Goal: Transaction & Acquisition: Book appointment/travel/reservation

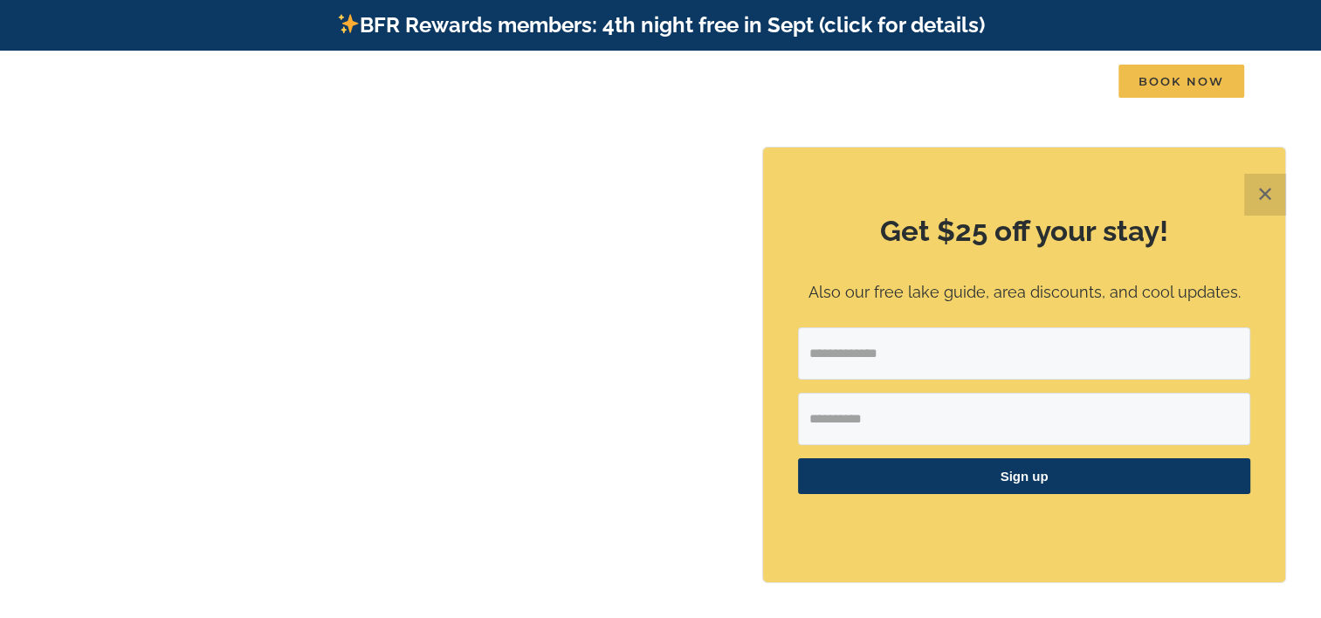
click at [1261, 193] on button "✕" at bounding box center [1266, 195] width 42 height 42
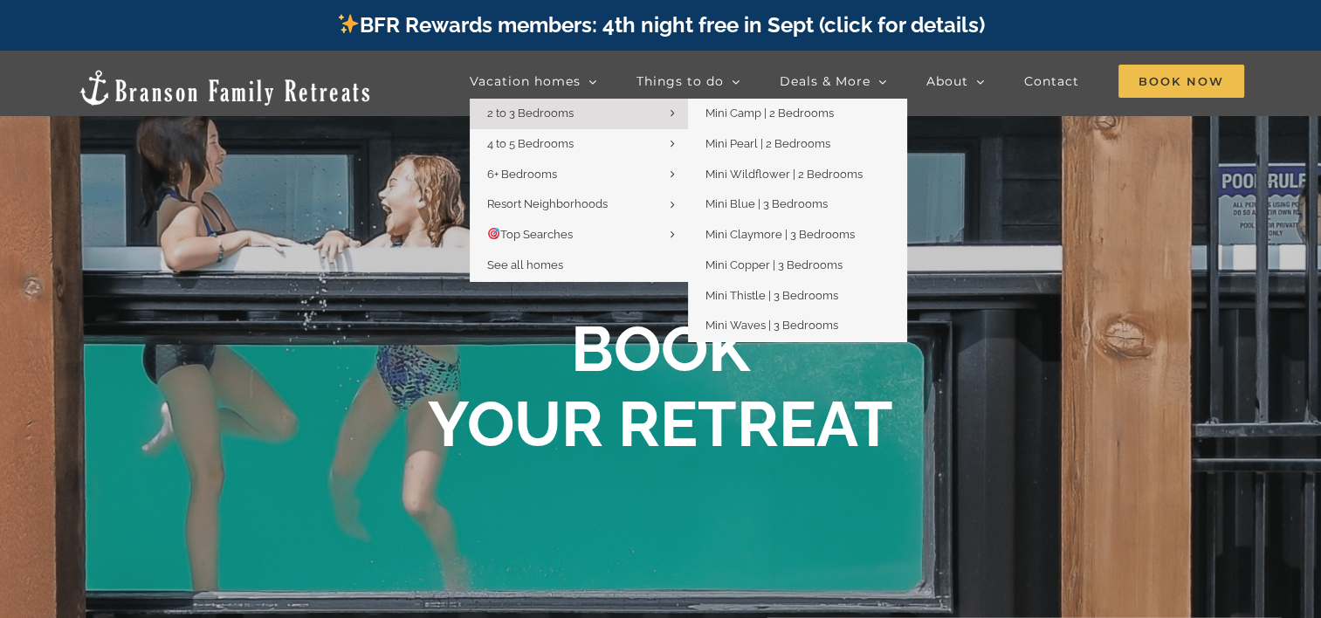
click at [528, 108] on span "2 to 3 Bedrooms" at bounding box center [530, 113] width 86 height 13
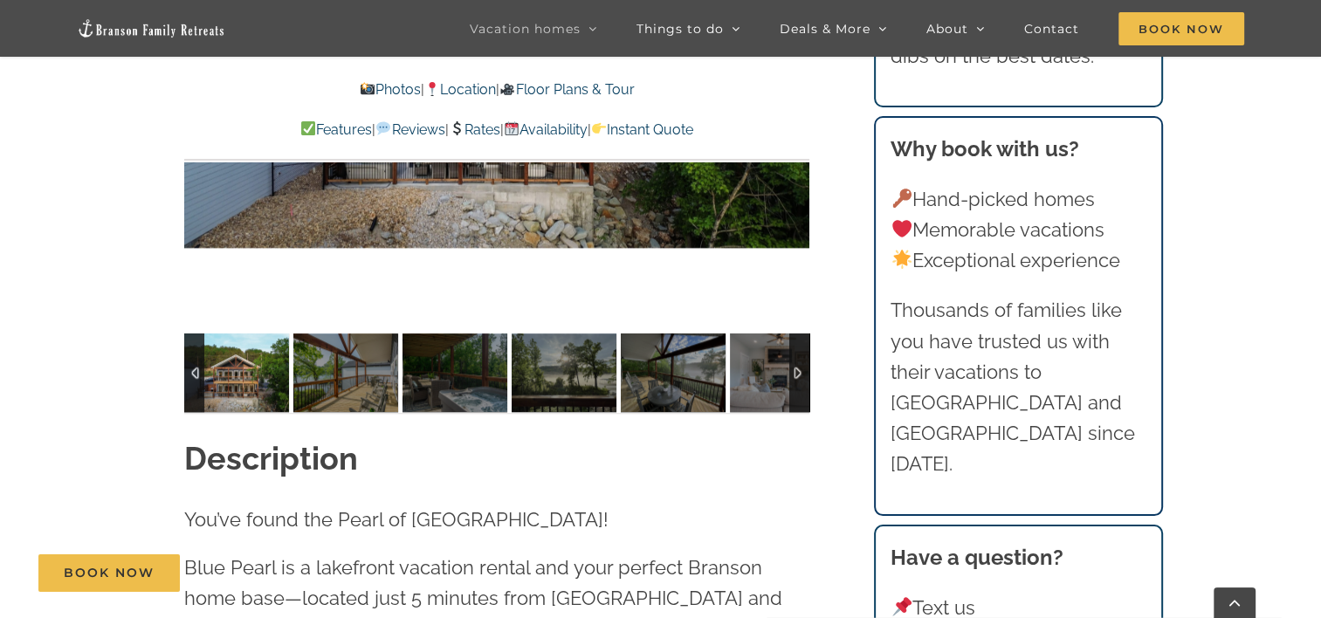
scroll to position [1439, 0]
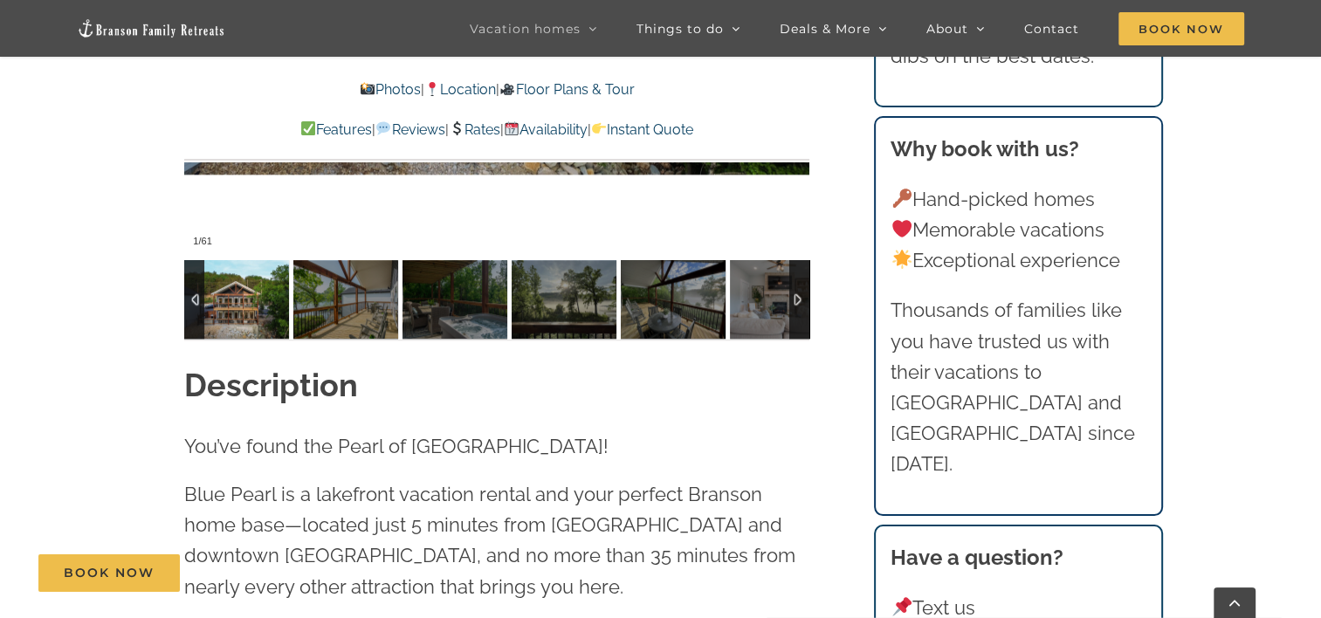
click at [226, 314] on img at bounding box center [236, 299] width 105 height 79
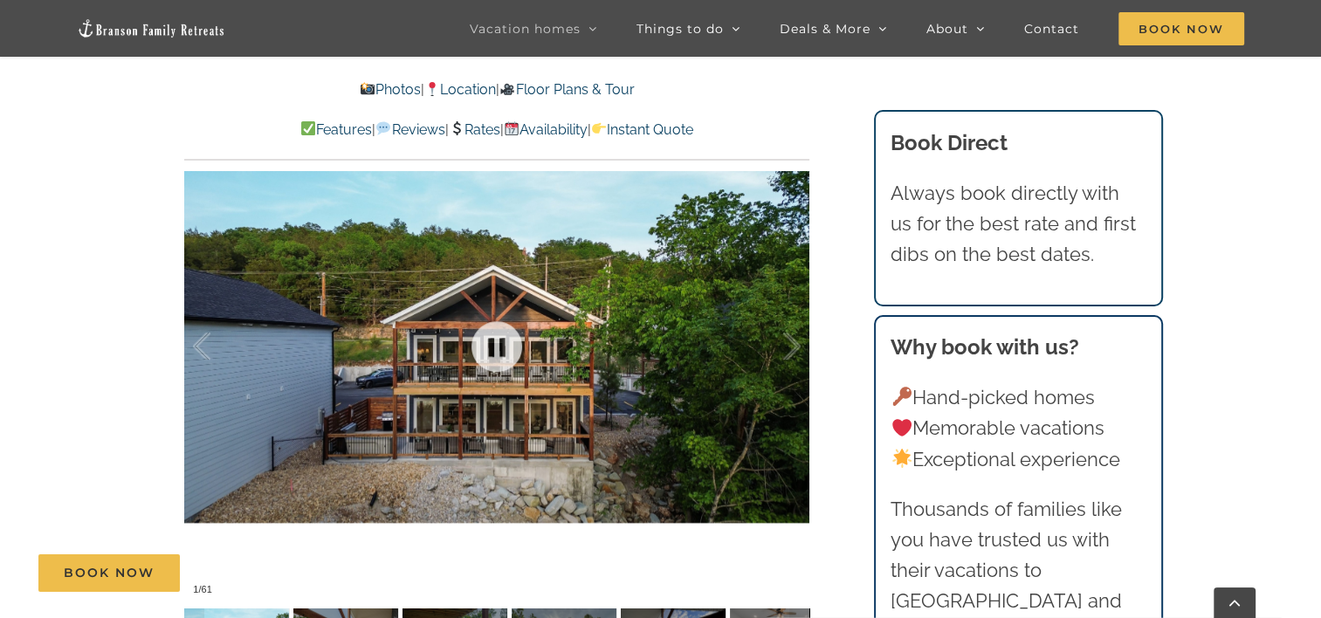
scroll to position [1090, 0]
click at [507, 348] on link at bounding box center [497, 348] width 70 height 70
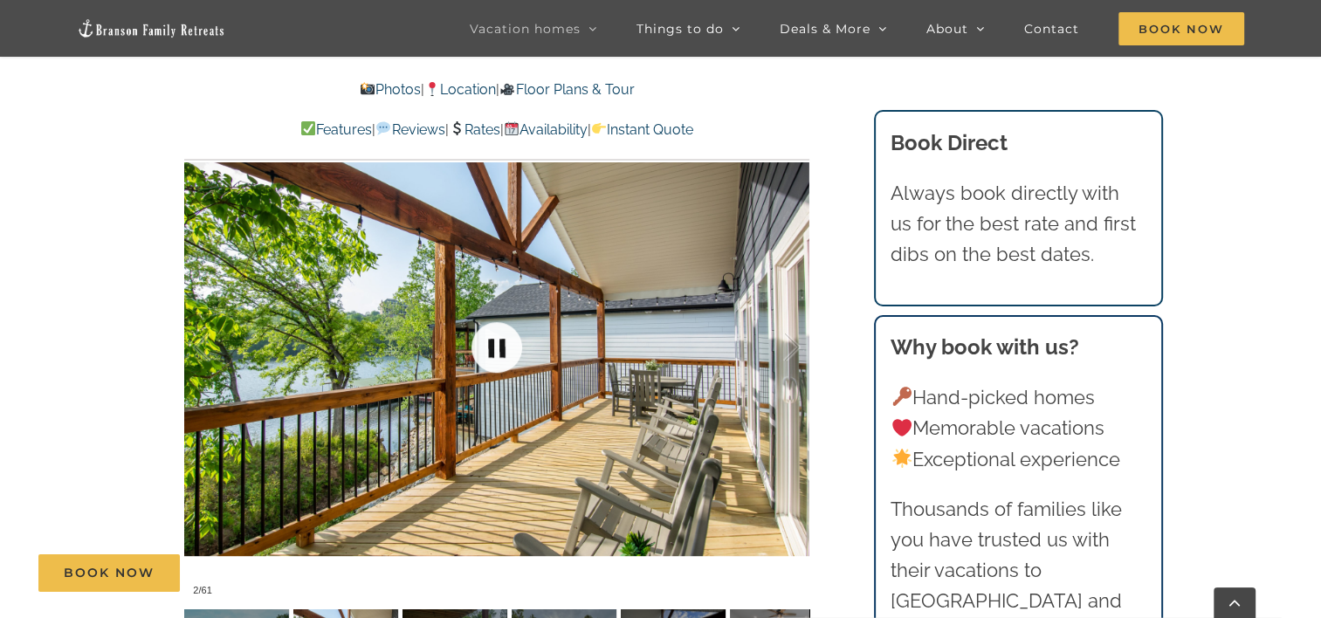
click at [495, 347] on link at bounding box center [497, 348] width 70 height 70
click at [498, 350] on link at bounding box center [497, 348] width 70 height 70
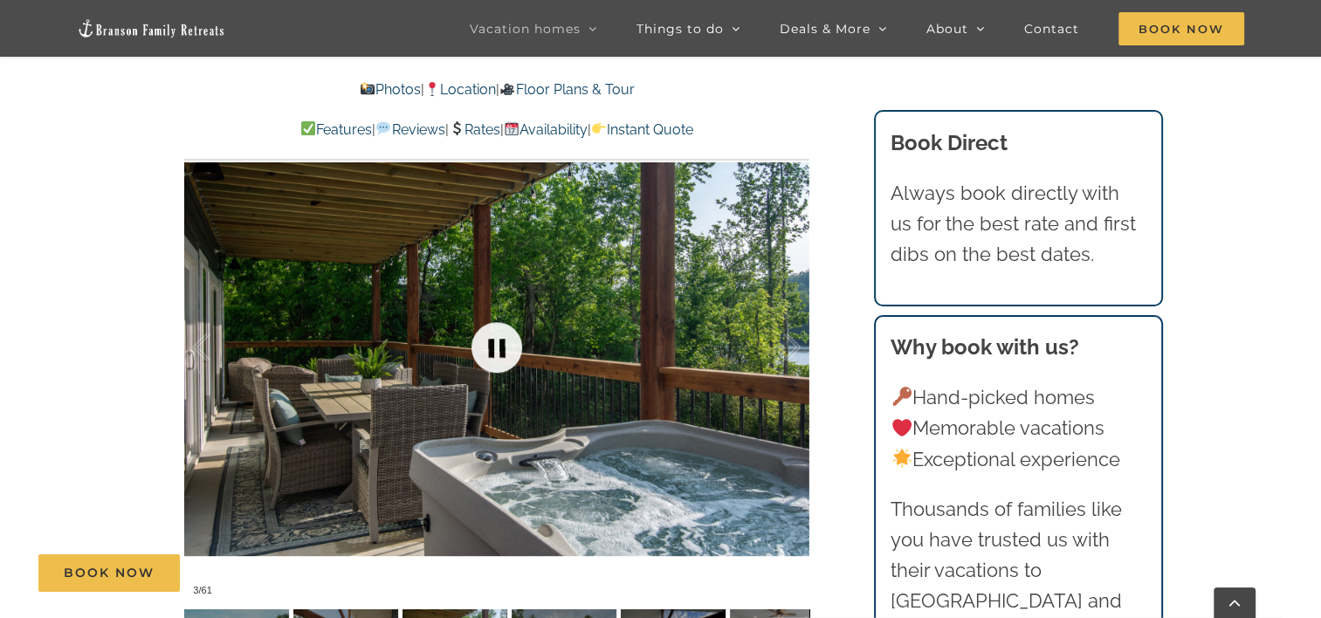
click at [500, 349] on link at bounding box center [497, 348] width 70 height 70
click at [496, 346] on link at bounding box center [497, 348] width 70 height 70
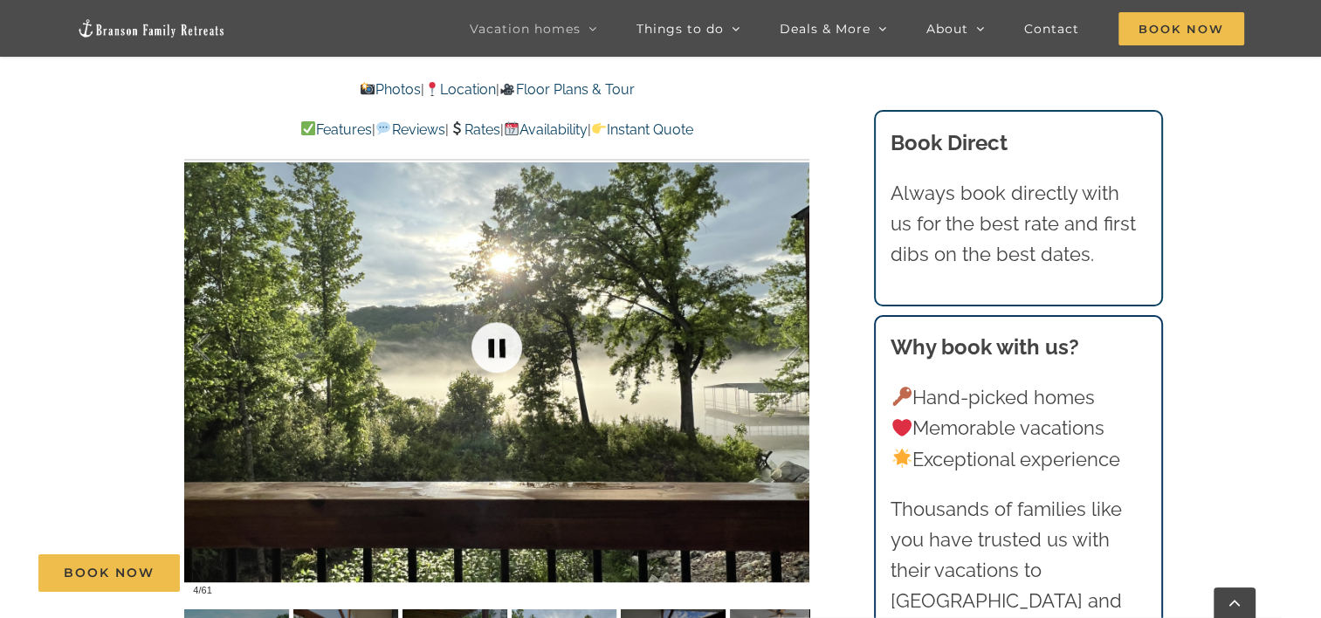
click at [499, 345] on link at bounding box center [497, 348] width 70 height 70
click at [501, 342] on link at bounding box center [497, 348] width 70 height 70
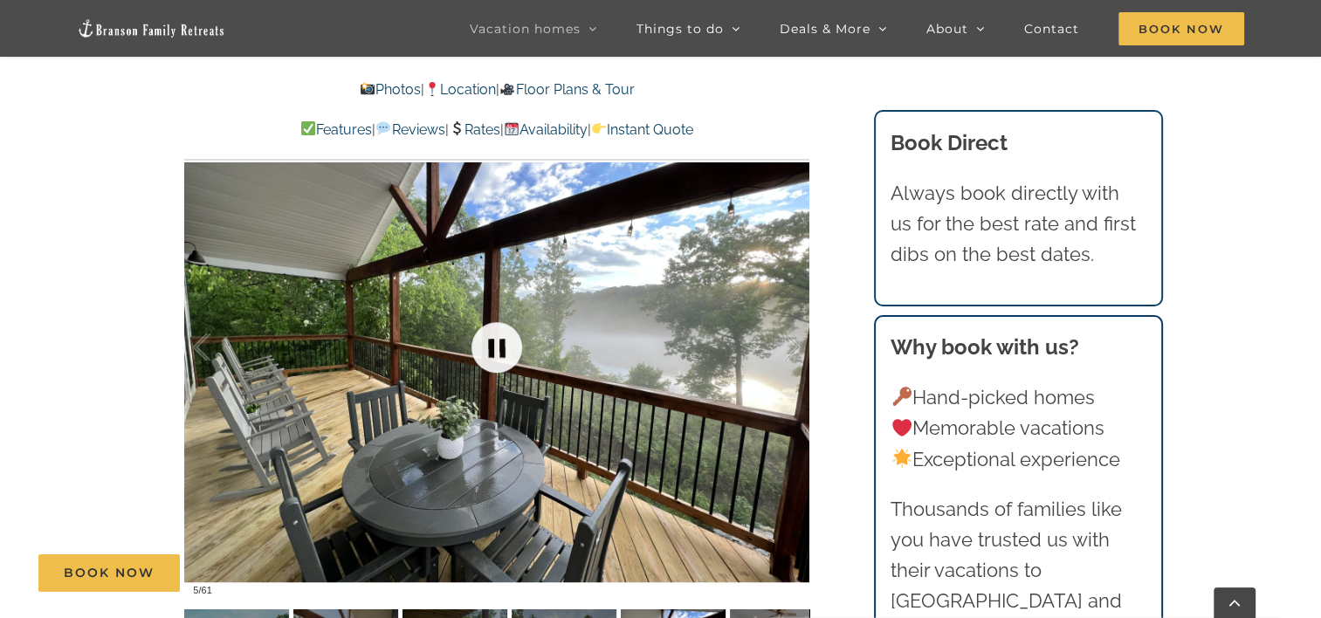
click at [500, 344] on link at bounding box center [497, 348] width 70 height 70
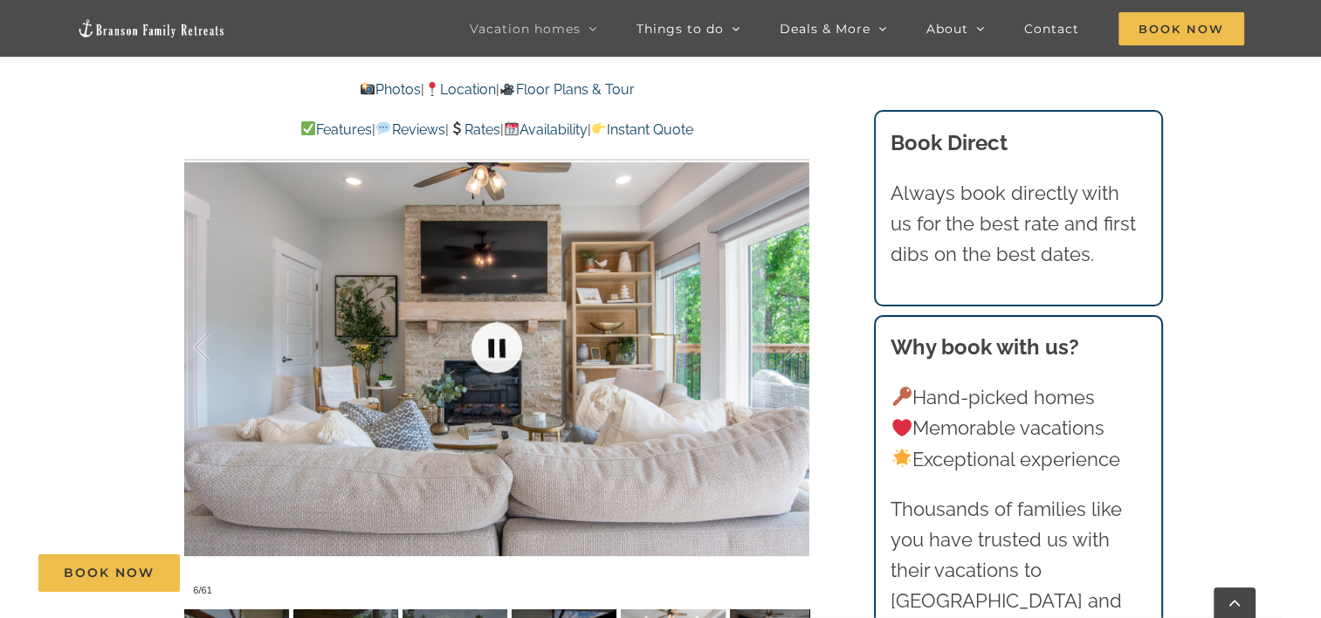
click at [500, 344] on link at bounding box center [497, 348] width 70 height 70
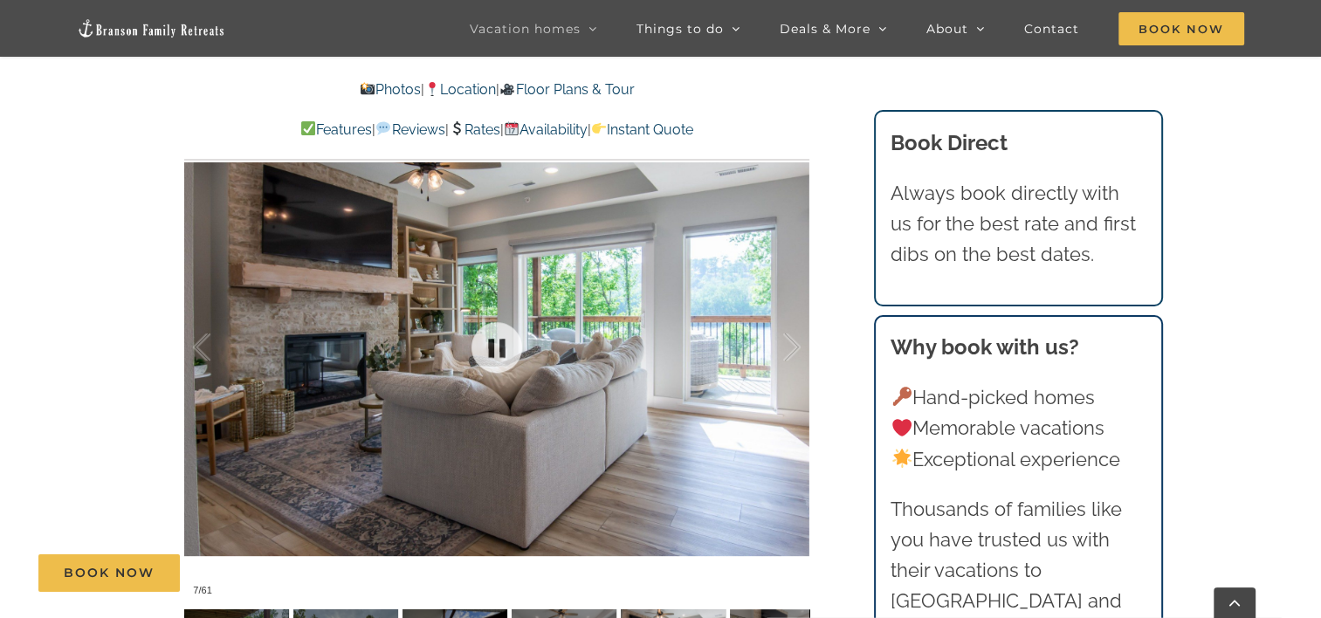
drag, startPoint x: 651, startPoint y: 340, endPoint x: 495, endPoint y: 397, distance: 165.8
click at [367, 393] on div at bounding box center [496, 348] width 625 height 514
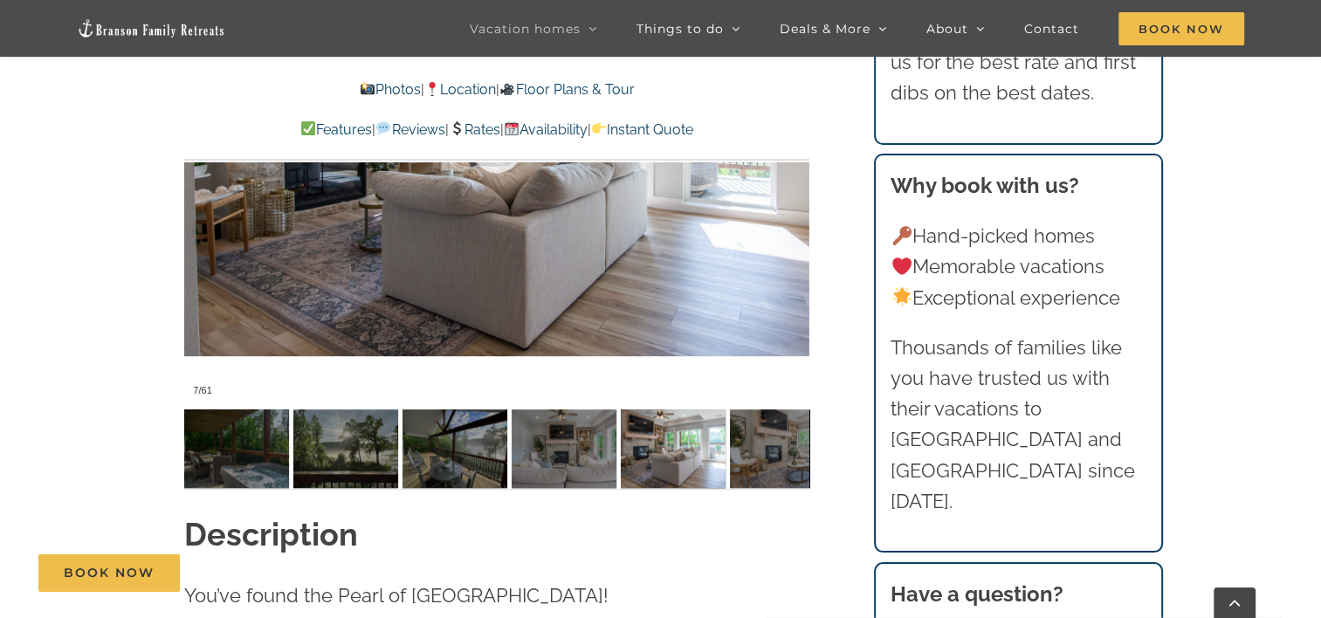
scroll to position [1352, 0]
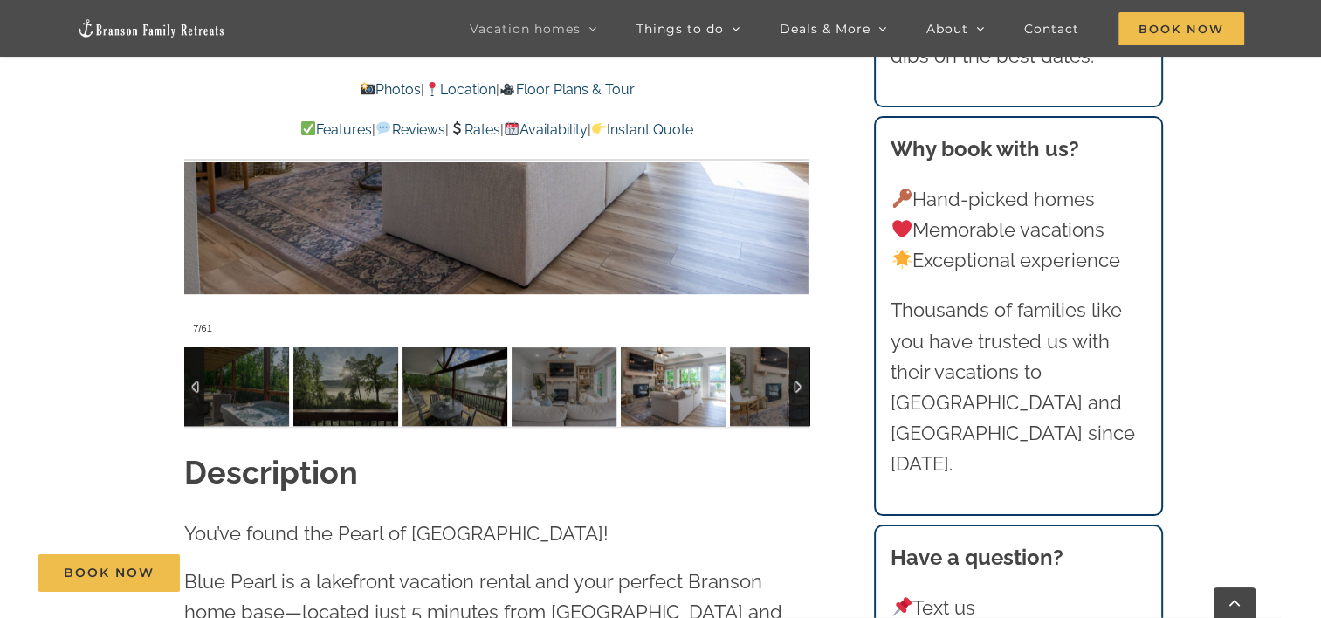
click at [799, 384] on div at bounding box center [800, 387] width 20 height 79
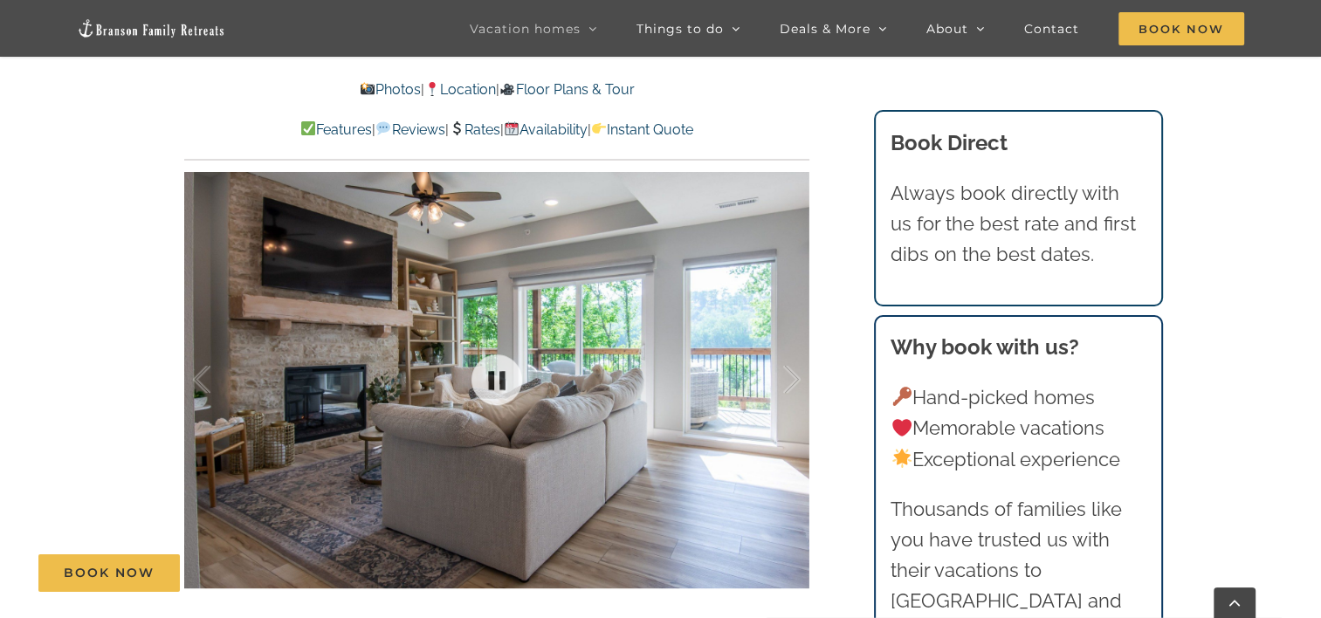
scroll to position [1003, 0]
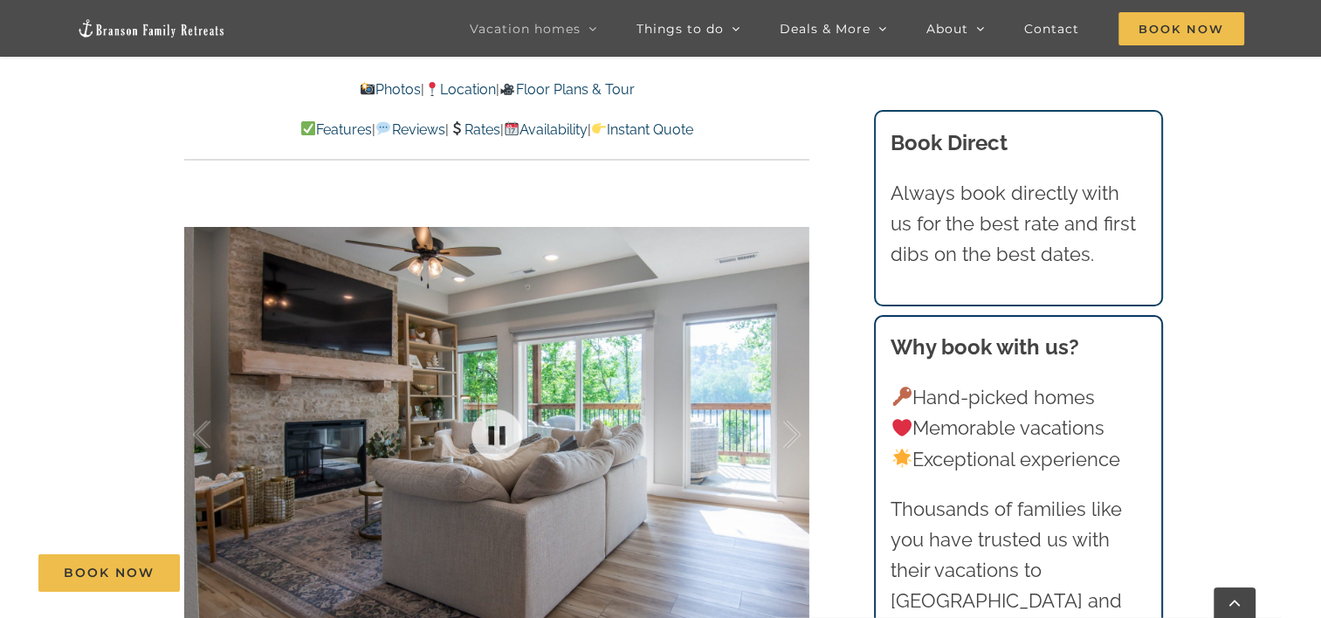
click at [454, 382] on div at bounding box center [496, 435] width 625 height 514
click at [455, 382] on div at bounding box center [496, 435] width 625 height 514
click at [502, 430] on link at bounding box center [497, 435] width 70 height 70
click at [496, 429] on link at bounding box center [497, 435] width 70 height 70
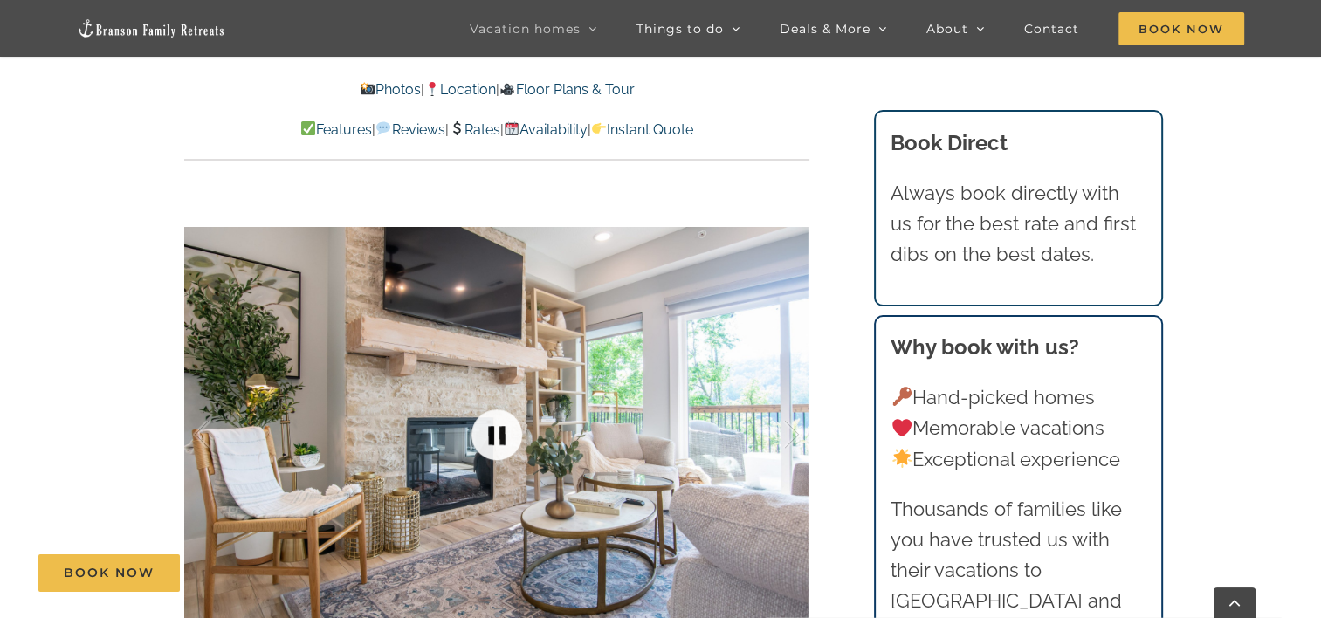
click at [496, 433] on link at bounding box center [497, 435] width 70 height 70
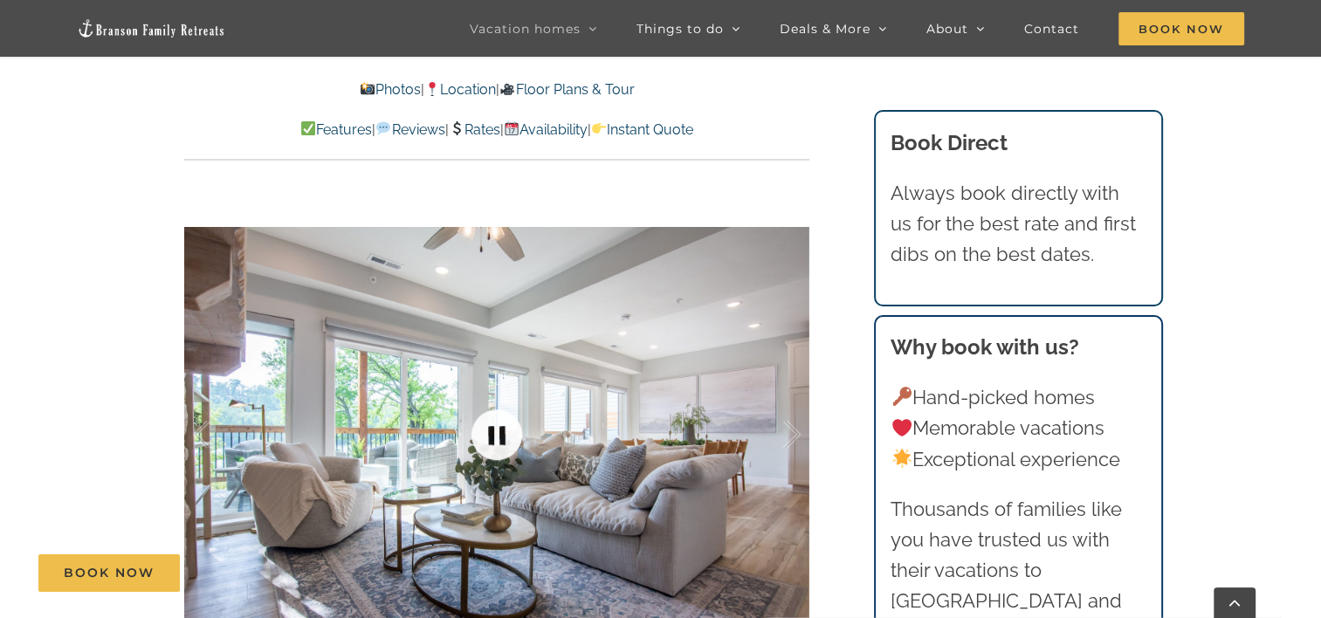
click at [496, 433] on link at bounding box center [497, 435] width 70 height 70
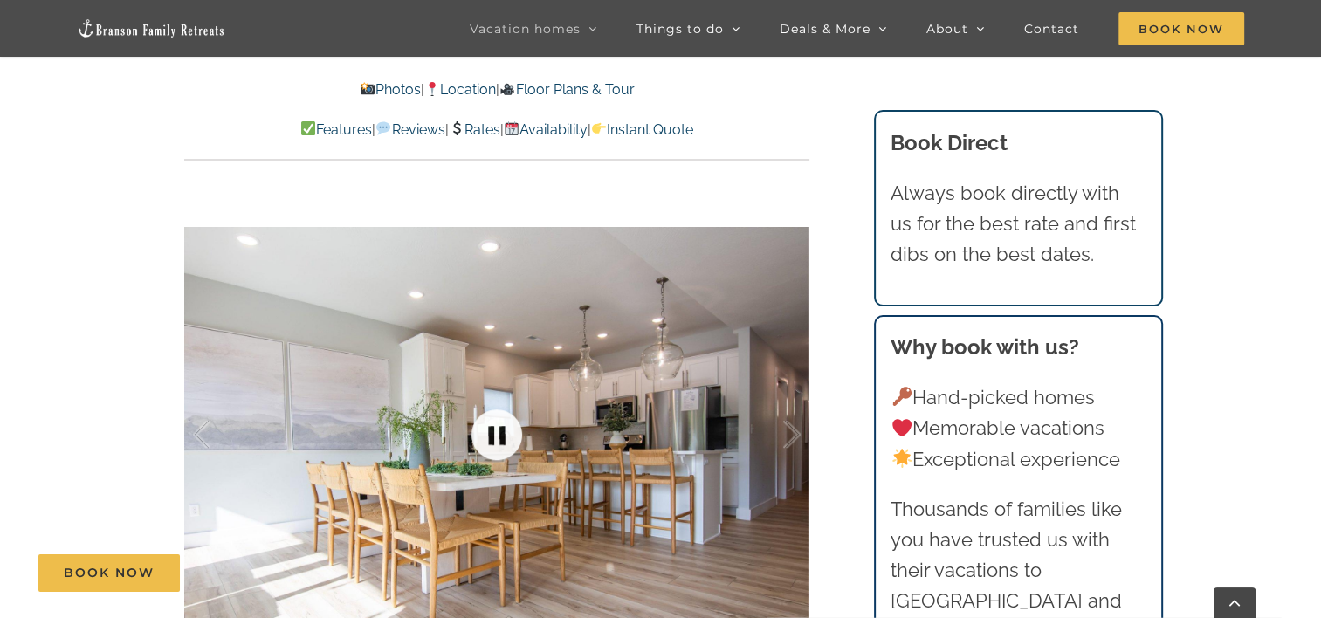
click at [497, 433] on link at bounding box center [497, 435] width 70 height 70
click at [498, 433] on link at bounding box center [497, 435] width 70 height 70
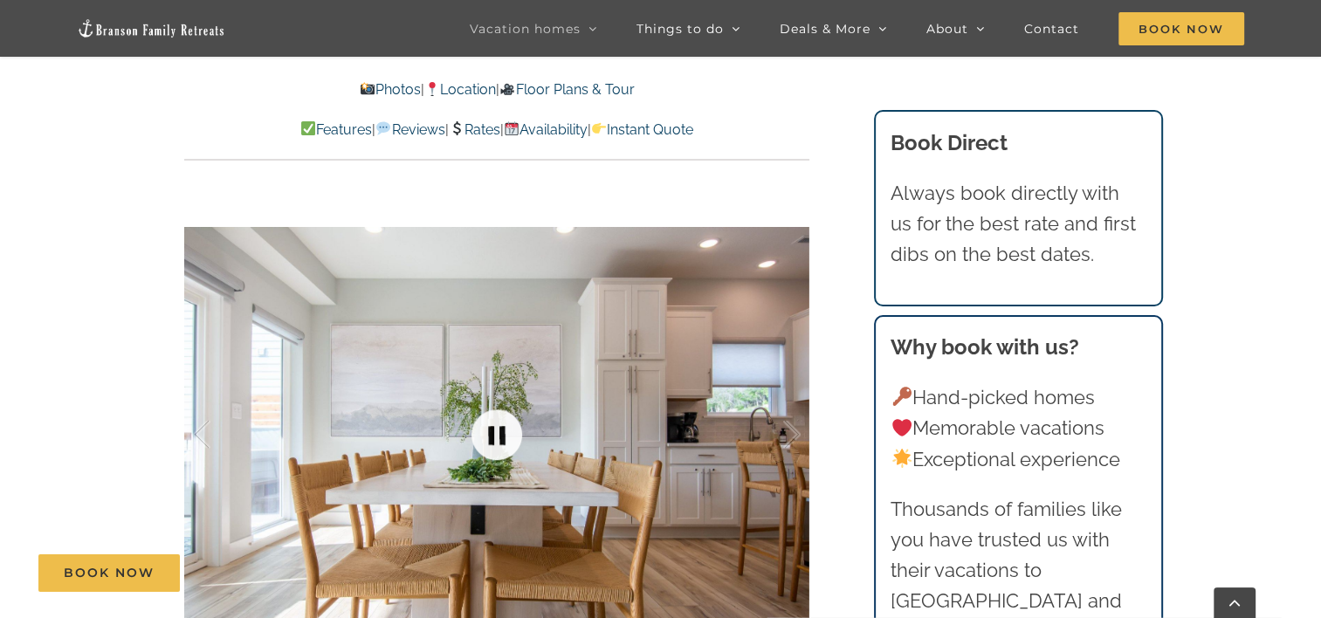
click at [498, 433] on link at bounding box center [497, 435] width 70 height 70
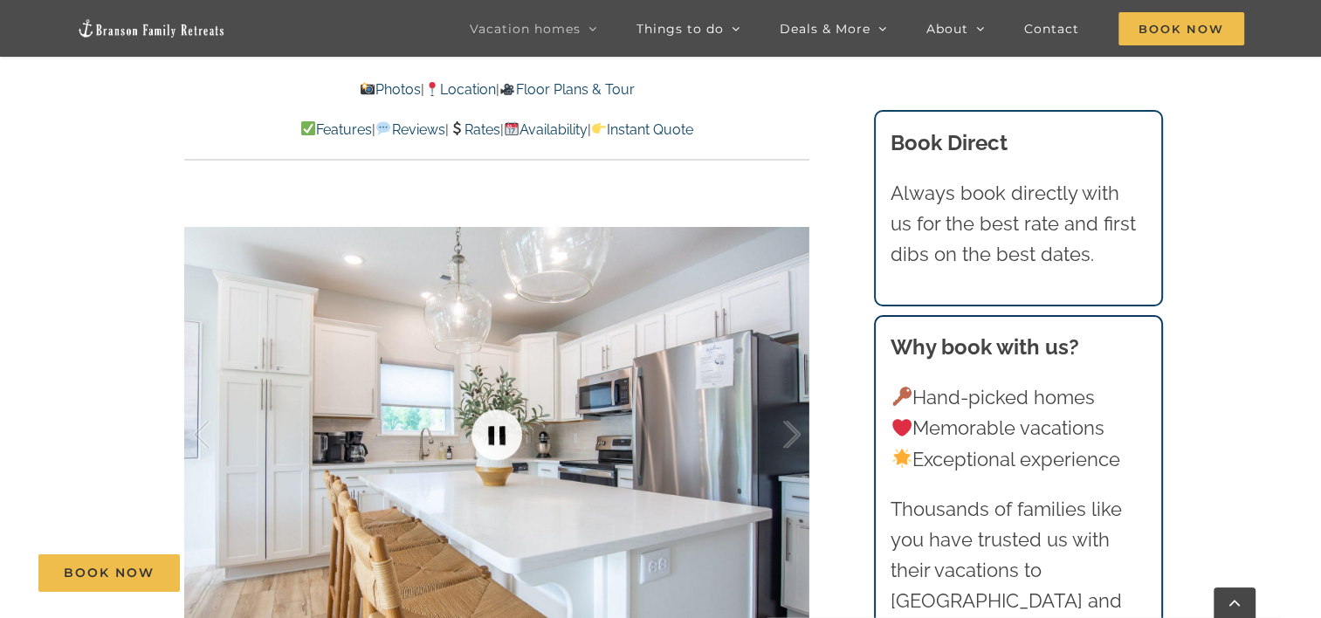
click at [498, 433] on link at bounding box center [497, 435] width 70 height 70
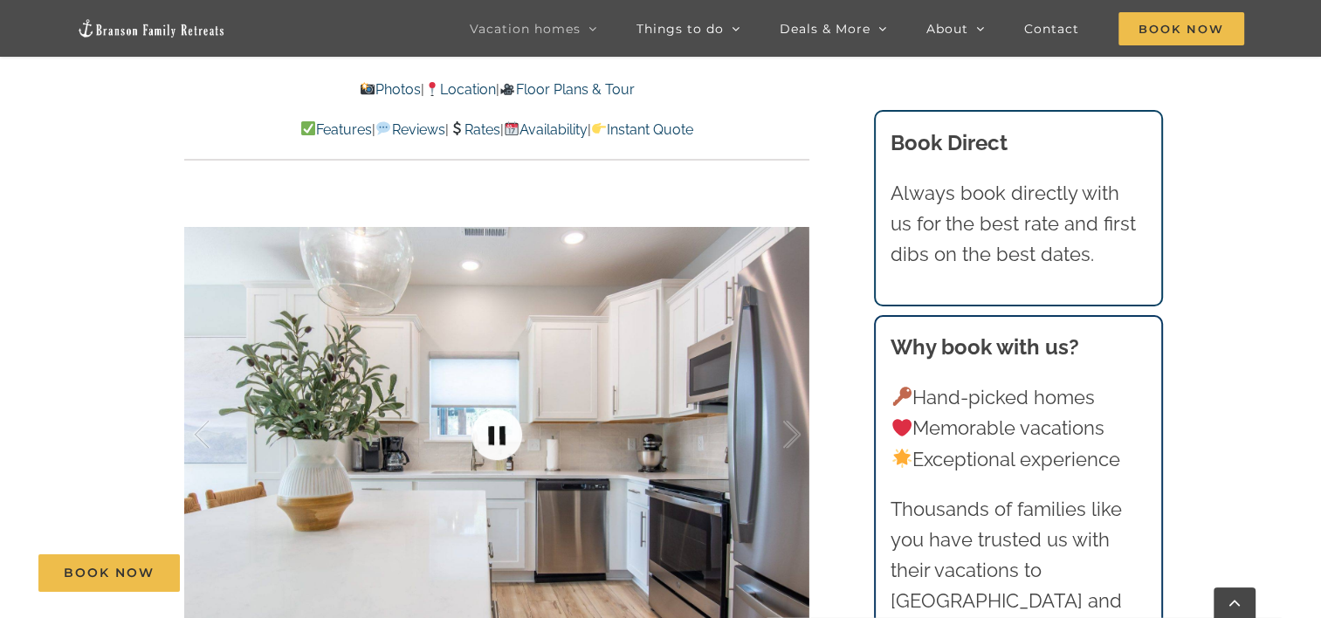
click at [498, 433] on link at bounding box center [497, 435] width 70 height 70
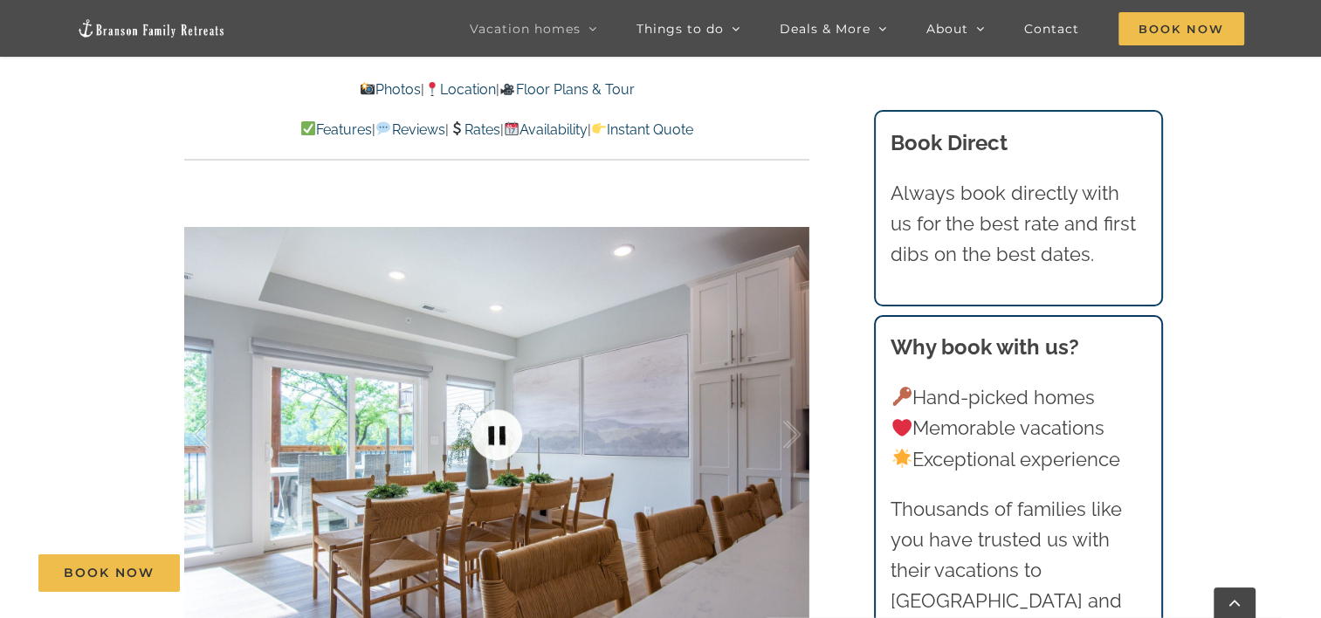
click at [498, 433] on link at bounding box center [497, 435] width 70 height 70
click at [499, 433] on link at bounding box center [497, 435] width 70 height 70
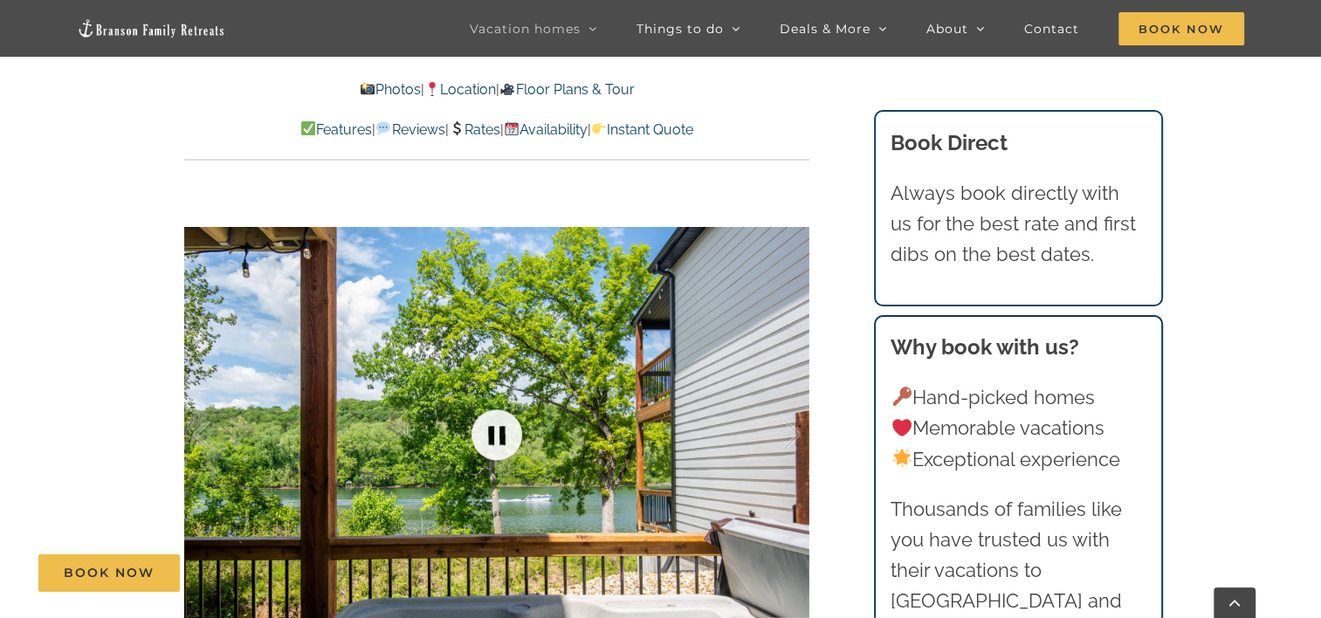
click at [500, 437] on link at bounding box center [497, 435] width 70 height 70
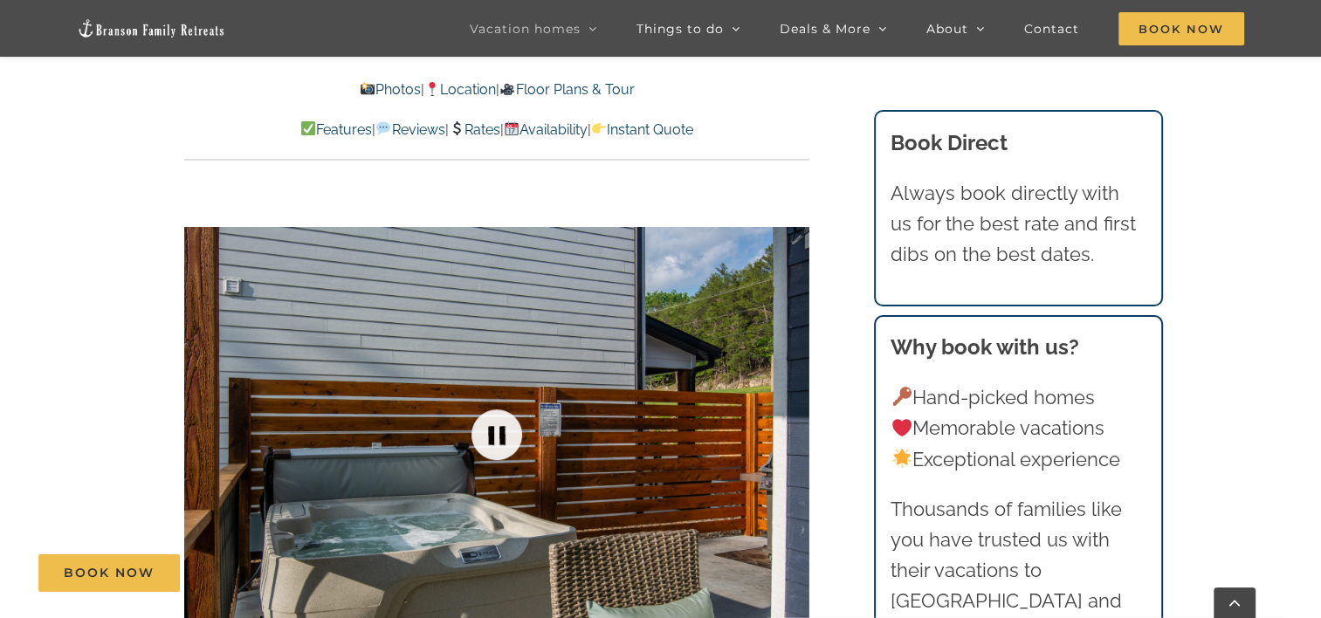
click at [500, 437] on link at bounding box center [497, 435] width 70 height 70
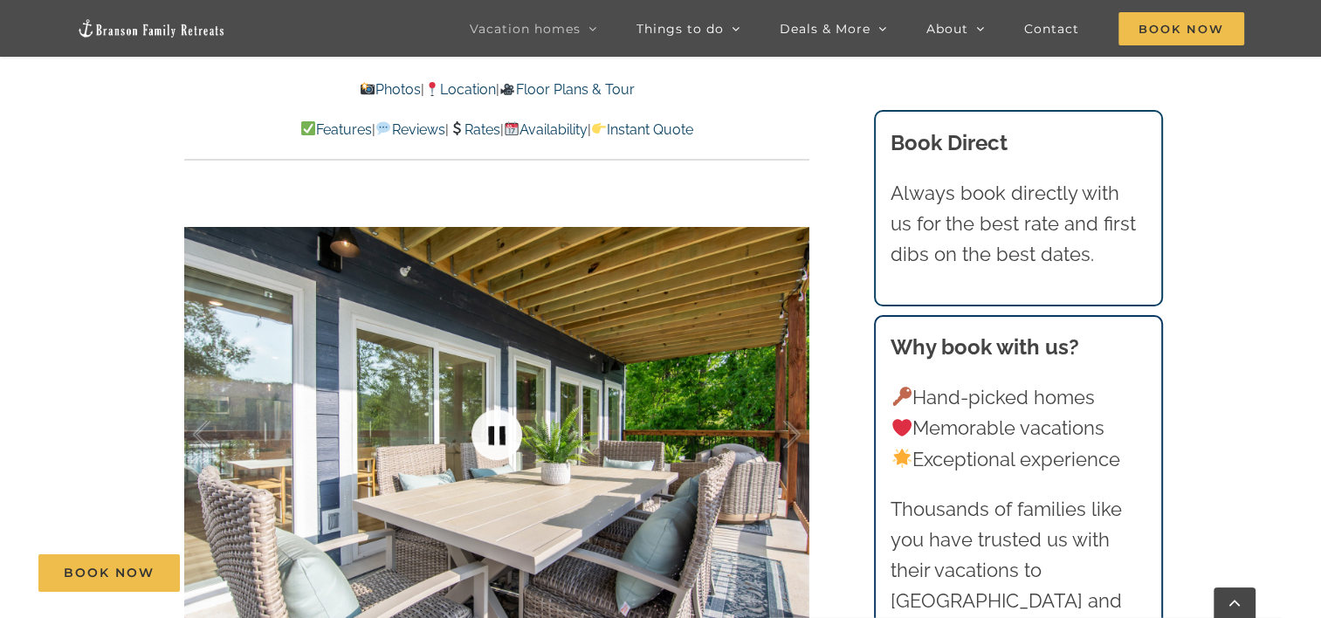
click at [500, 437] on link at bounding box center [497, 435] width 70 height 70
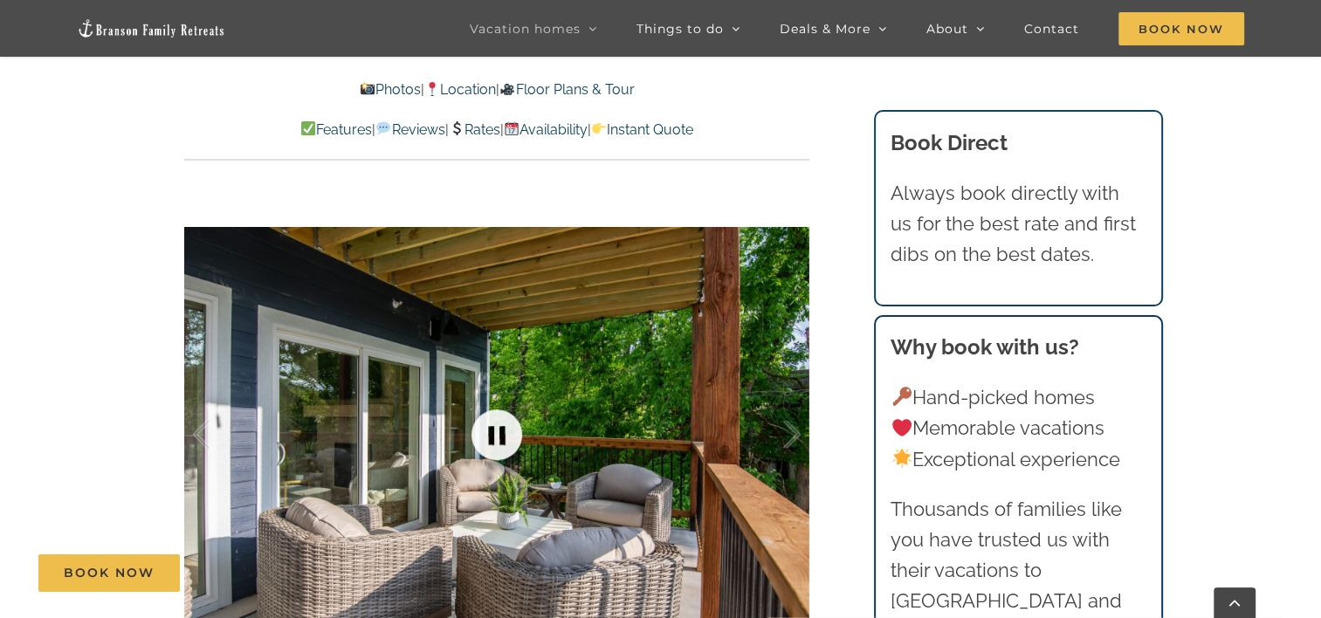
click at [500, 437] on link at bounding box center [497, 435] width 70 height 70
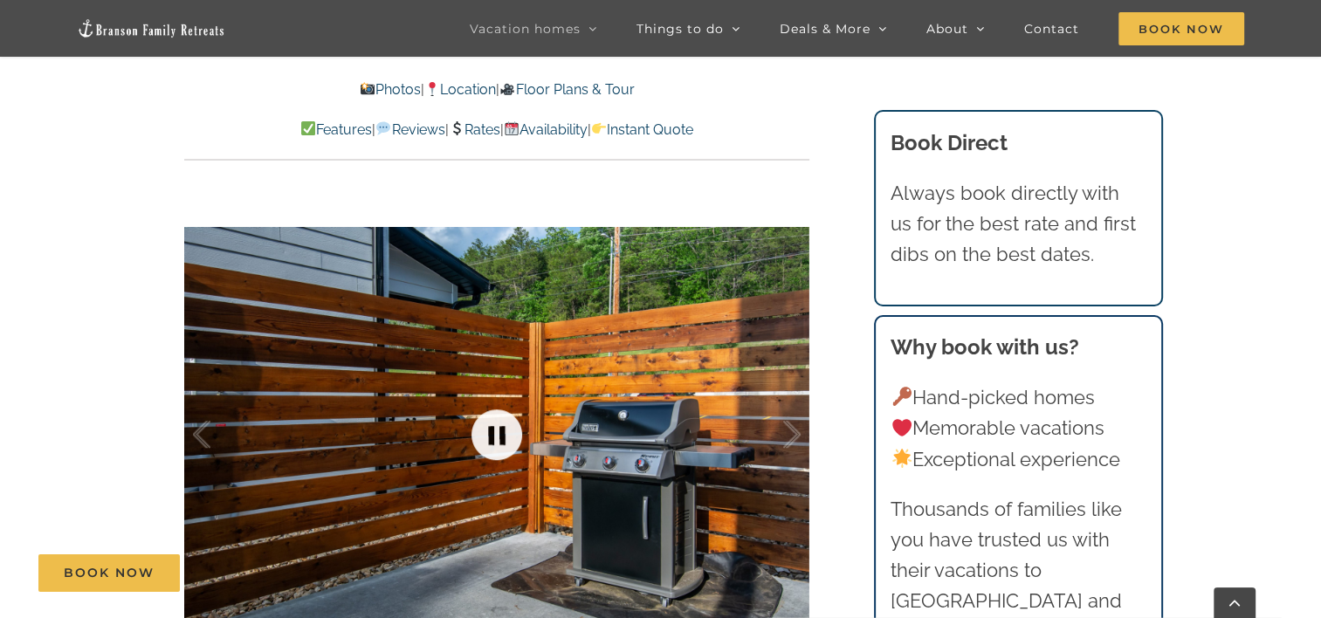
click at [500, 437] on link at bounding box center [497, 435] width 70 height 70
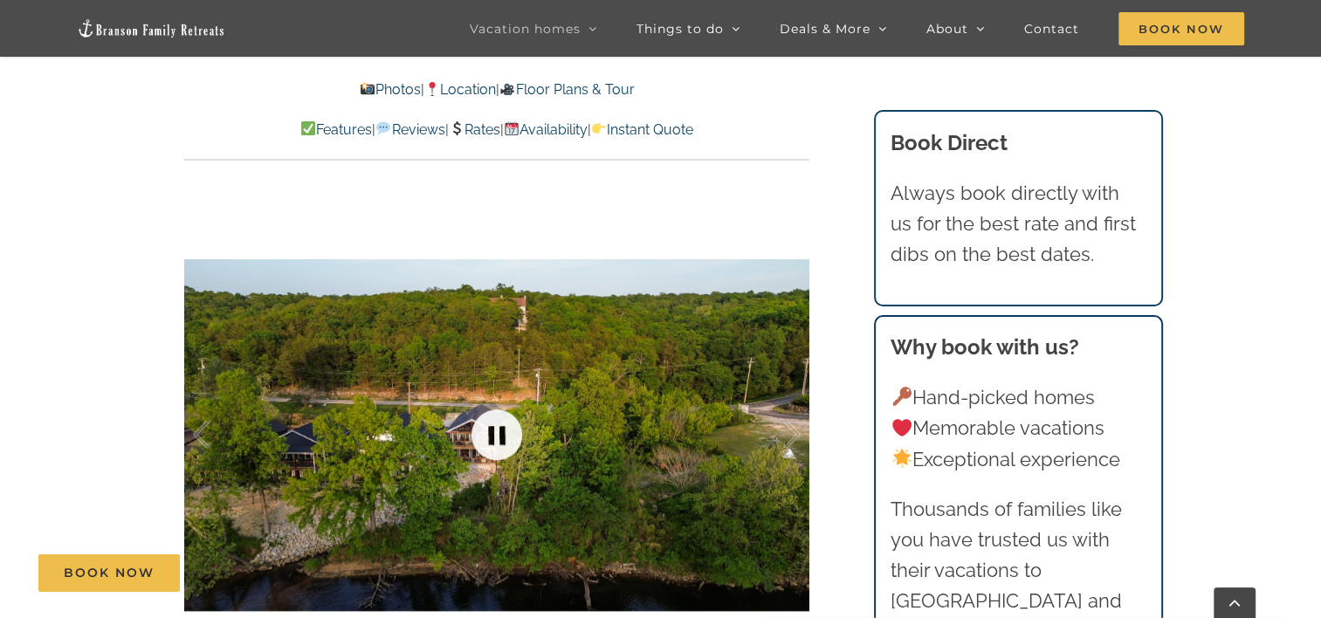
click at [500, 437] on link at bounding box center [497, 435] width 70 height 70
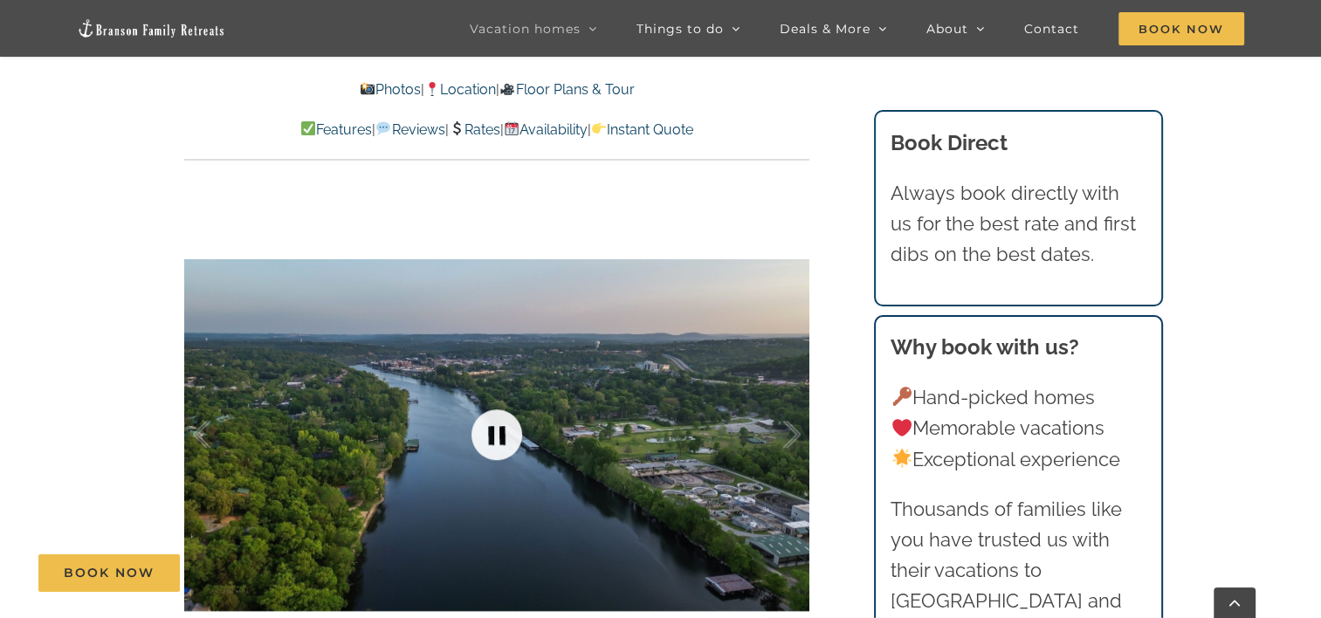
click at [500, 437] on link at bounding box center [497, 435] width 70 height 70
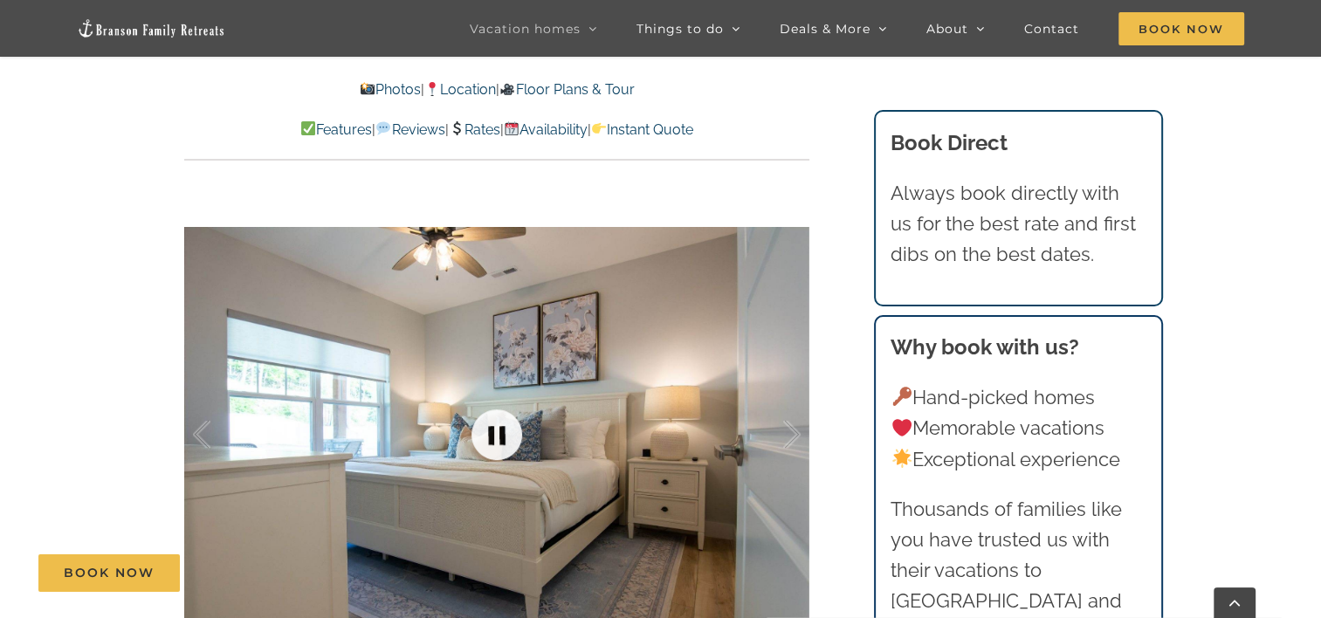
click at [500, 437] on link at bounding box center [497, 435] width 70 height 70
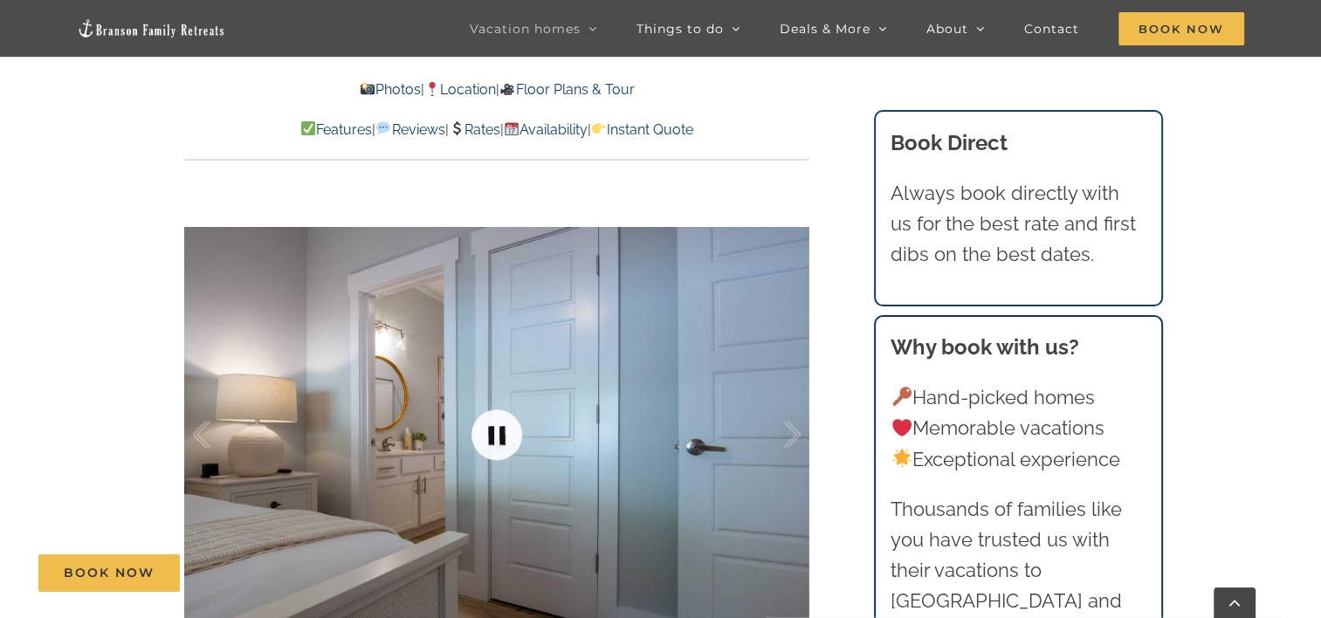
click at [500, 437] on link at bounding box center [497, 435] width 70 height 70
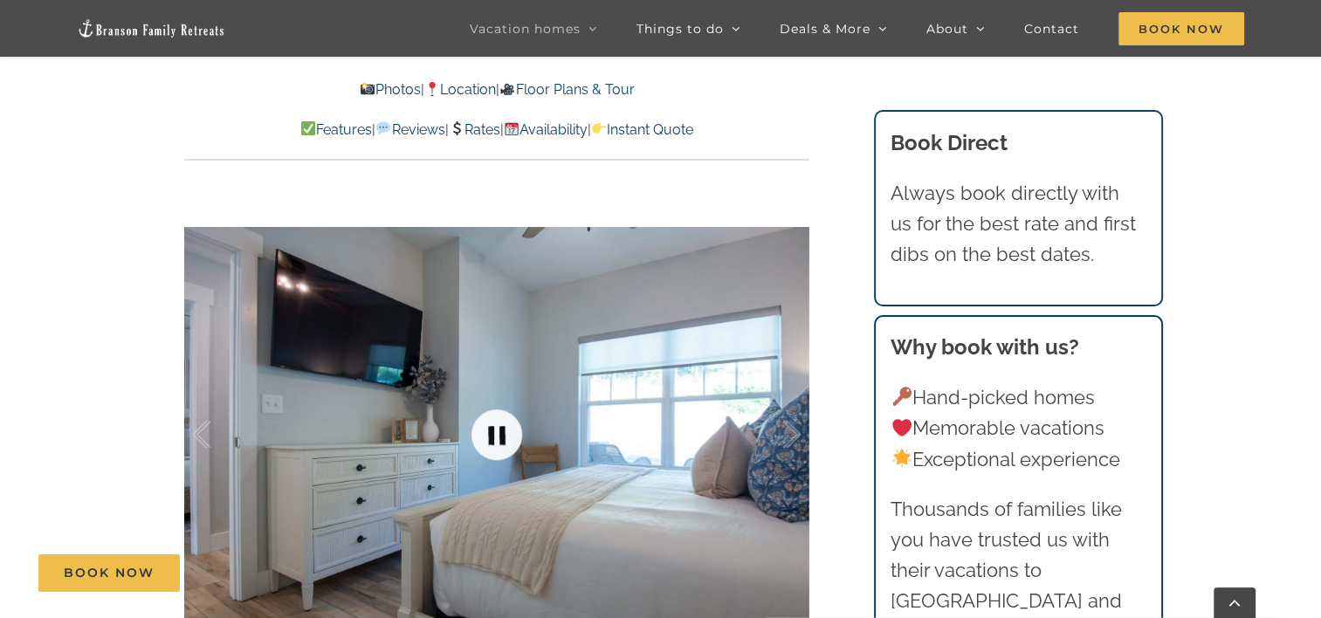
click at [500, 437] on link at bounding box center [497, 435] width 70 height 70
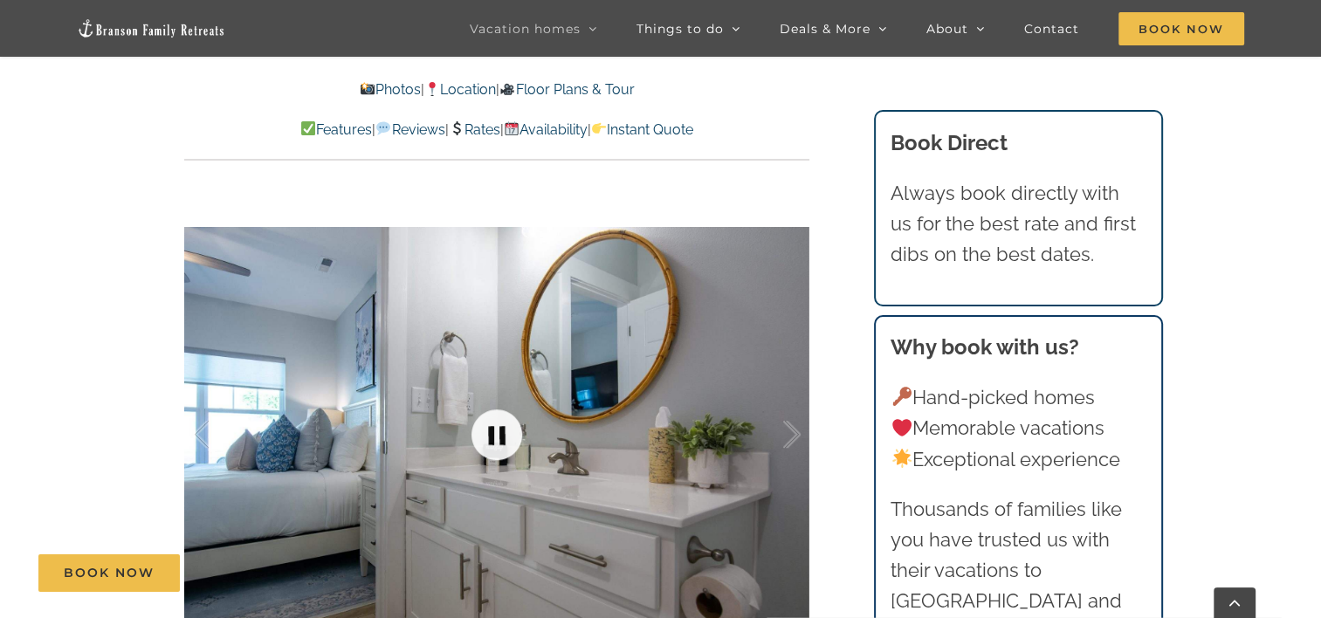
click at [500, 437] on link at bounding box center [497, 435] width 70 height 70
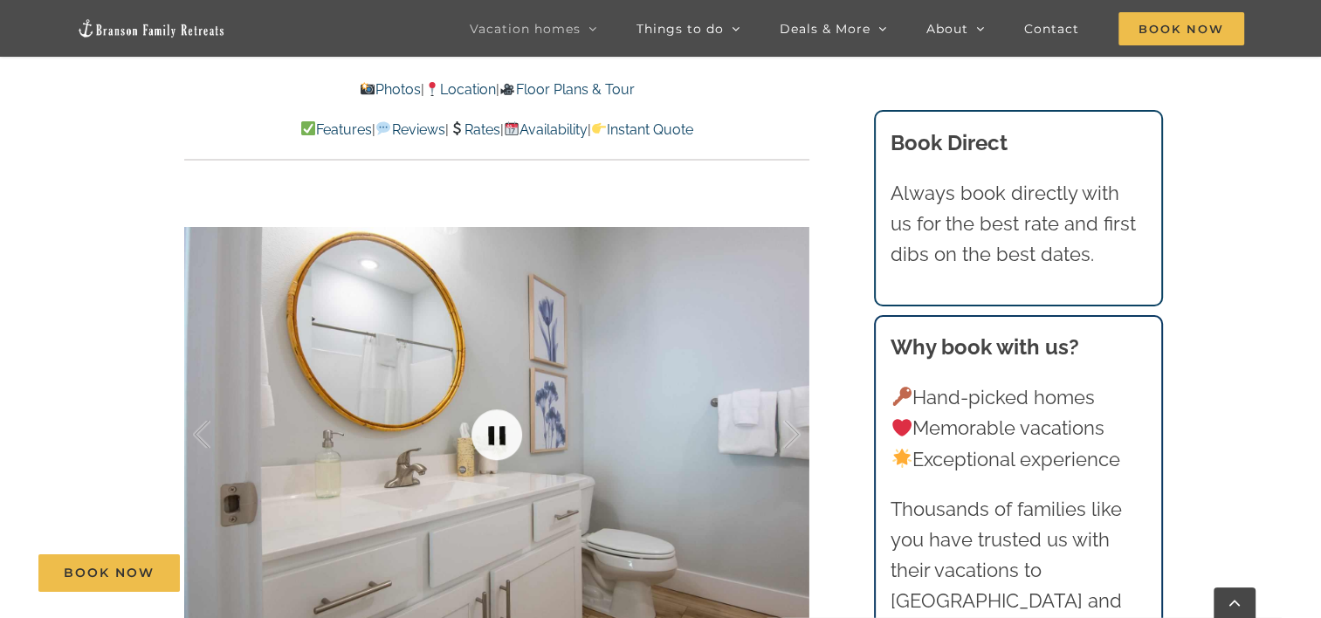
click at [500, 437] on link at bounding box center [497, 435] width 70 height 70
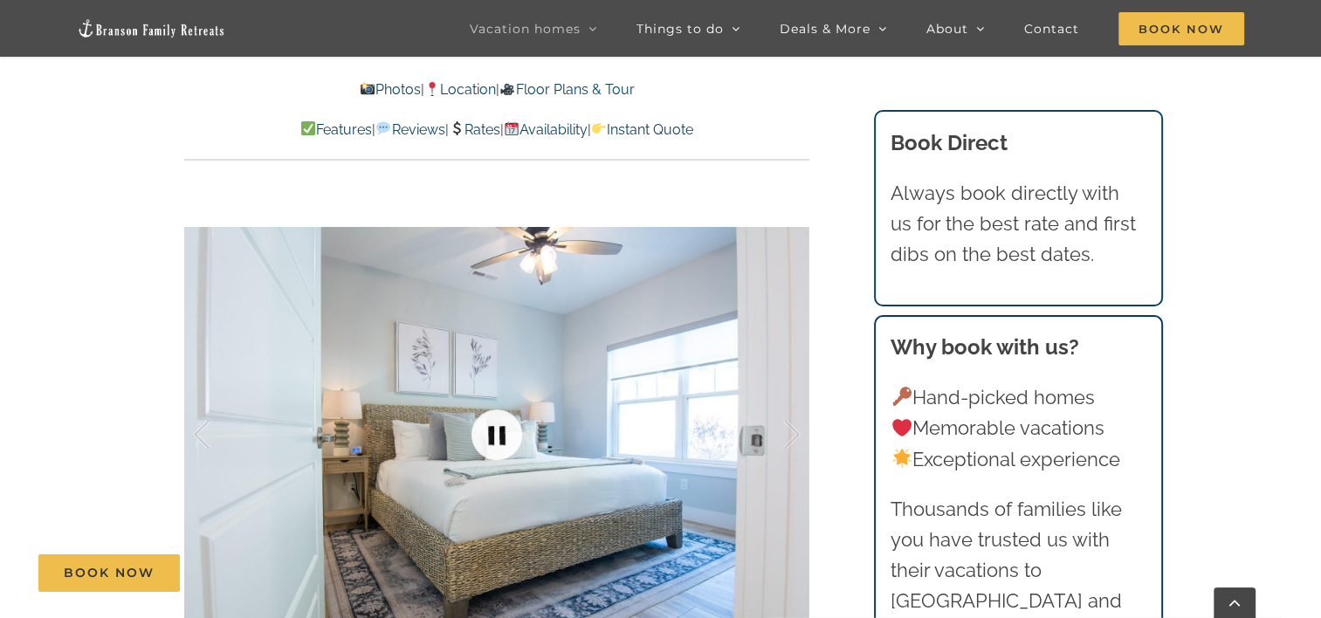
click at [500, 437] on link at bounding box center [497, 435] width 70 height 70
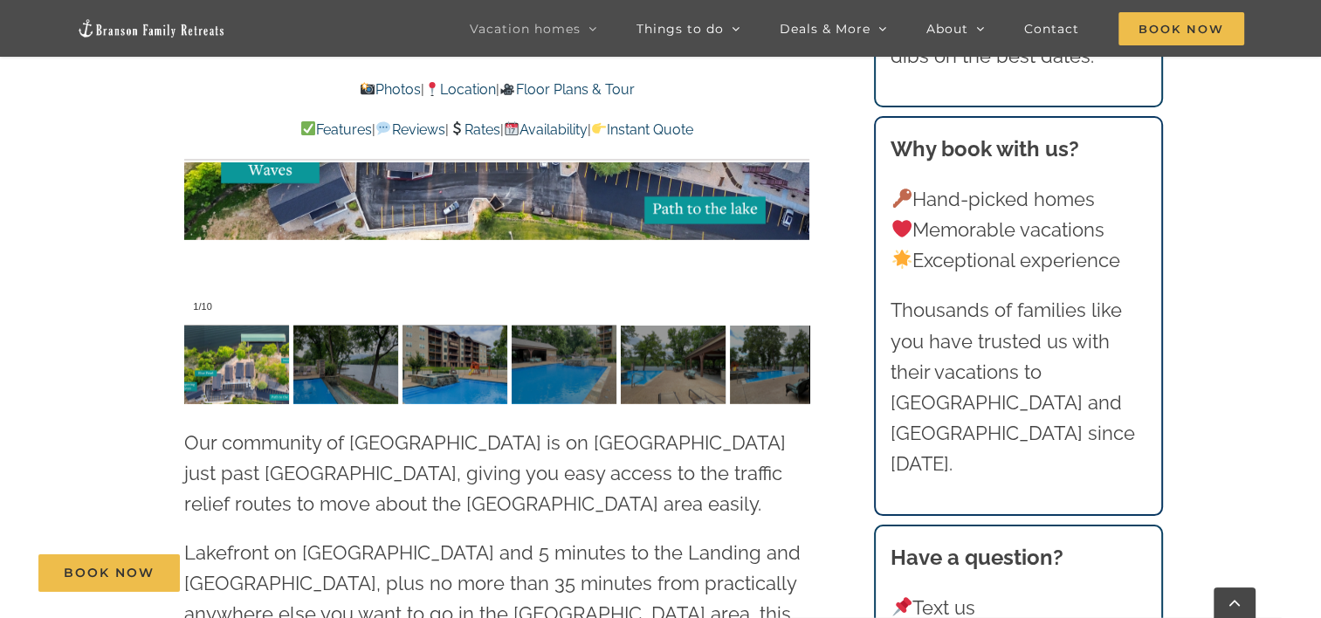
scroll to position [4147, 0]
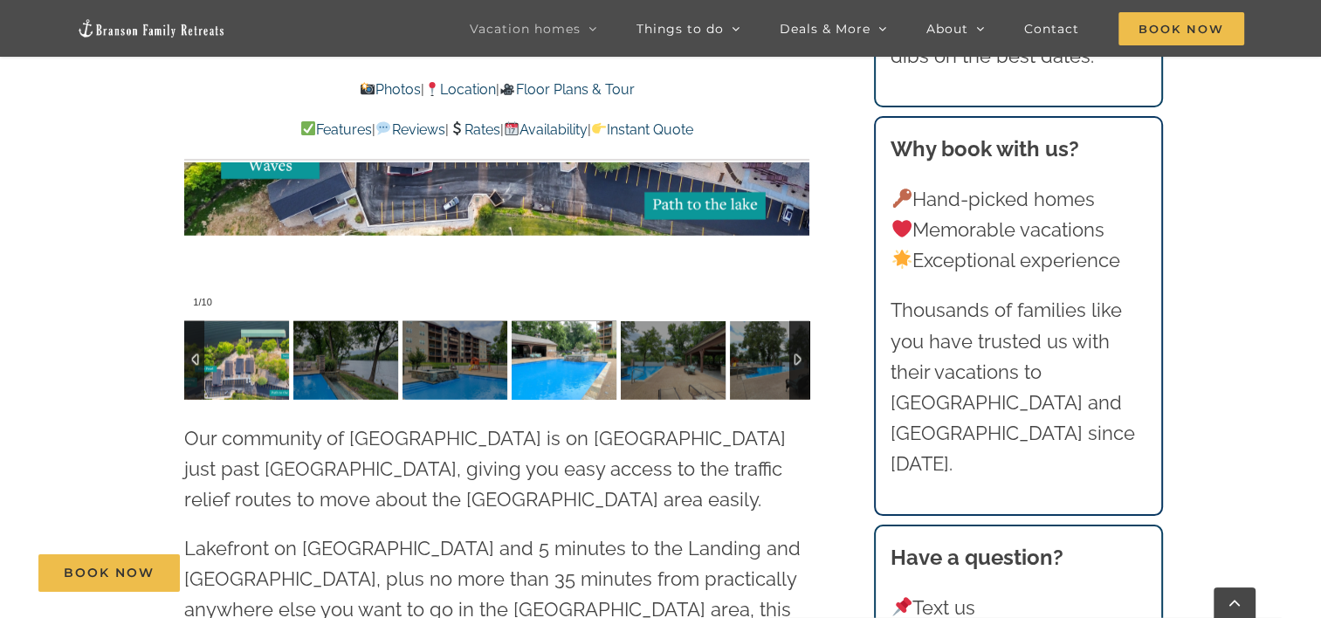
click at [562, 349] on img at bounding box center [564, 360] width 105 height 79
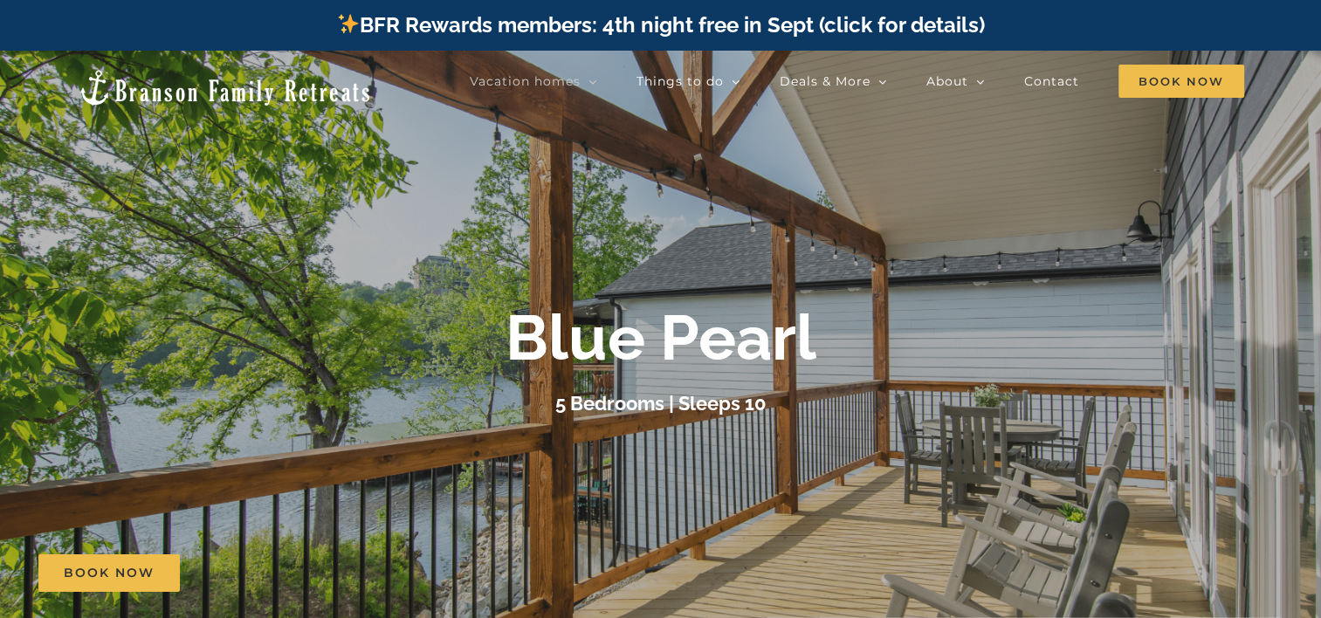
scroll to position [0, 0]
click at [98, 571] on span "Book Now" at bounding box center [109, 573] width 91 height 15
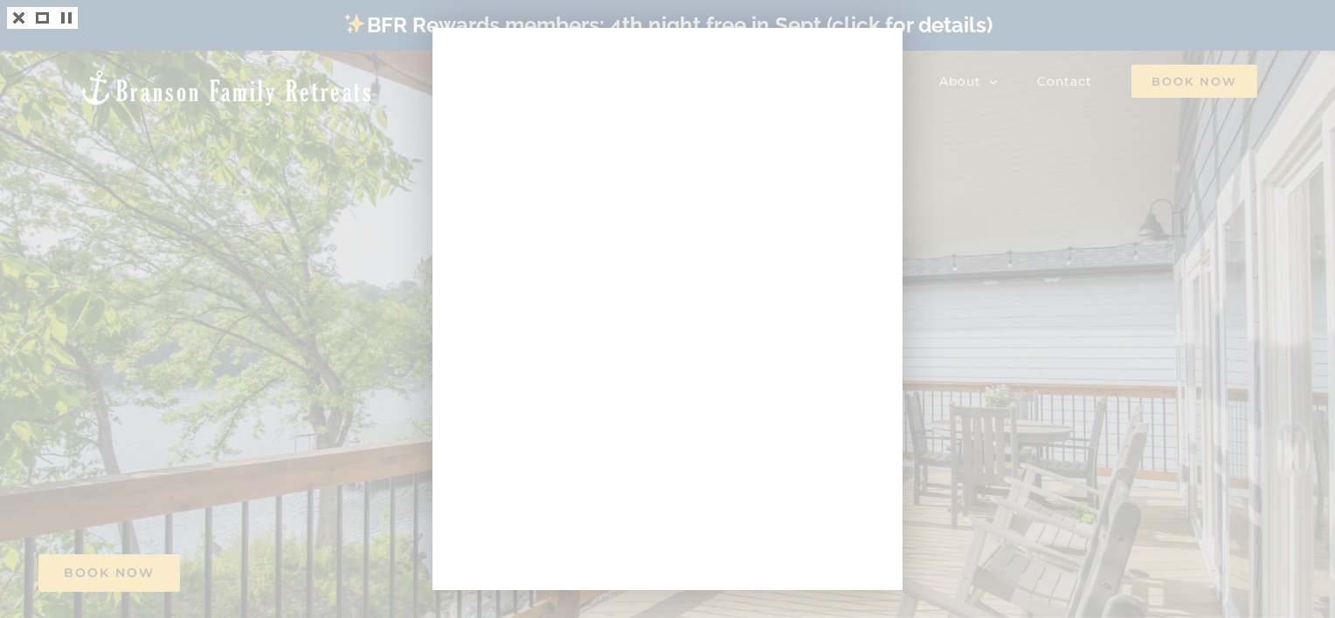
click at [232, 165] on div at bounding box center [667, 309] width 1335 height 618
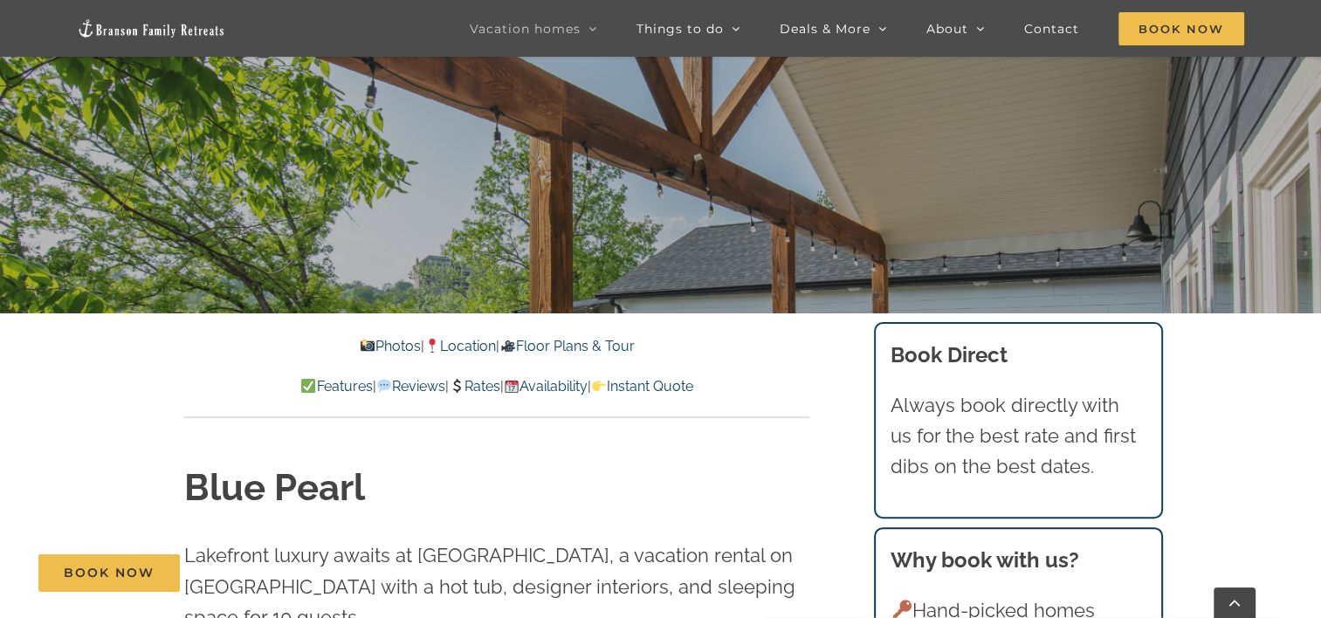
scroll to position [437, 0]
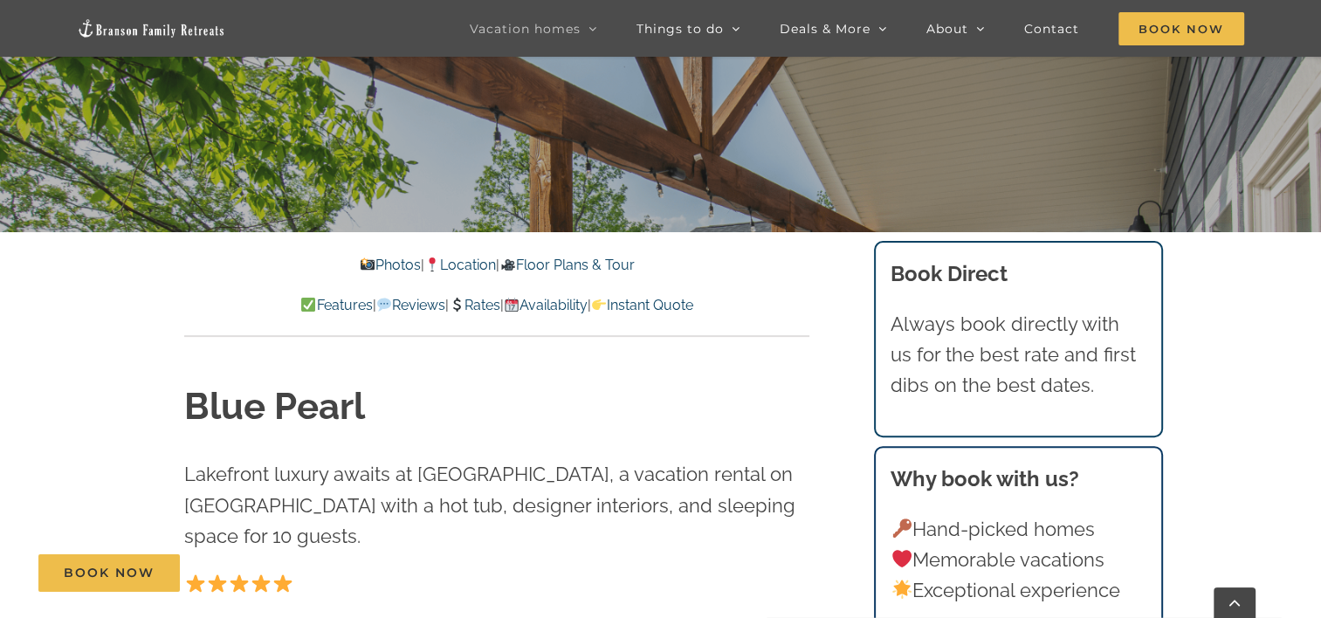
click at [478, 304] on link "Rates" at bounding box center [475, 305] width 52 height 17
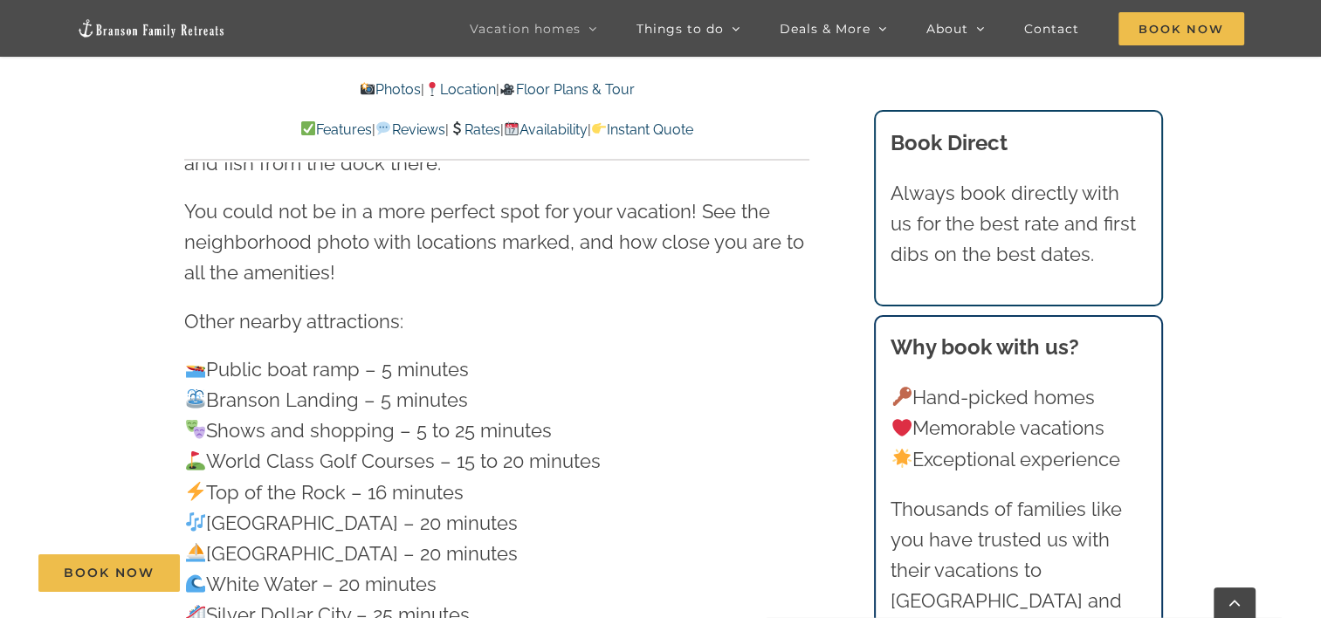
scroll to position [4616, 0]
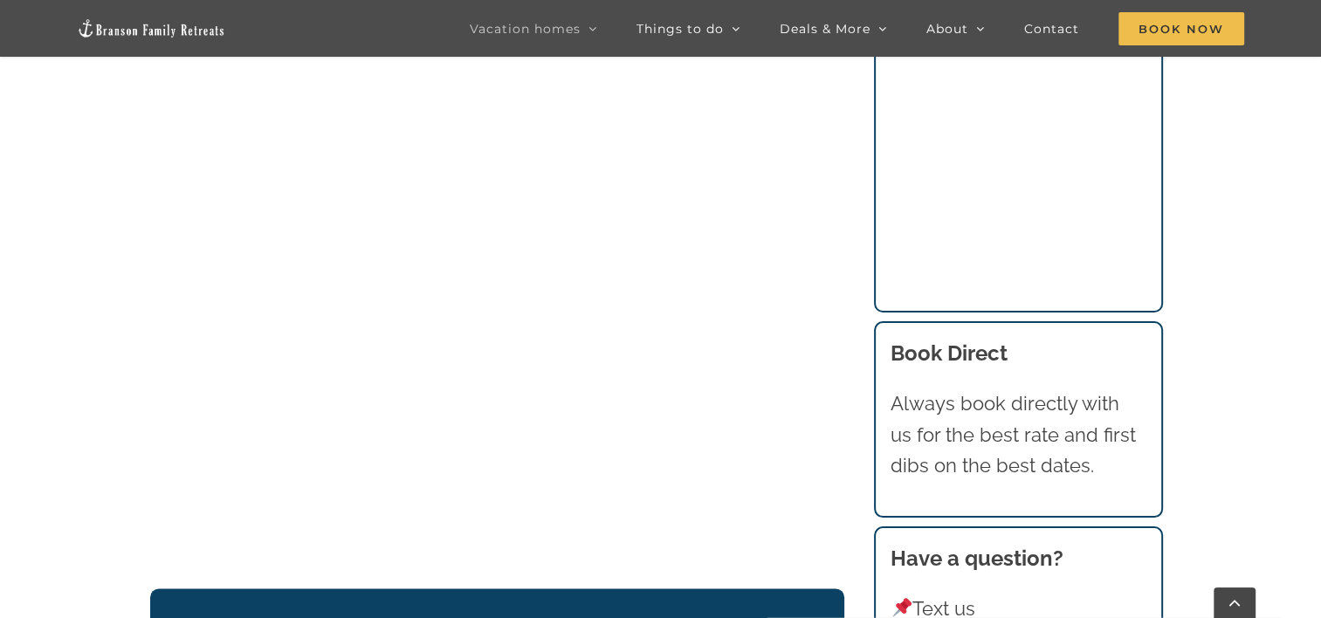
scroll to position [2009, 0]
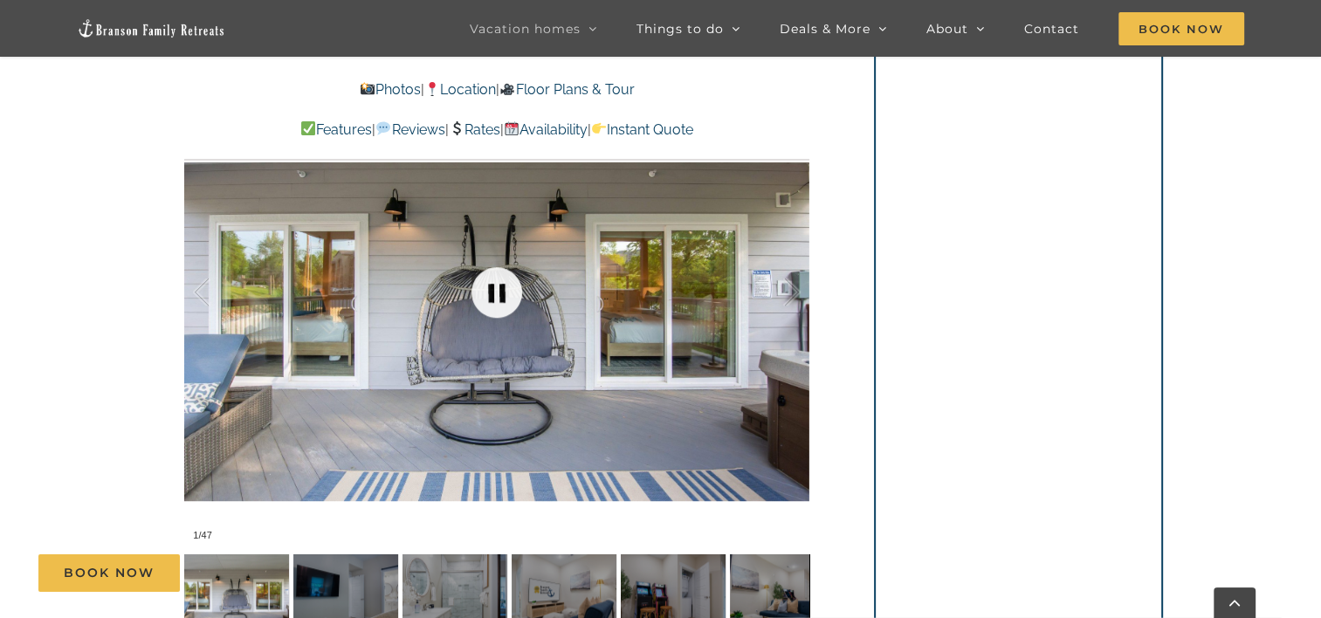
scroll to position [1310, 0]
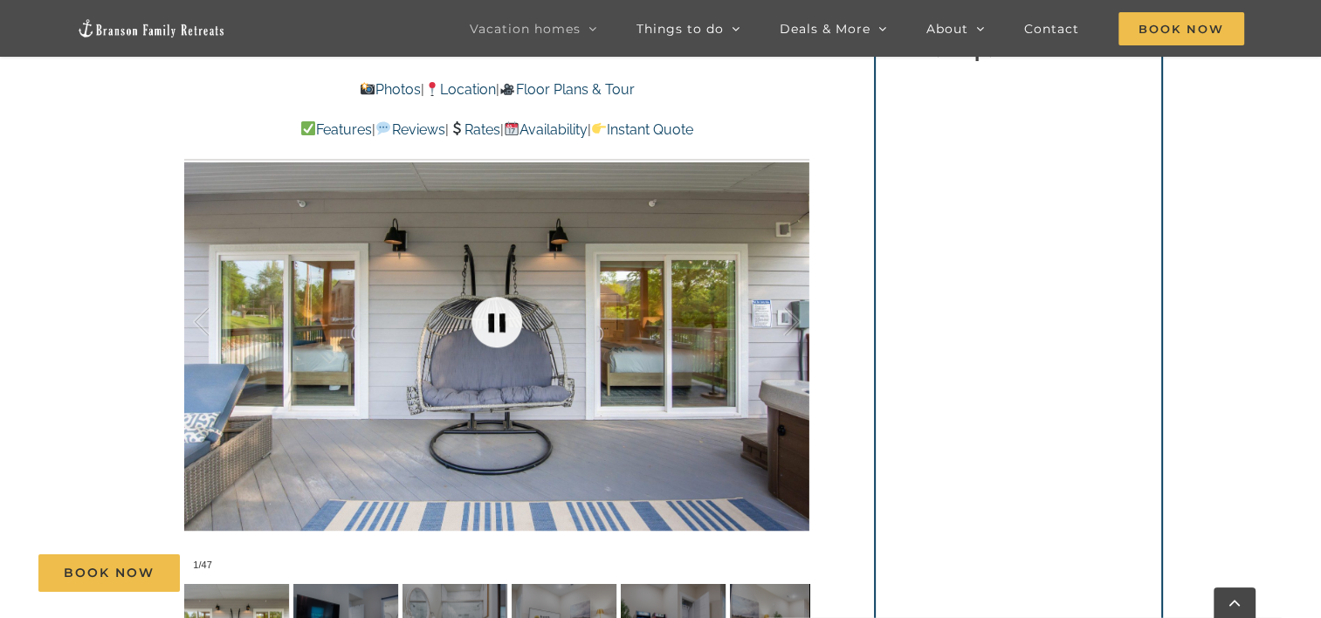
click at [495, 321] on link at bounding box center [497, 322] width 70 height 70
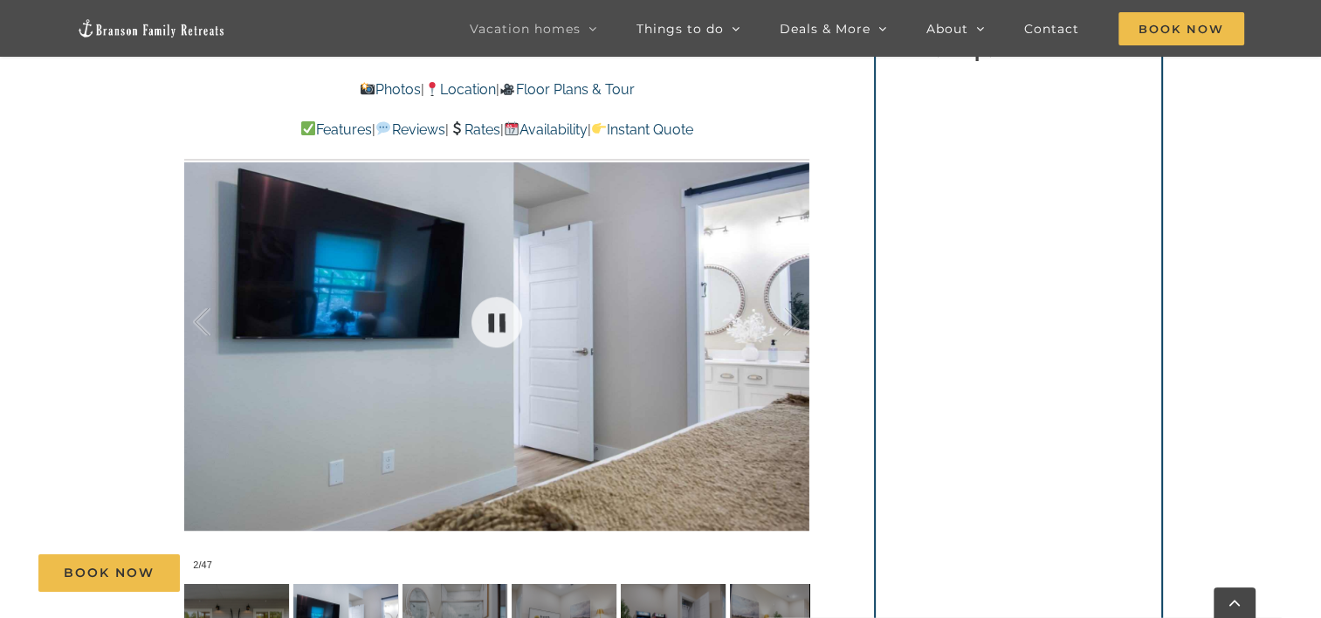
click at [590, 266] on div at bounding box center [496, 323] width 625 height 514
click at [591, 266] on div at bounding box center [496, 323] width 625 height 514
click at [503, 316] on link at bounding box center [497, 322] width 70 height 70
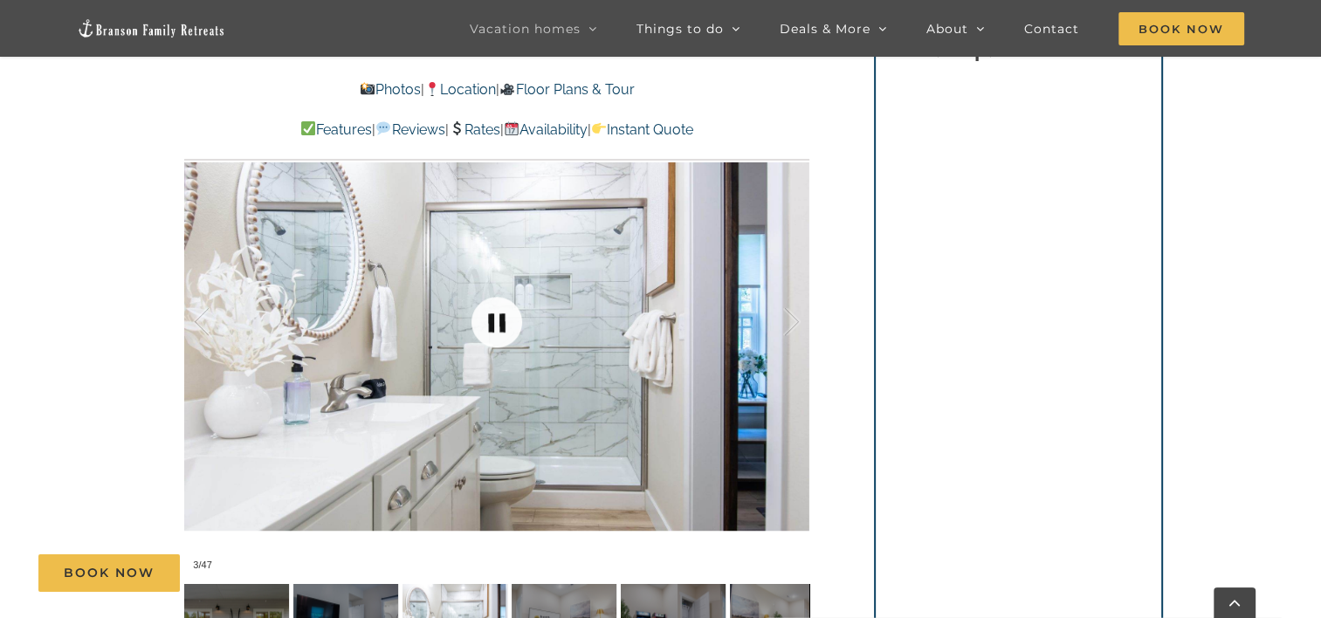
click at [504, 316] on link at bounding box center [497, 322] width 70 height 70
click at [505, 315] on link at bounding box center [497, 322] width 70 height 70
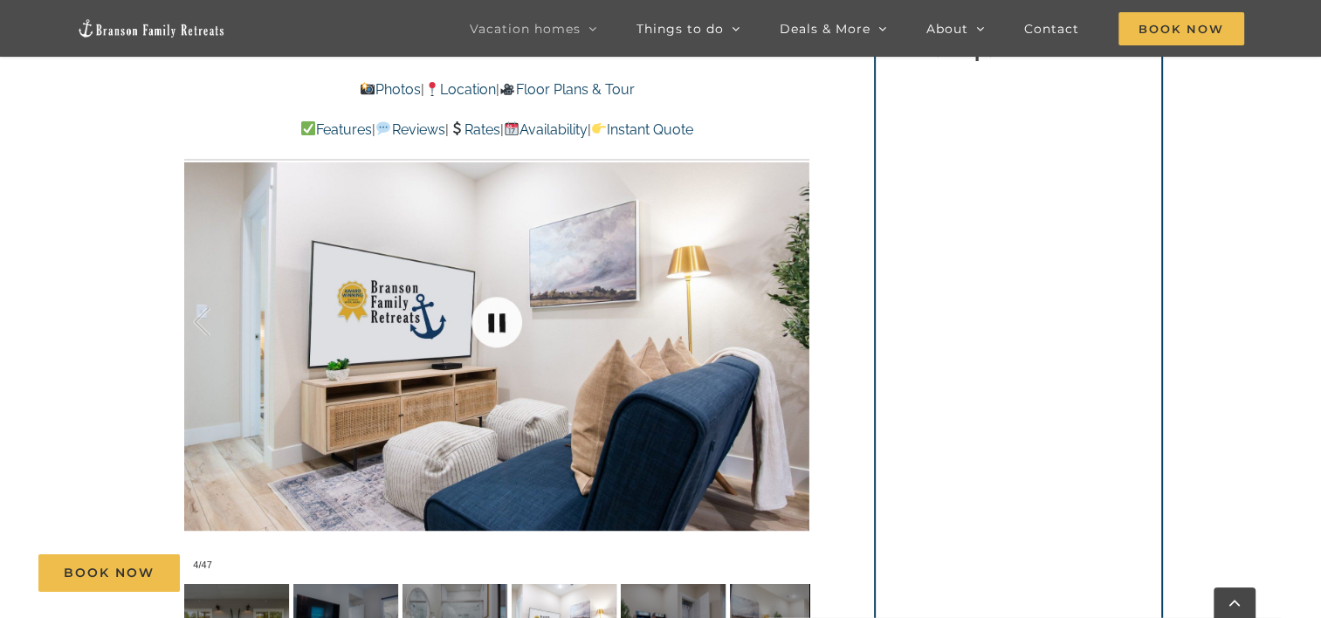
click at [505, 315] on link at bounding box center [497, 322] width 70 height 70
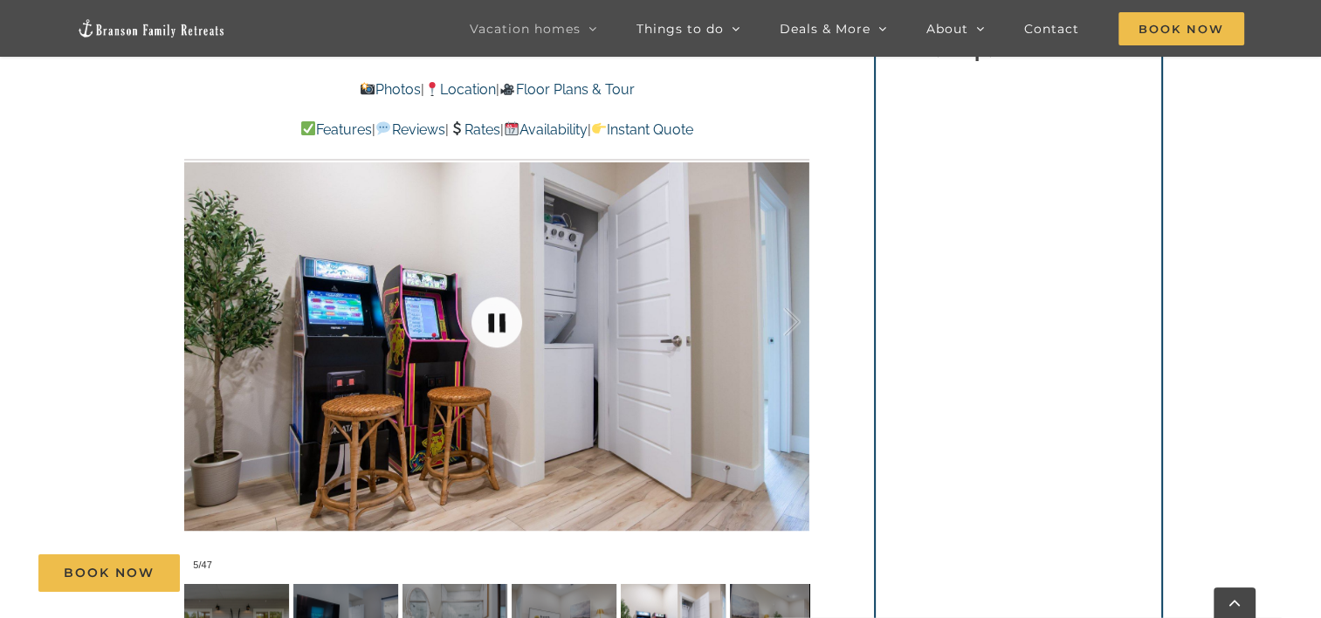
click at [505, 315] on link at bounding box center [497, 322] width 70 height 70
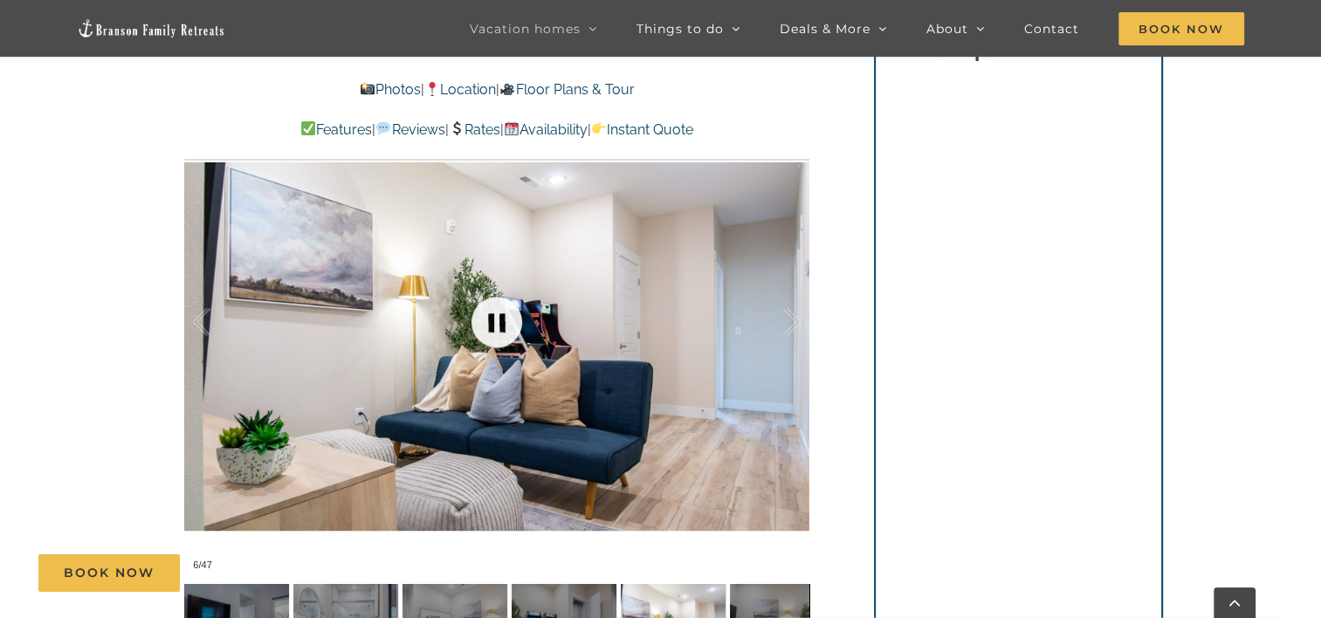
click at [505, 315] on link at bounding box center [497, 322] width 70 height 70
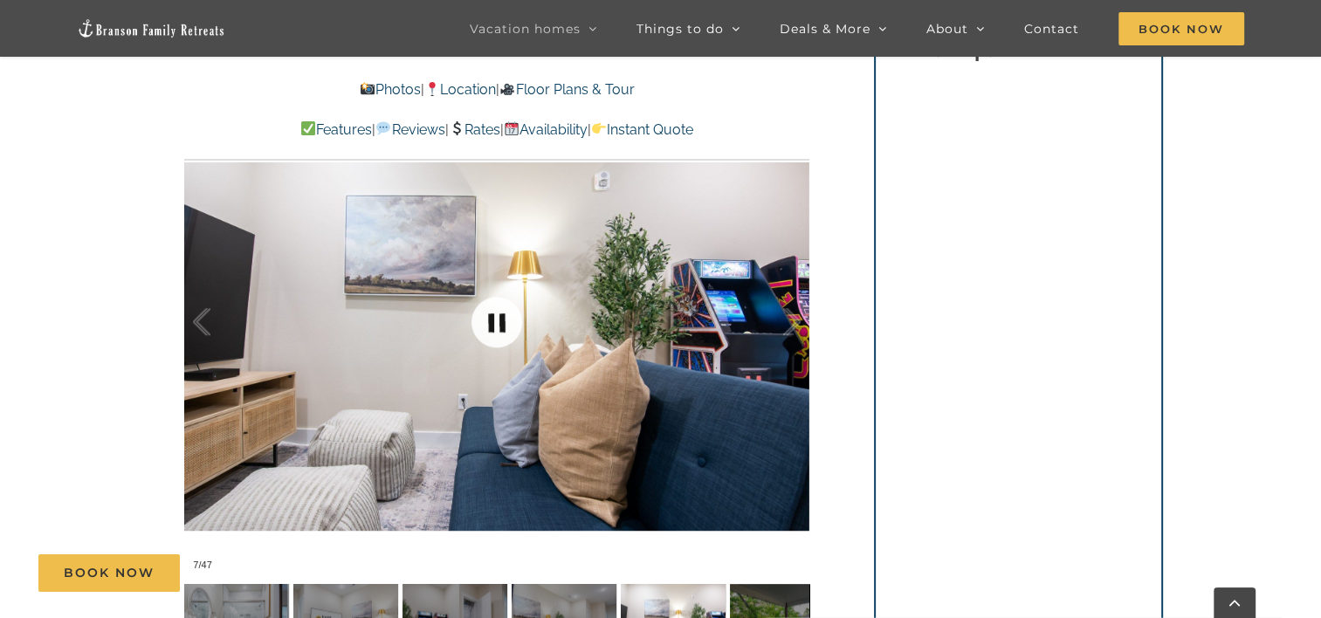
click at [505, 315] on link at bounding box center [497, 322] width 70 height 70
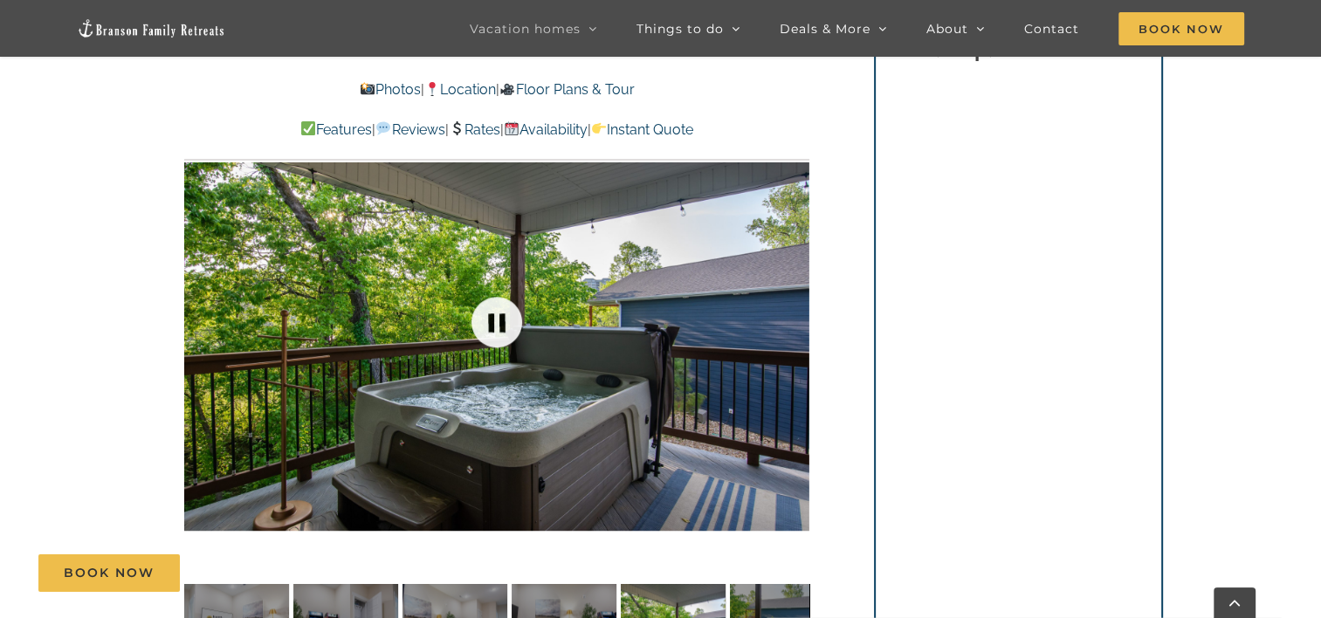
click at [505, 315] on link at bounding box center [497, 322] width 70 height 70
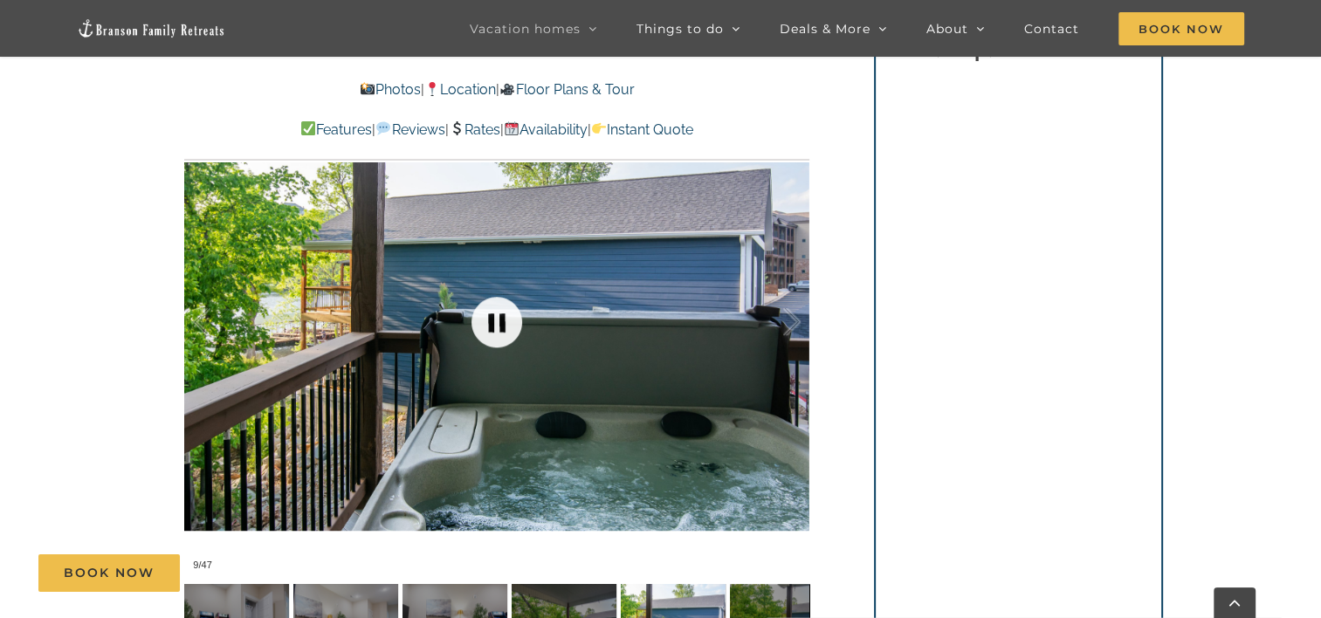
click at [501, 317] on link at bounding box center [497, 322] width 70 height 70
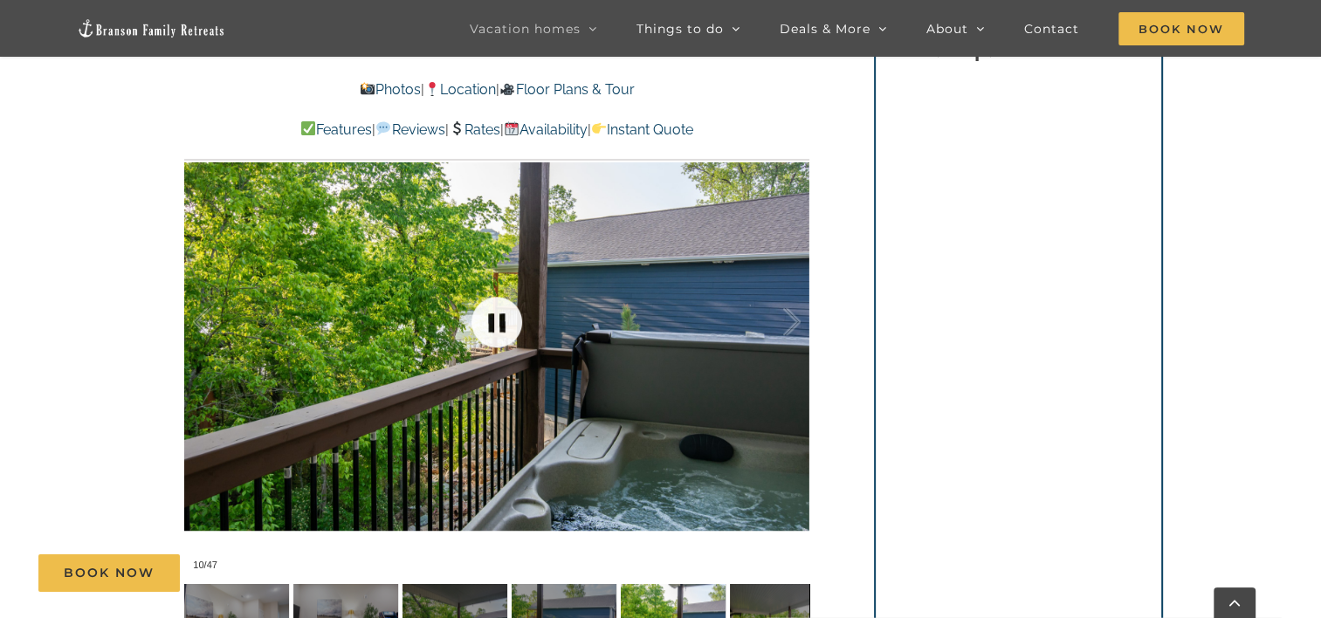
click at [501, 317] on link at bounding box center [497, 322] width 70 height 70
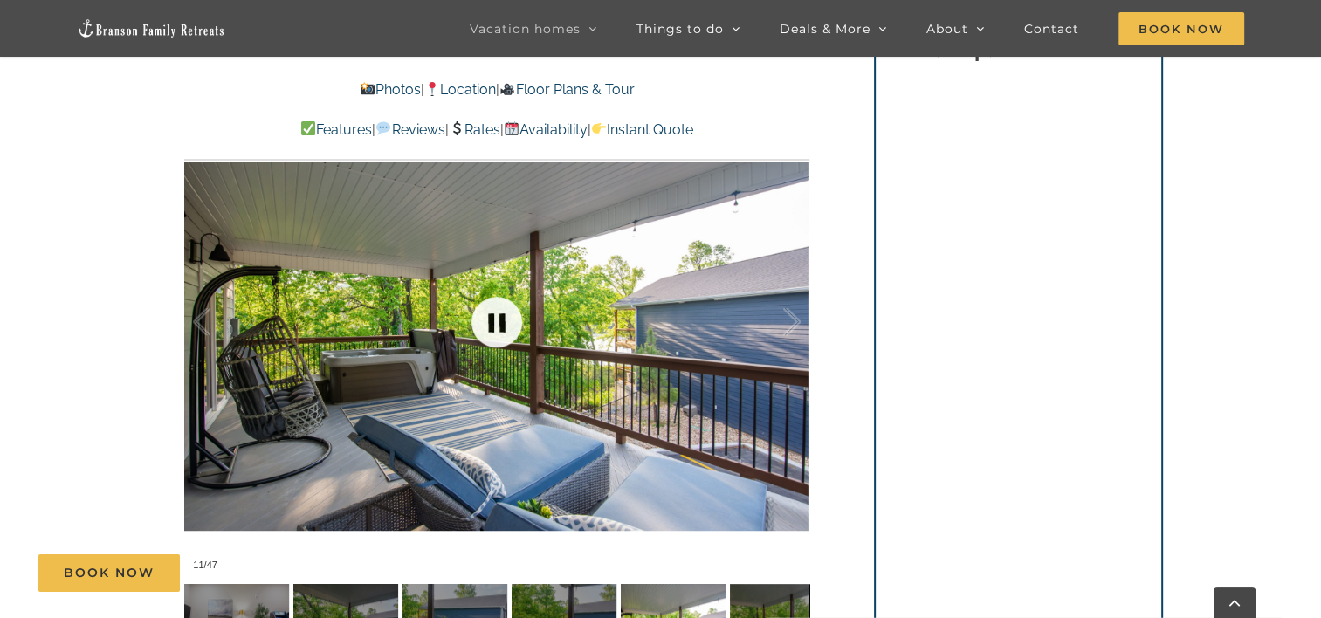
click at [502, 317] on link at bounding box center [497, 322] width 70 height 70
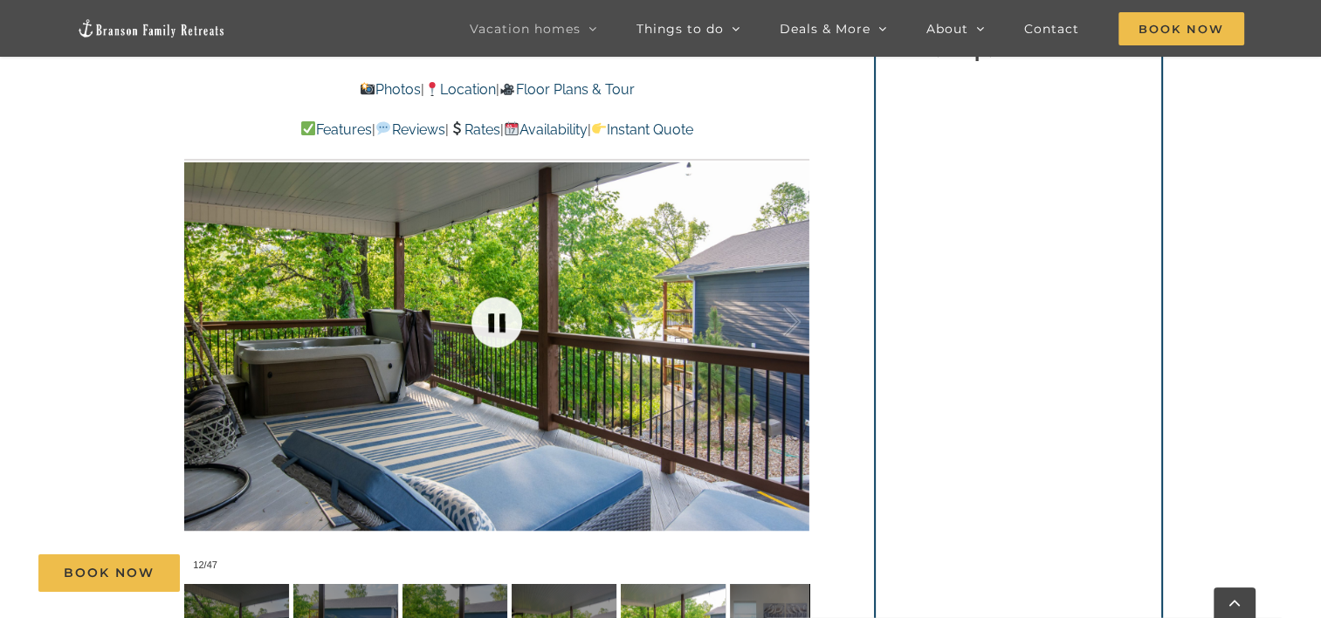
click at [502, 317] on link at bounding box center [497, 322] width 70 height 70
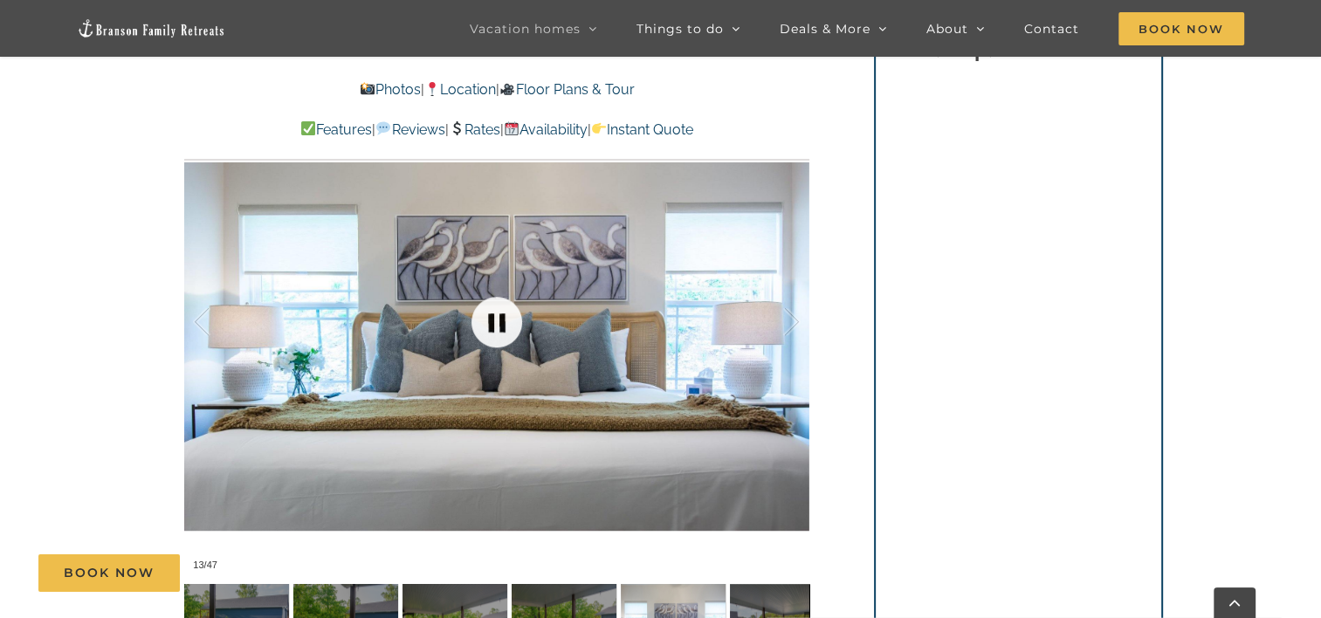
click at [502, 317] on link at bounding box center [497, 322] width 70 height 70
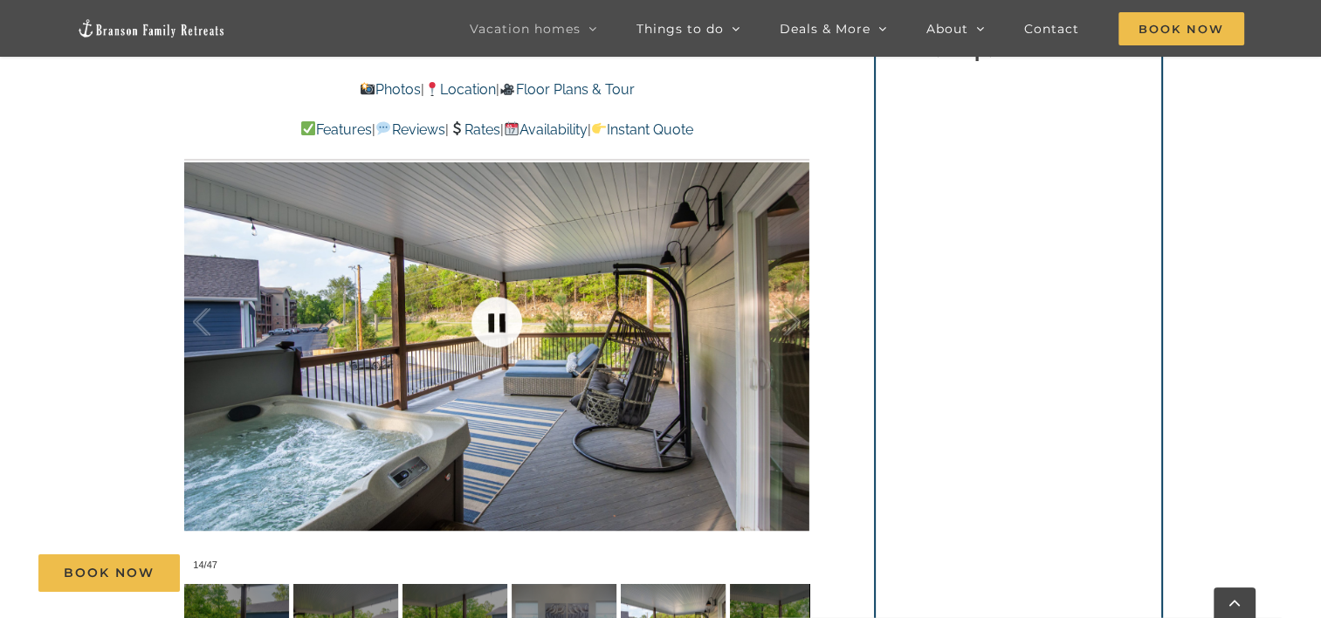
click at [502, 317] on link at bounding box center [497, 322] width 70 height 70
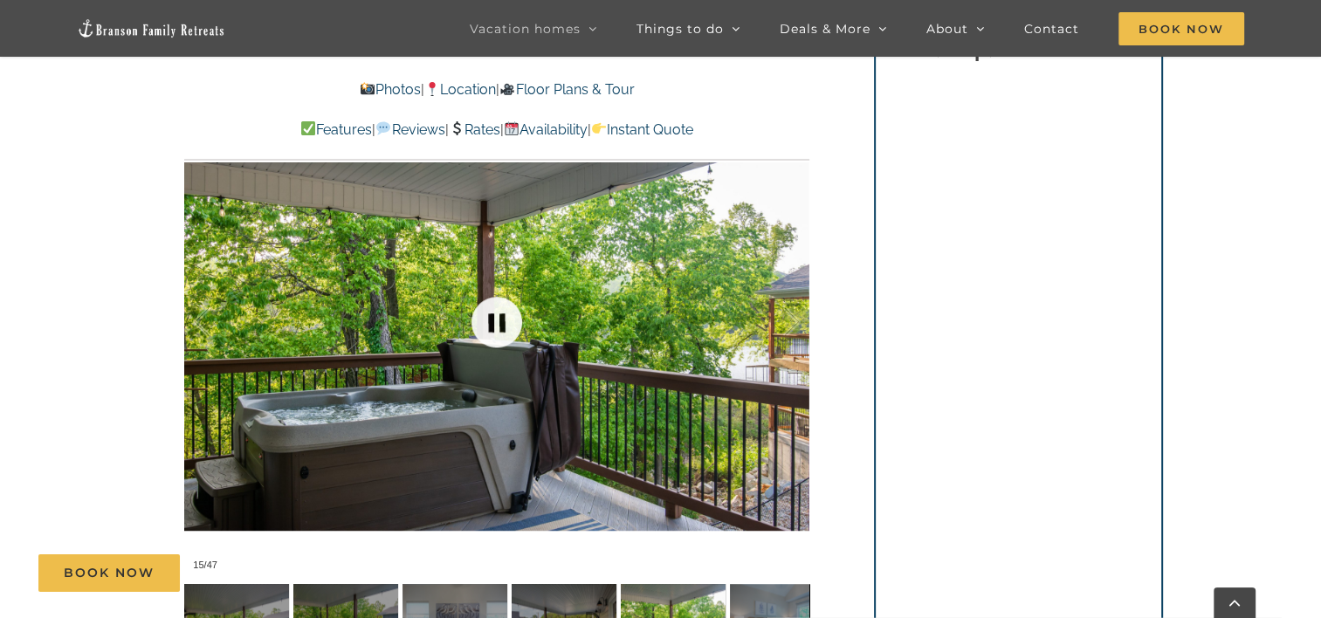
click at [502, 317] on link at bounding box center [497, 322] width 70 height 70
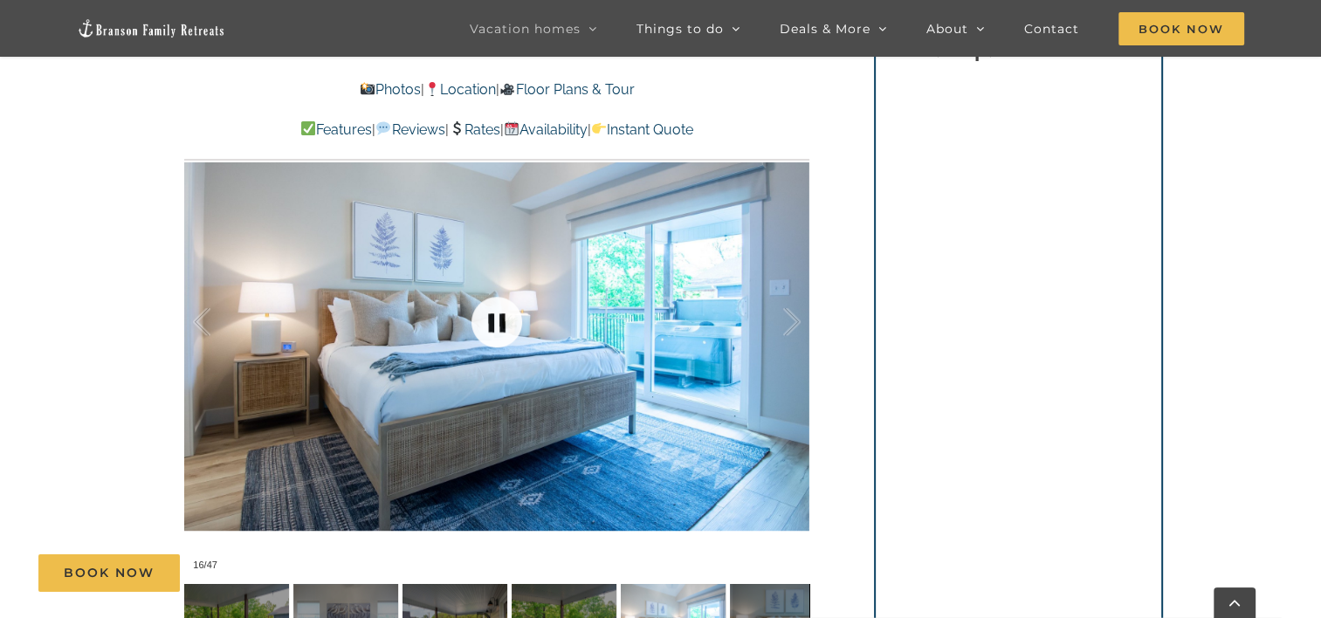
click at [502, 317] on link at bounding box center [497, 322] width 70 height 70
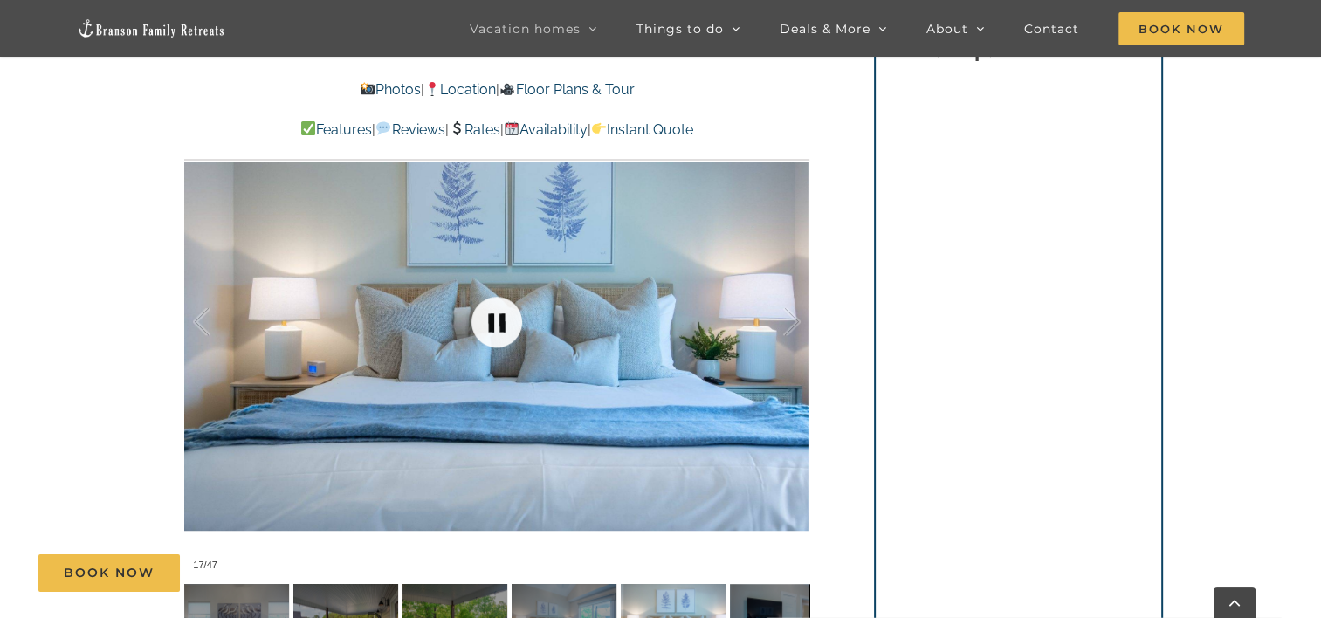
click at [502, 317] on link at bounding box center [497, 322] width 70 height 70
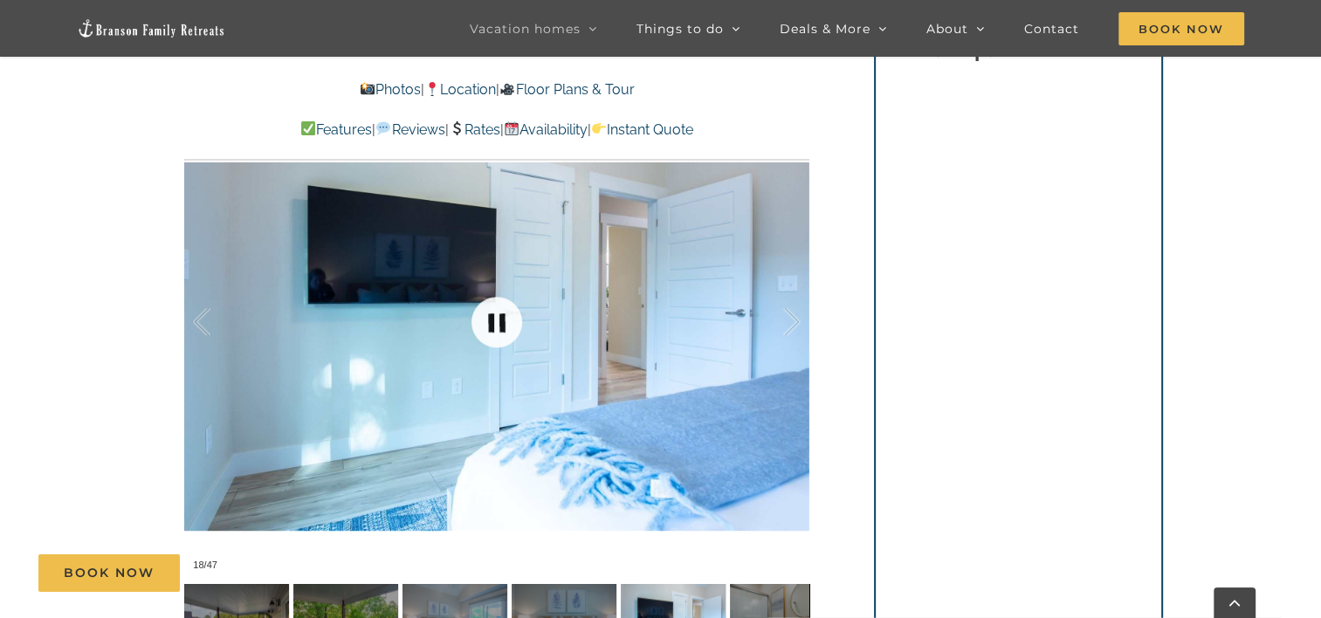
click at [502, 317] on link at bounding box center [497, 322] width 70 height 70
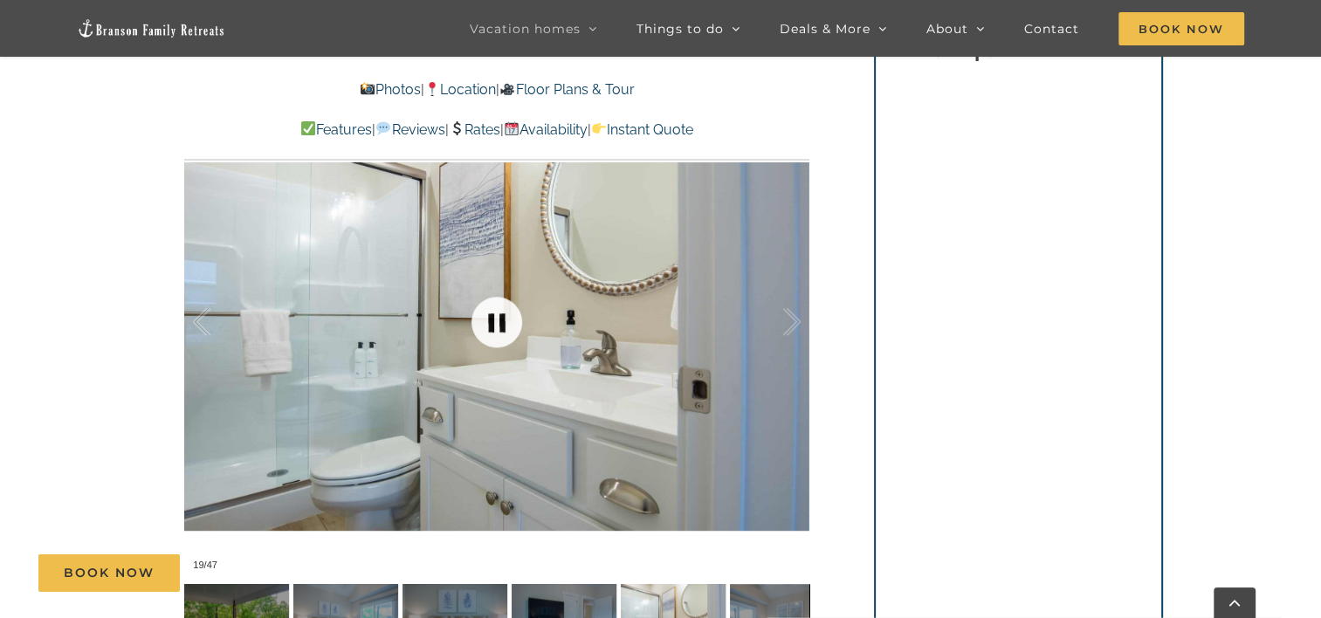
click at [502, 317] on link at bounding box center [497, 322] width 70 height 70
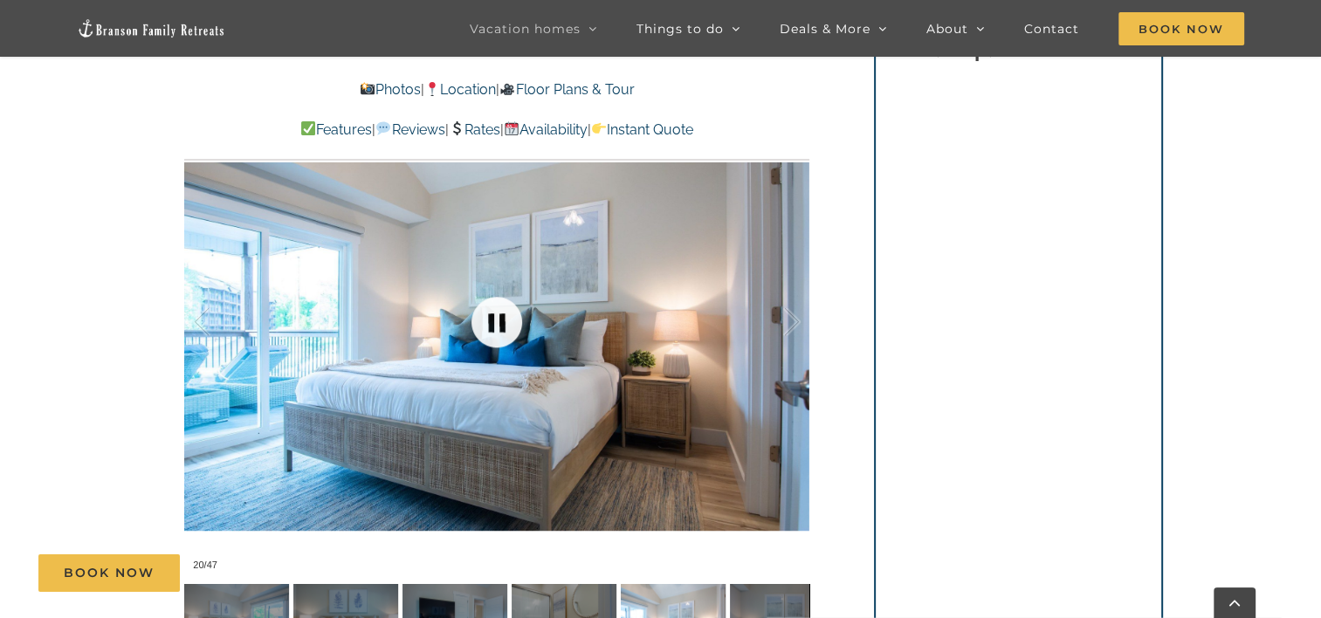
click at [502, 317] on link at bounding box center [497, 322] width 70 height 70
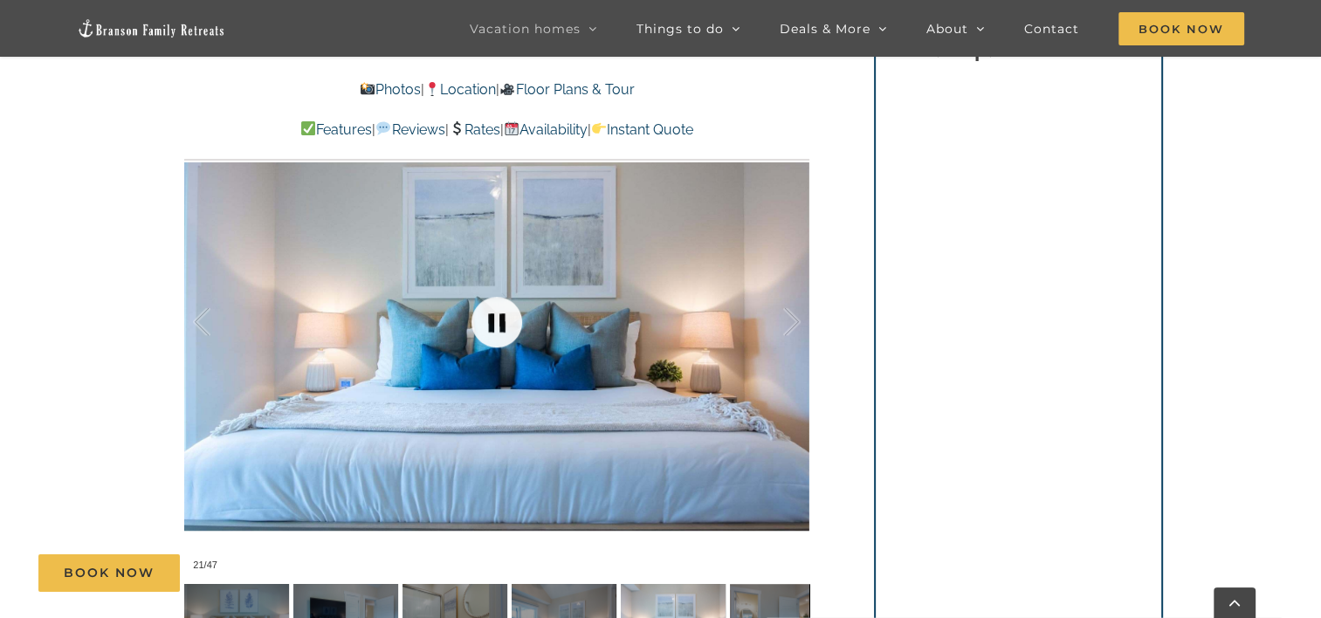
click at [502, 317] on link at bounding box center [497, 322] width 70 height 70
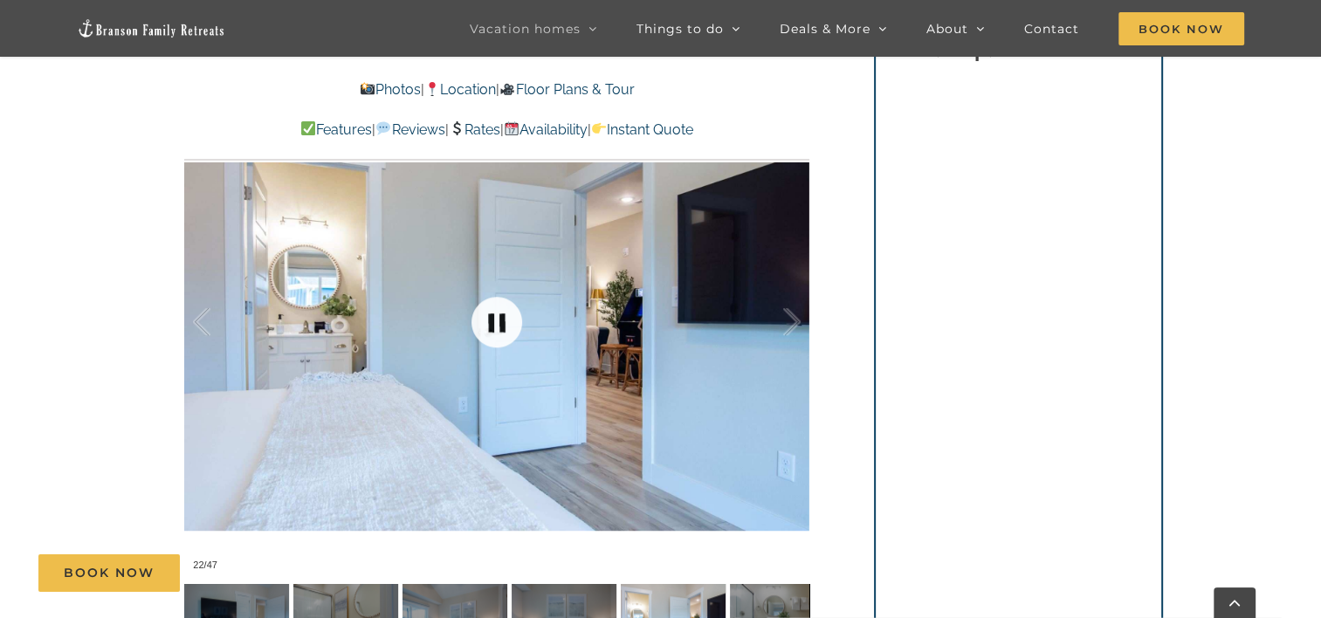
click at [502, 317] on link at bounding box center [497, 322] width 70 height 70
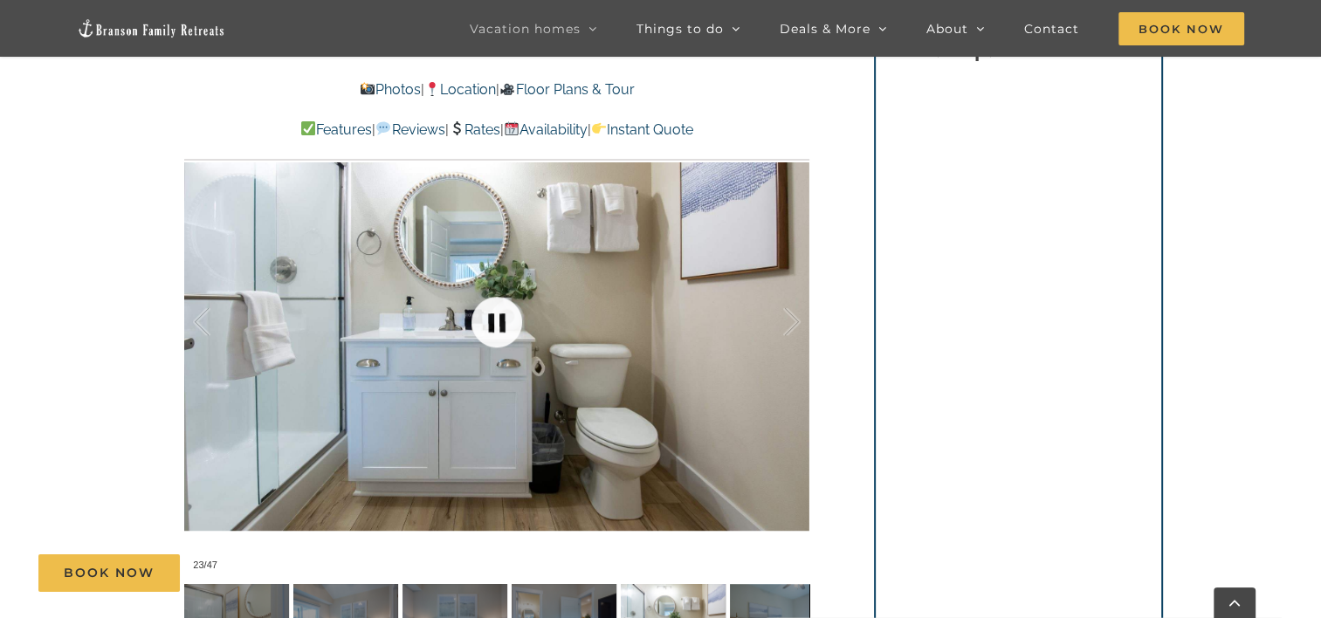
click at [502, 317] on link at bounding box center [497, 322] width 70 height 70
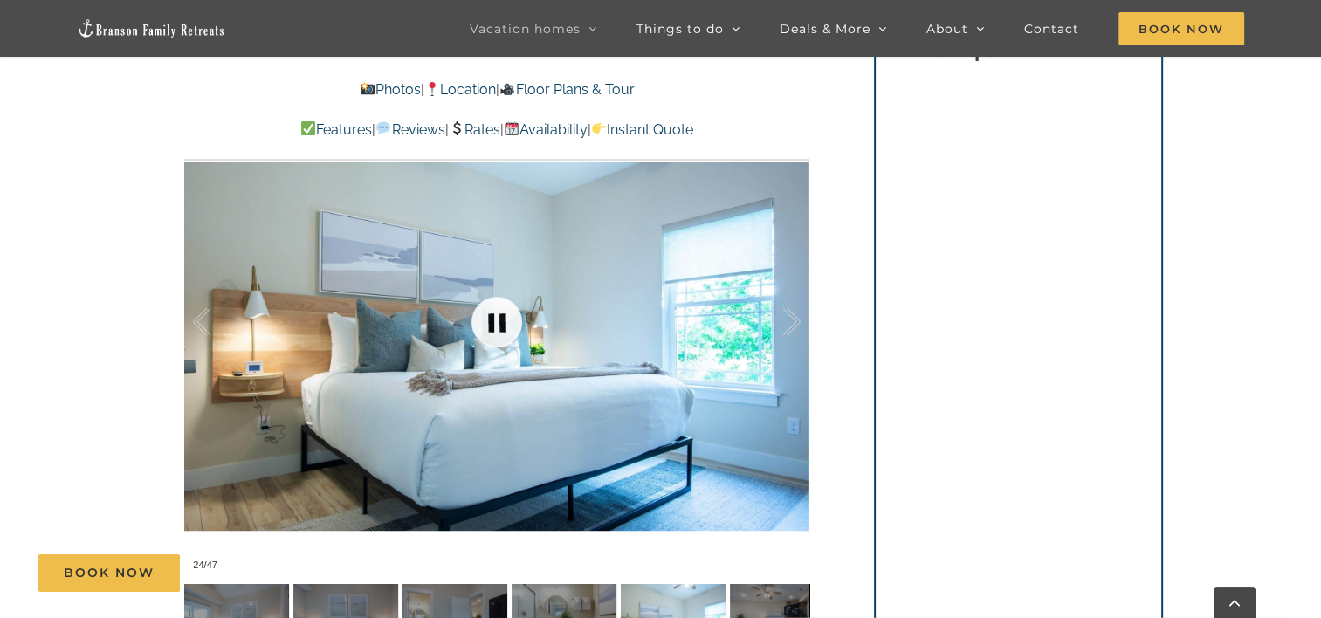
click at [502, 317] on link at bounding box center [497, 322] width 70 height 70
click at [503, 315] on link at bounding box center [497, 322] width 70 height 70
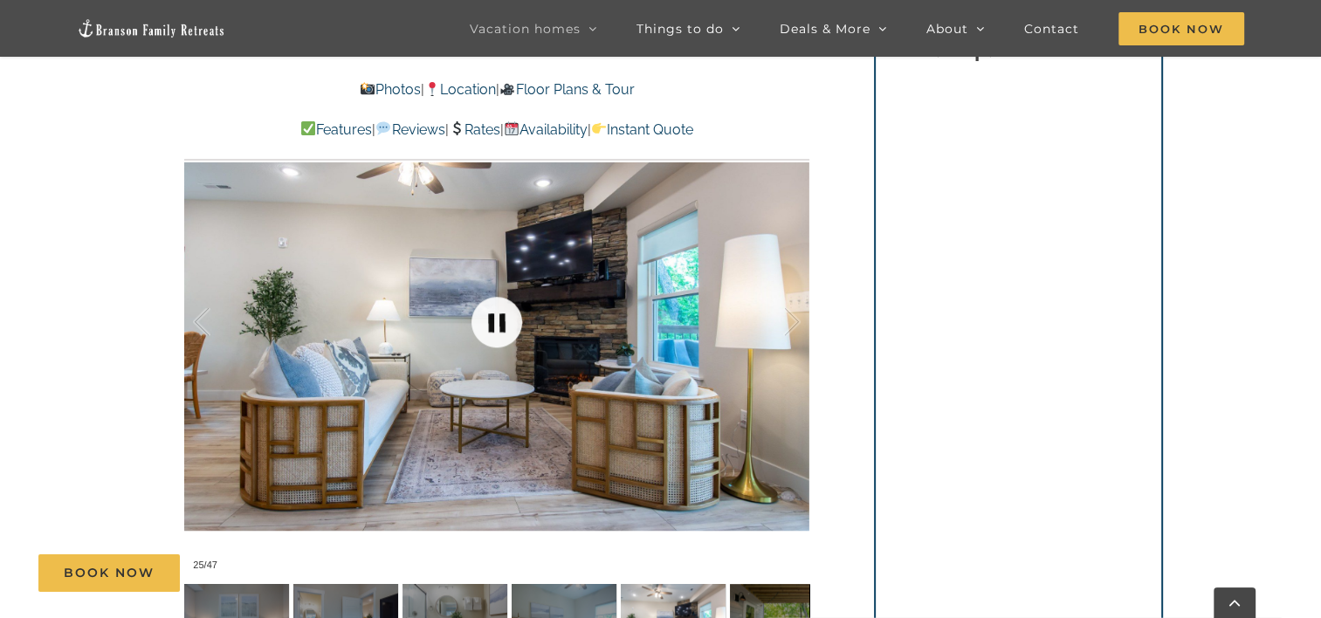
click at [503, 315] on link at bounding box center [497, 322] width 70 height 70
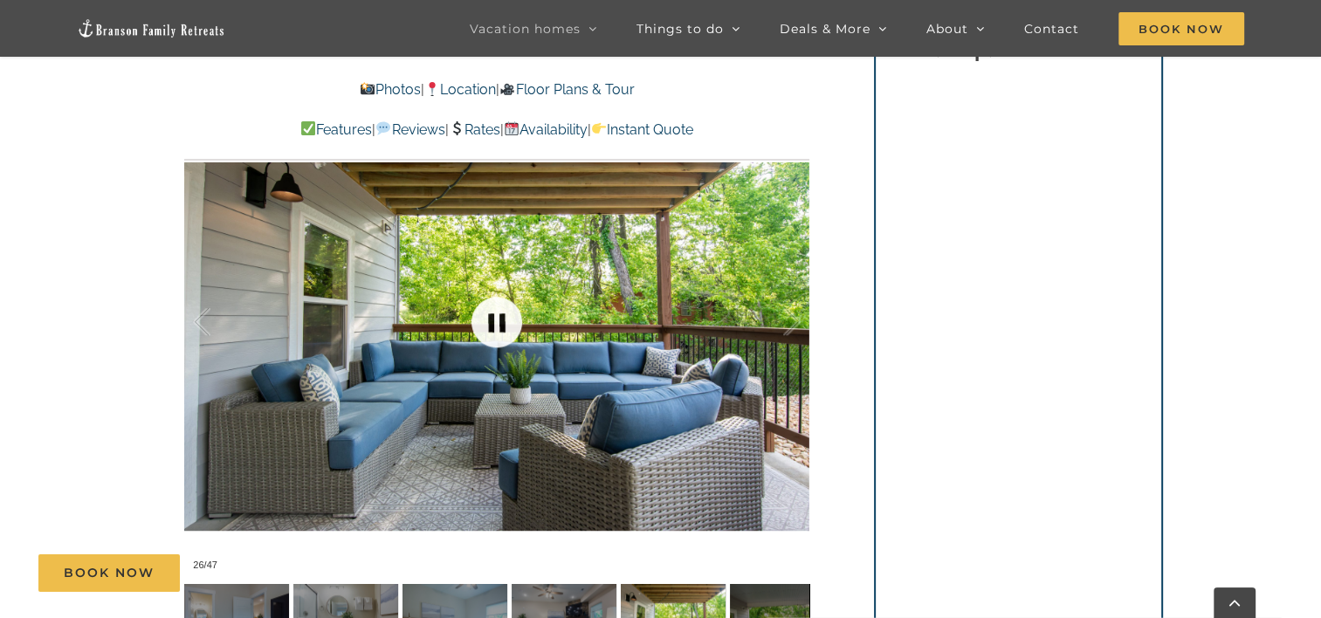
click at [503, 315] on link at bounding box center [497, 322] width 70 height 70
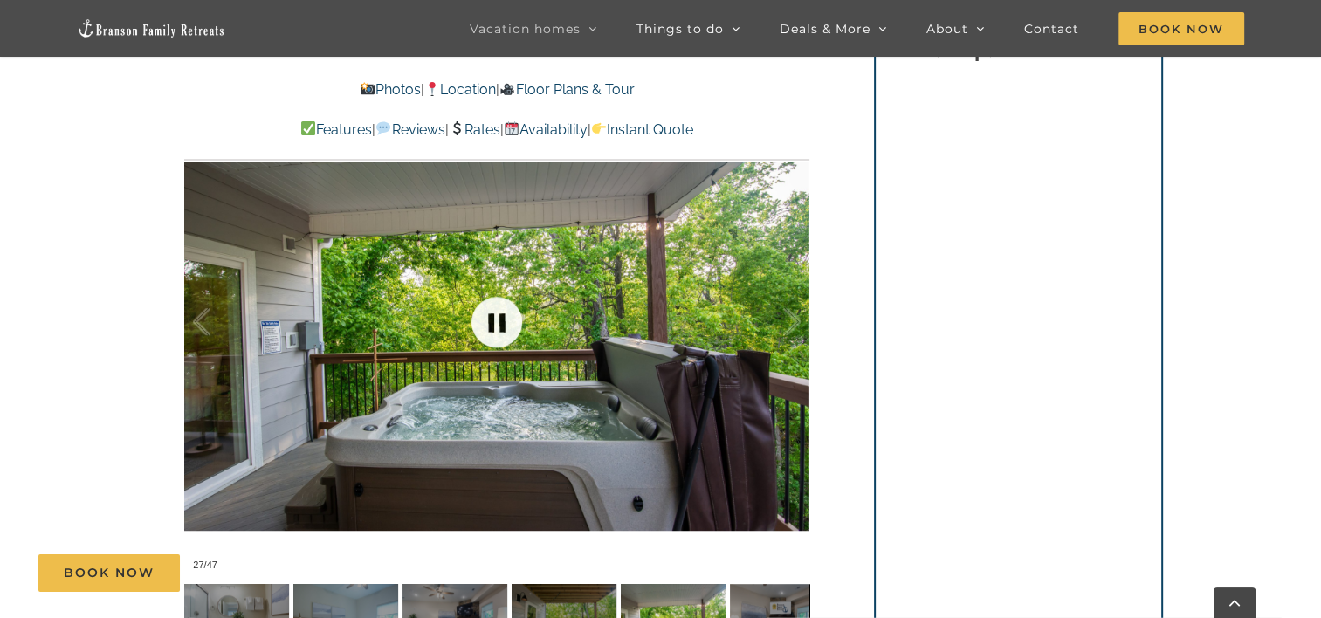
click at [503, 315] on link at bounding box center [497, 322] width 70 height 70
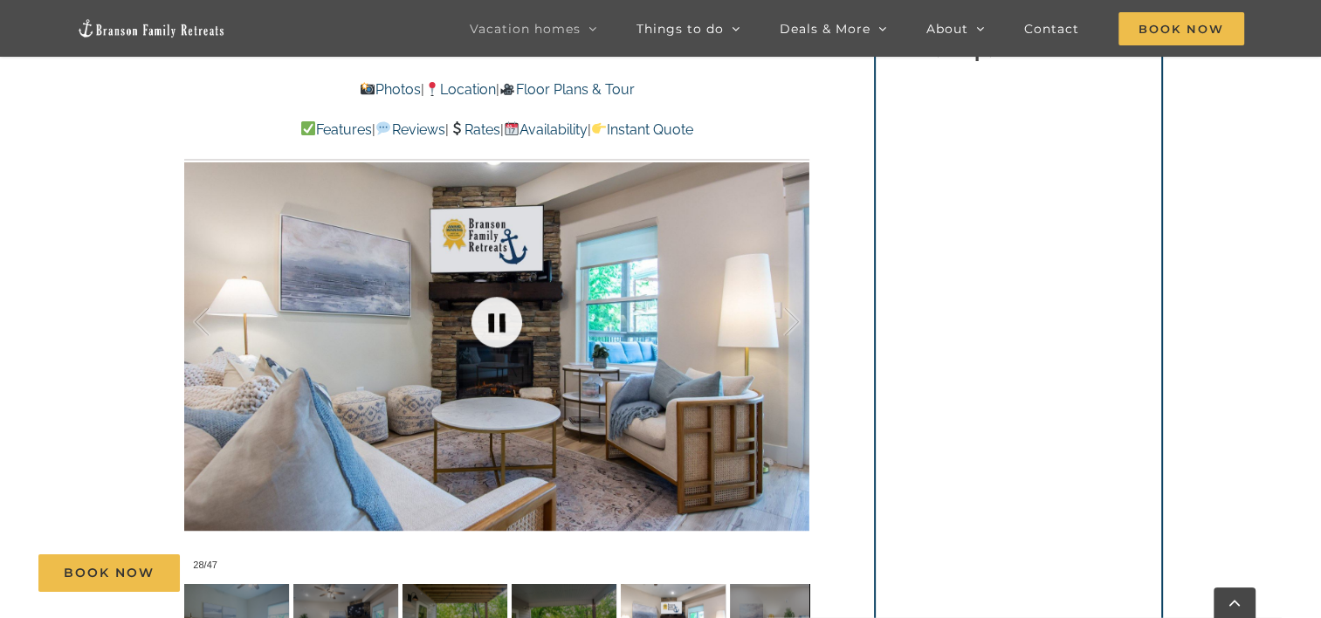
click at [503, 315] on link at bounding box center [497, 322] width 70 height 70
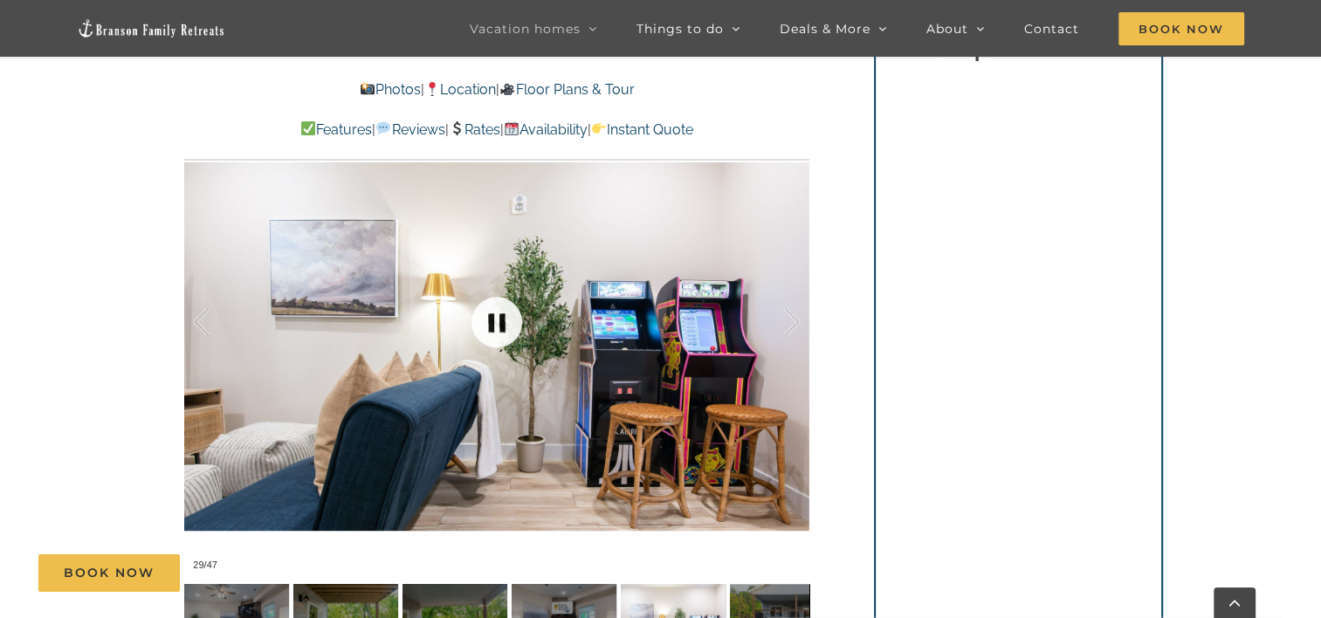
click at [503, 315] on link at bounding box center [497, 322] width 70 height 70
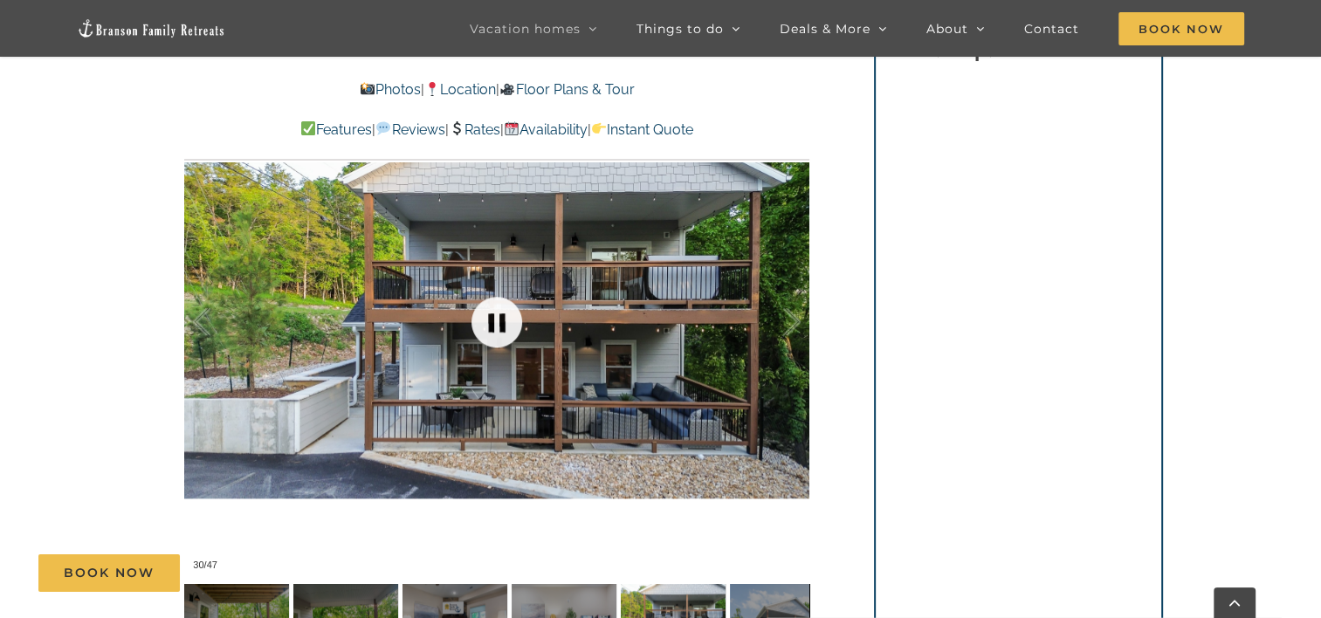
click at [503, 315] on link at bounding box center [497, 322] width 70 height 70
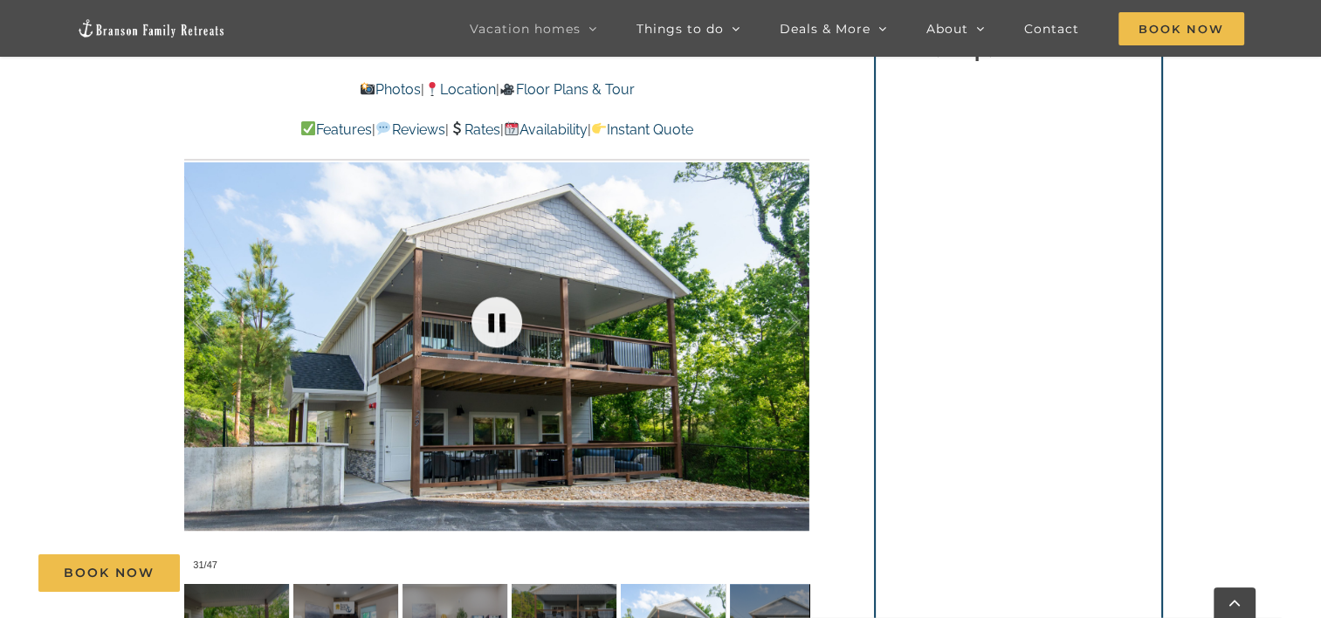
click at [503, 315] on link at bounding box center [497, 322] width 70 height 70
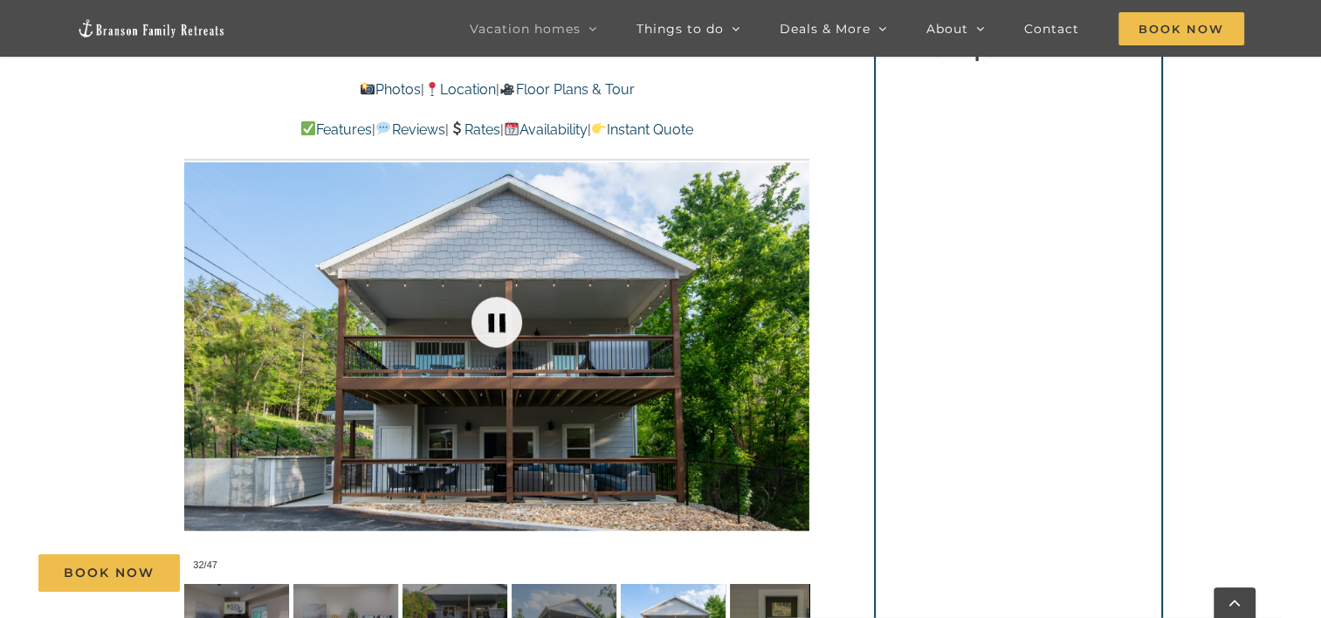
click at [503, 315] on link at bounding box center [497, 322] width 70 height 70
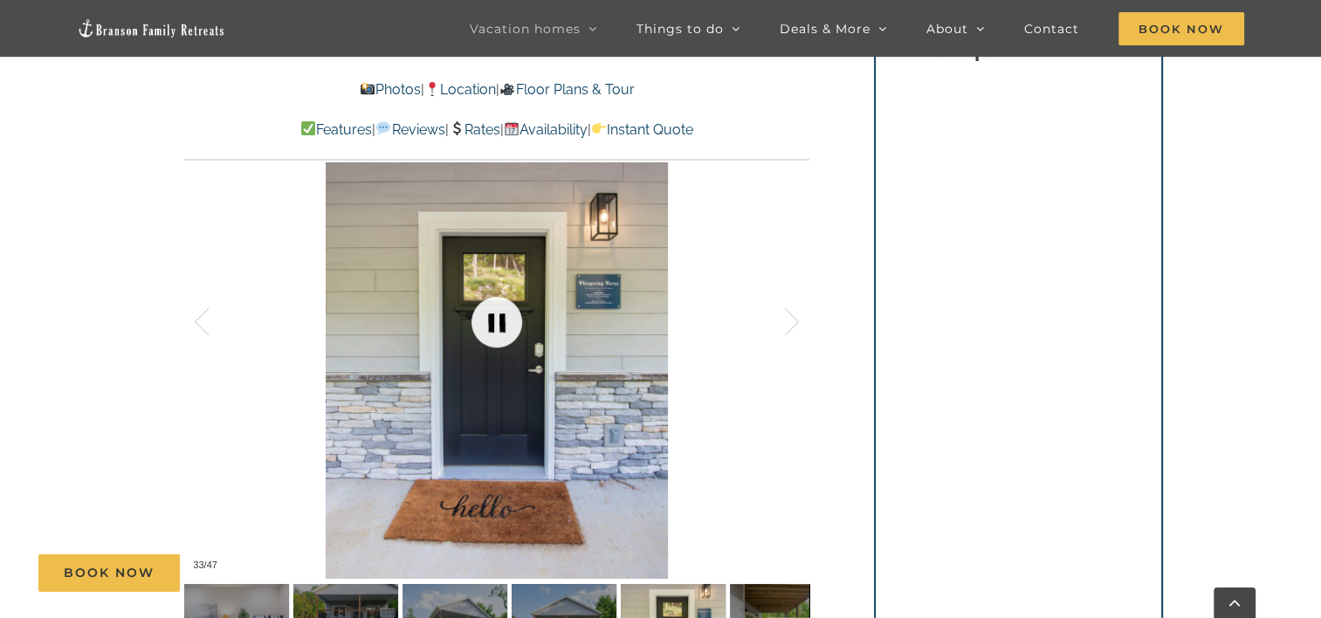
click at [503, 315] on link at bounding box center [497, 322] width 70 height 70
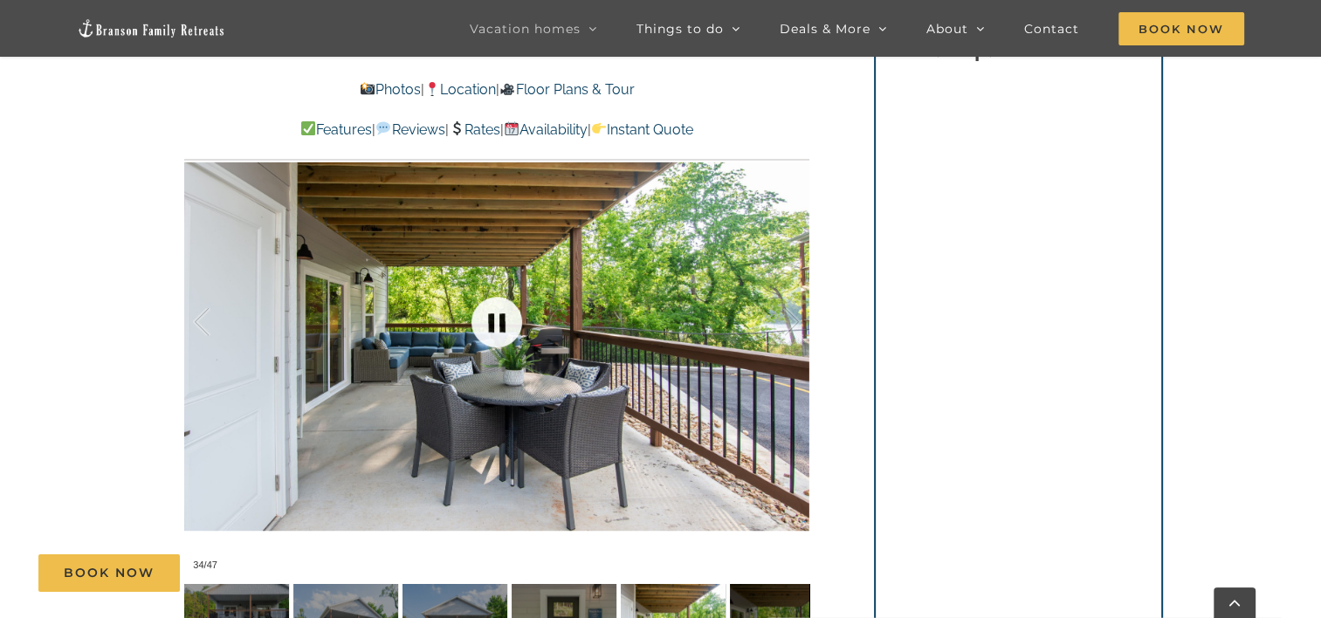
click at [503, 314] on link at bounding box center [497, 322] width 70 height 70
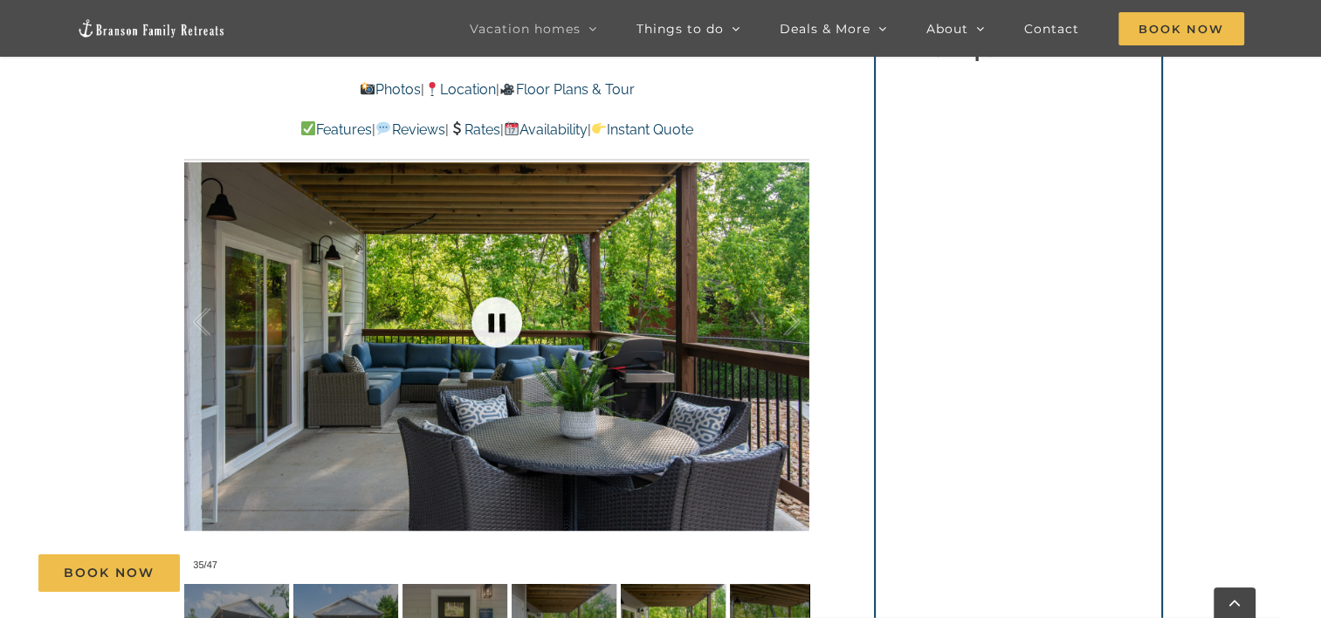
click at [503, 314] on link at bounding box center [497, 322] width 70 height 70
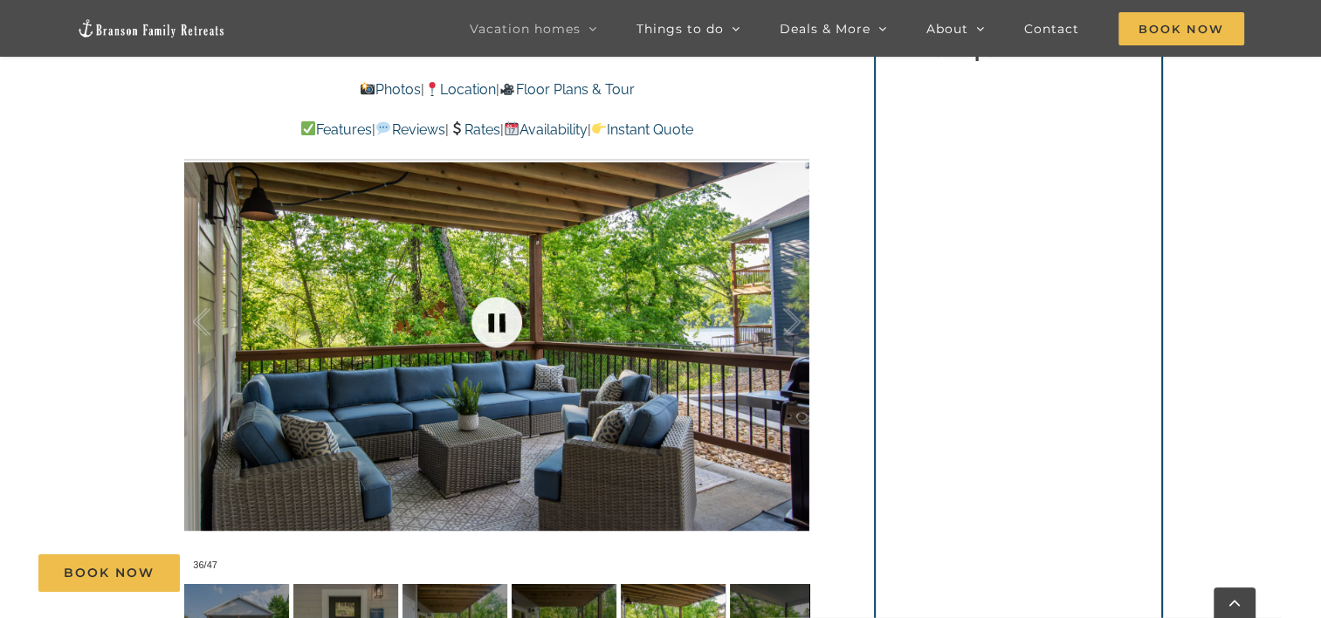
click at [503, 314] on link at bounding box center [497, 322] width 70 height 70
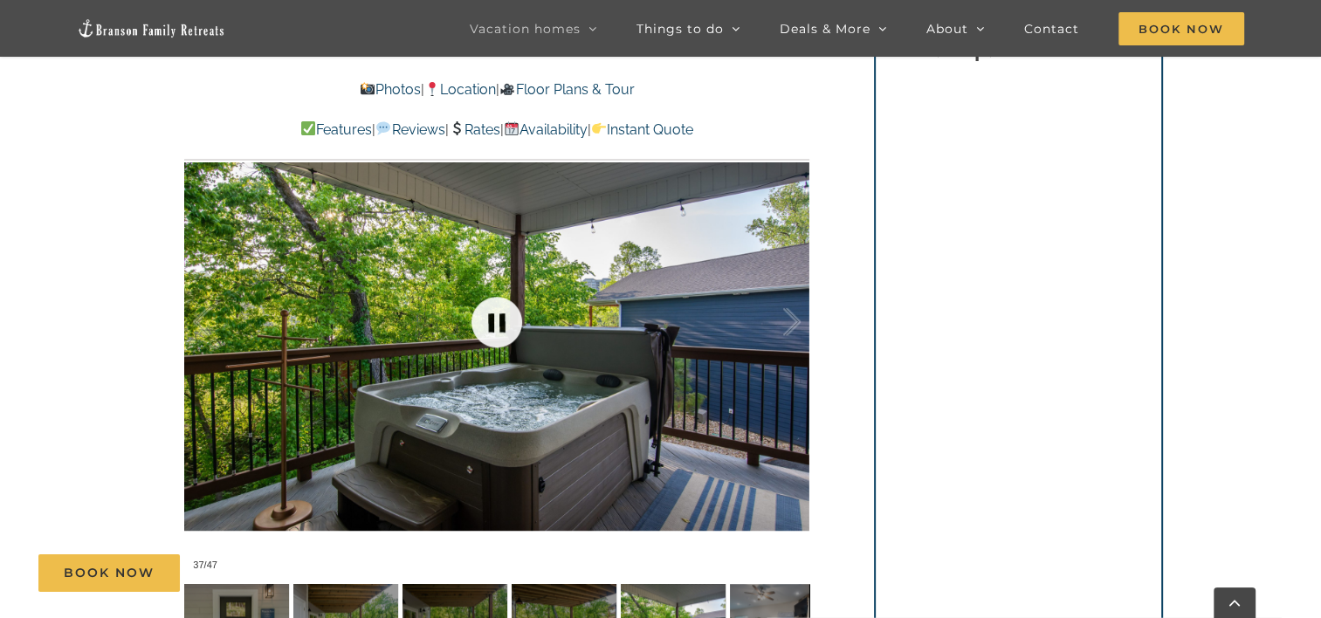
click at [503, 314] on link at bounding box center [497, 322] width 70 height 70
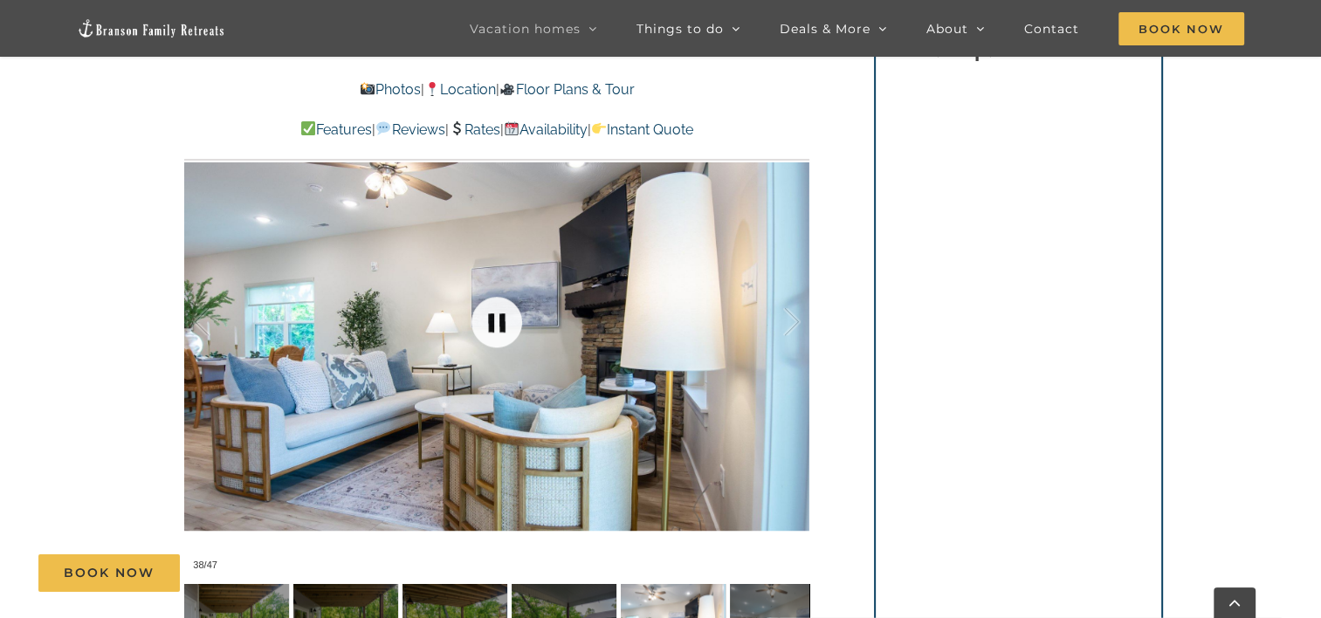
click at [503, 314] on link at bounding box center [497, 322] width 70 height 70
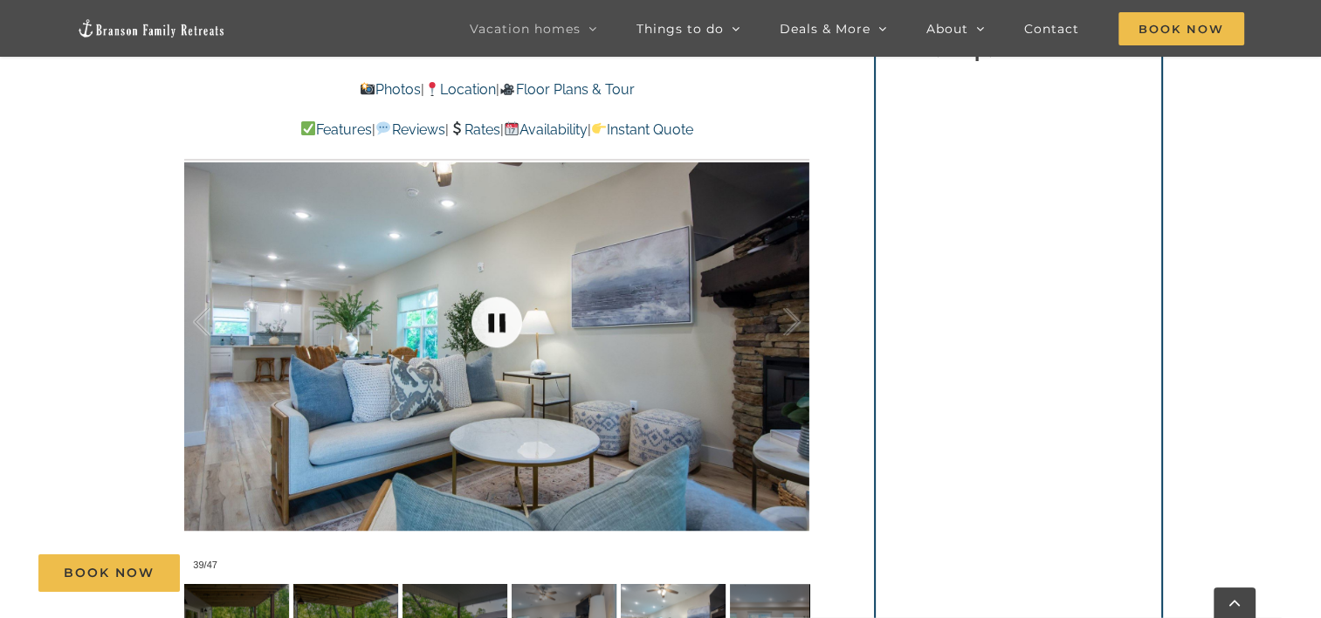
click at [503, 314] on link at bounding box center [497, 322] width 70 height 70
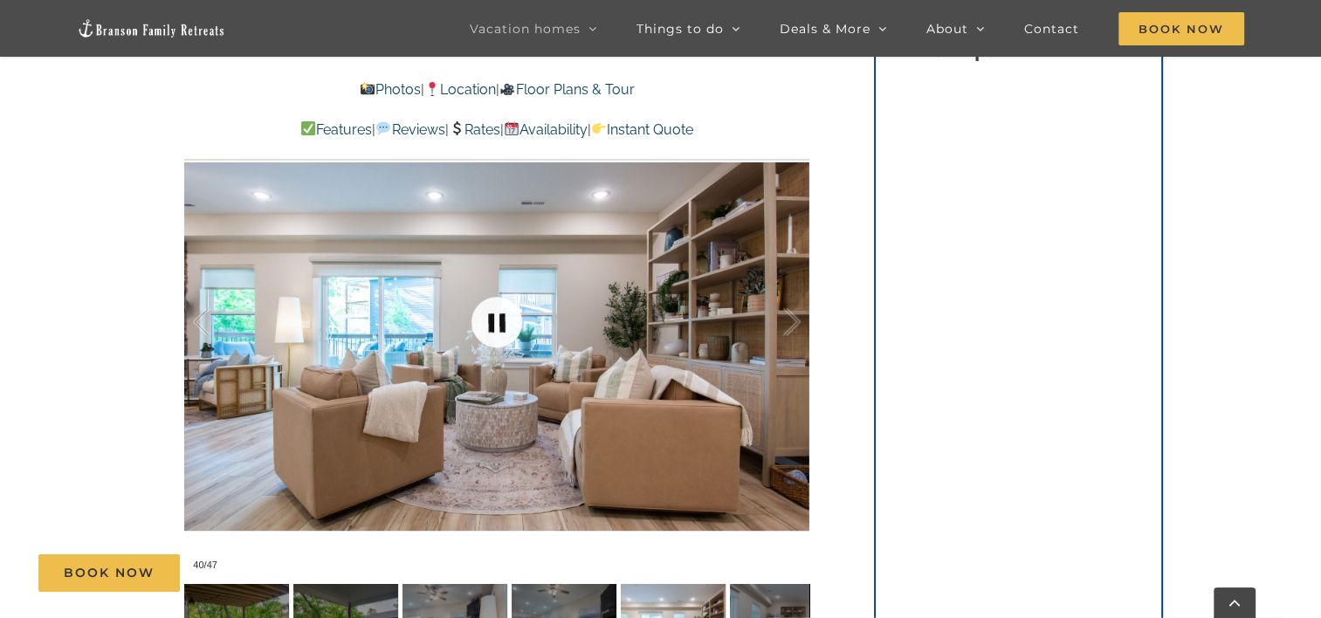
click at [503, 314] on link at bounding box center [497, 322] width 70 height 70
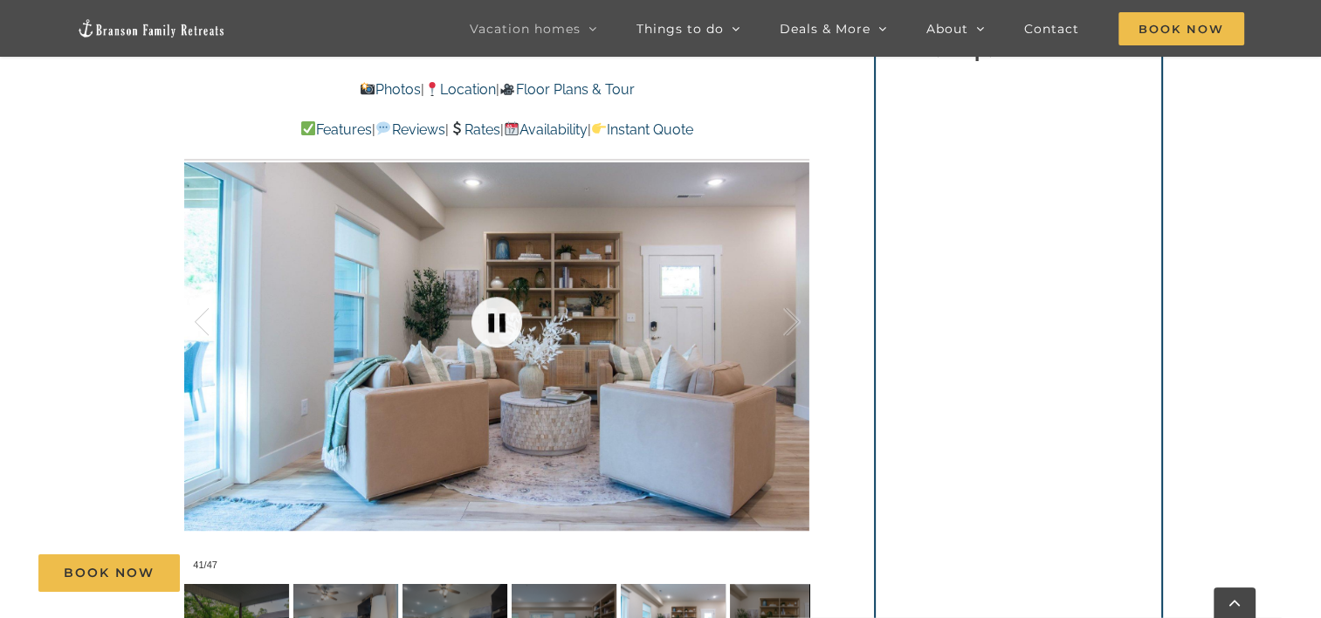
click at [503, 314] on link at bounding box center [497, 322] width 70 height 70
click at [499, 314] on link at bounding box center [497, 322] width 70 height 70
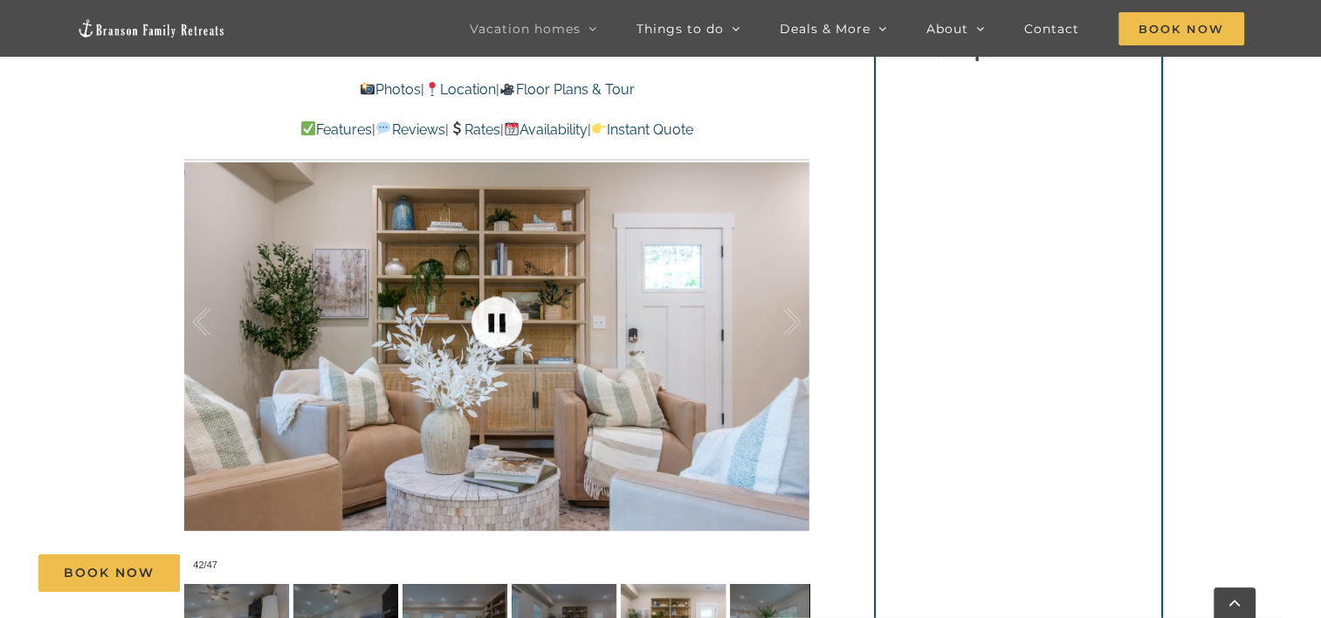
click at [499, 314] on link at bounding box center [497, 322] width 70 height 70
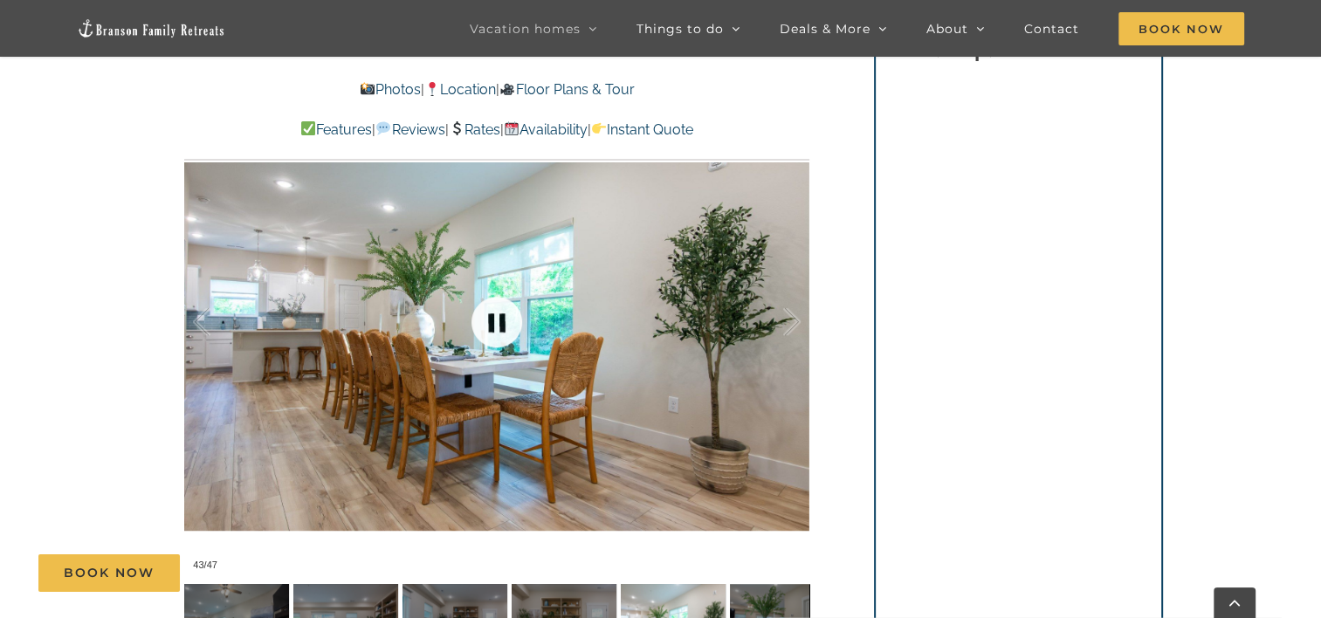
click at [499, 314] on link at bounding box center [497, 322] width 70 height 70
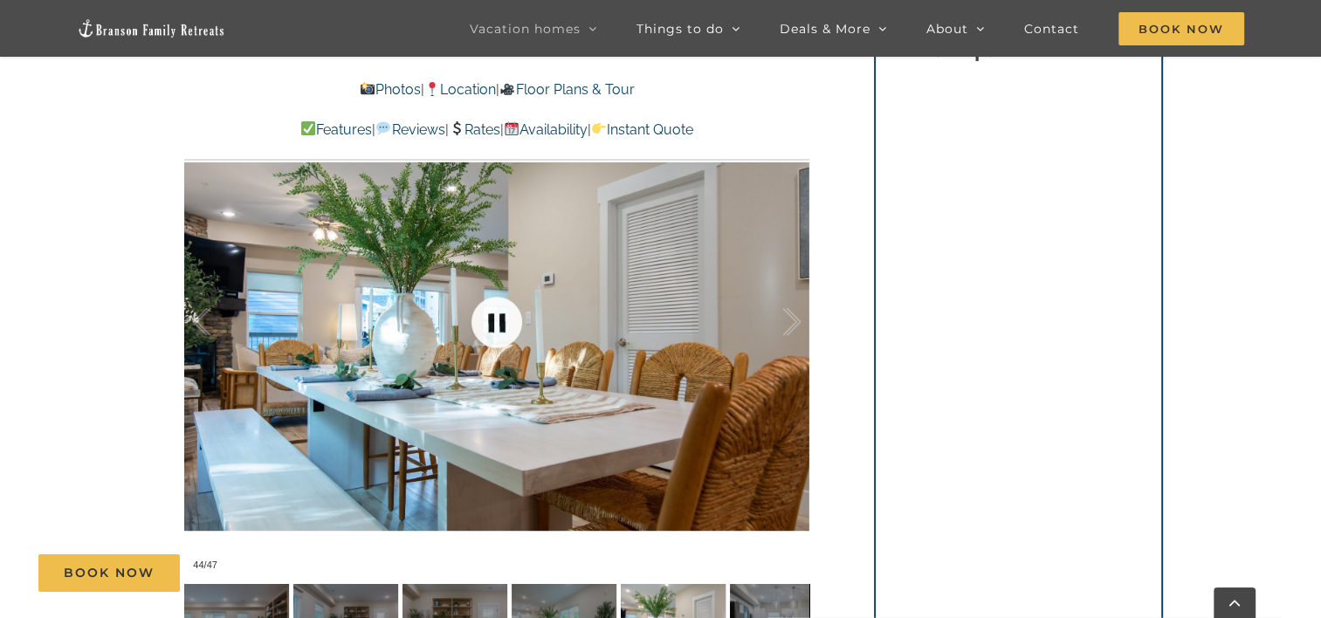
click at [499, 314] on link at bounding box center [497, 322] width 70 height 70
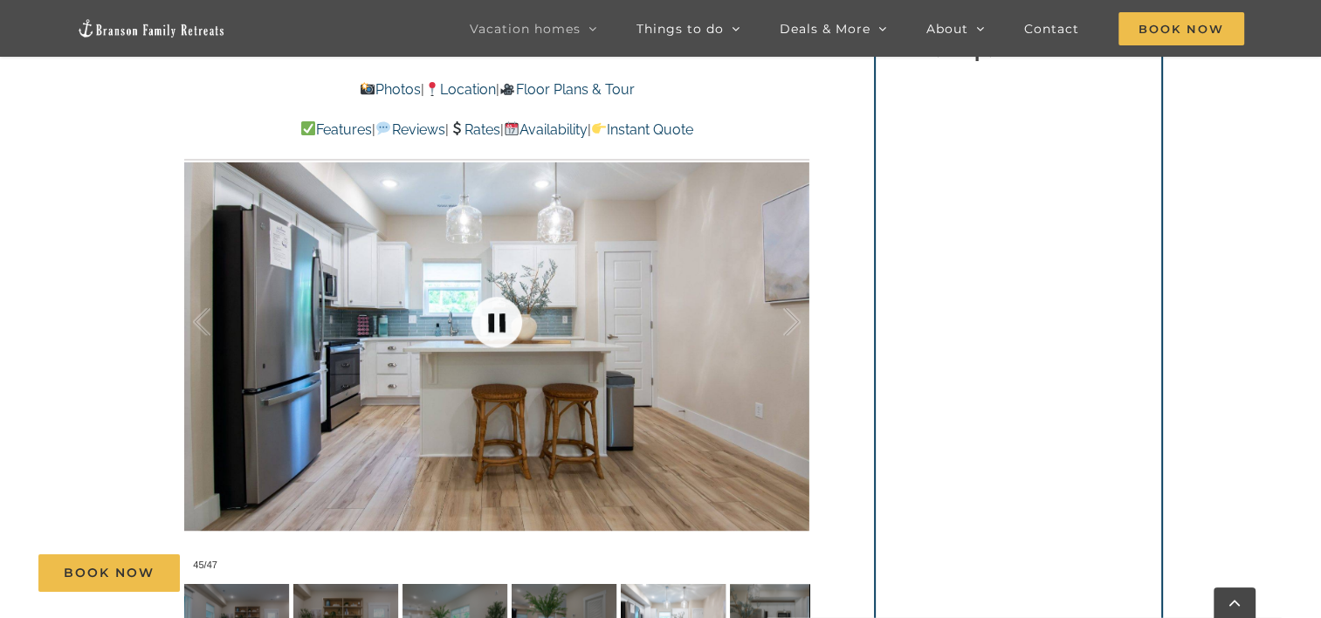
click at [499, 314] on link at bounding box center [497, 322] width 70 height 70
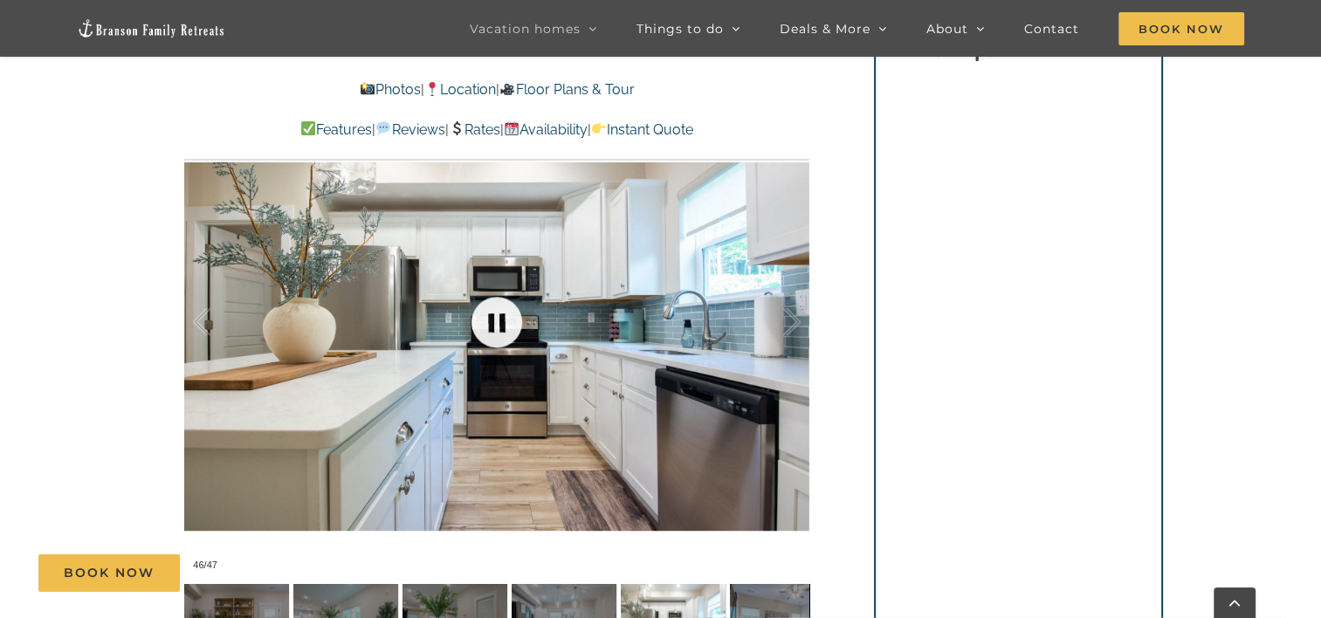
click at [499, 314] on link at bounding box center [497, 322] width 70 height 70
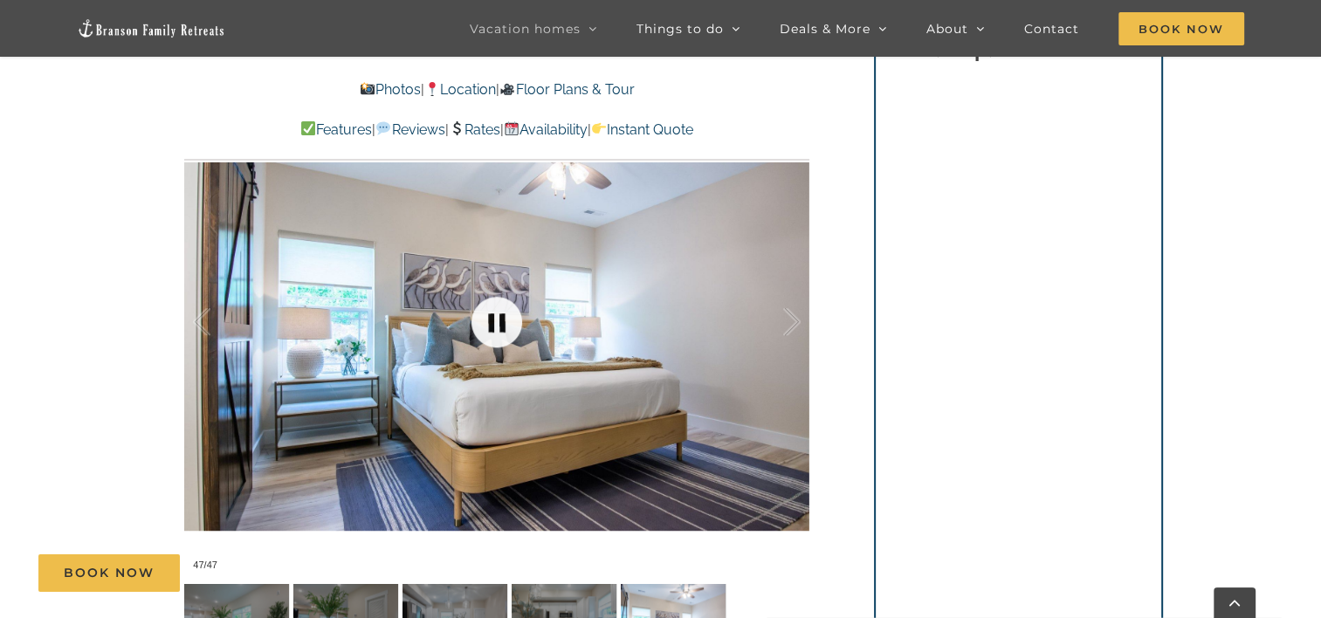
click at [493, 318] on link at bounding box center [497, 322] width 70 height 70
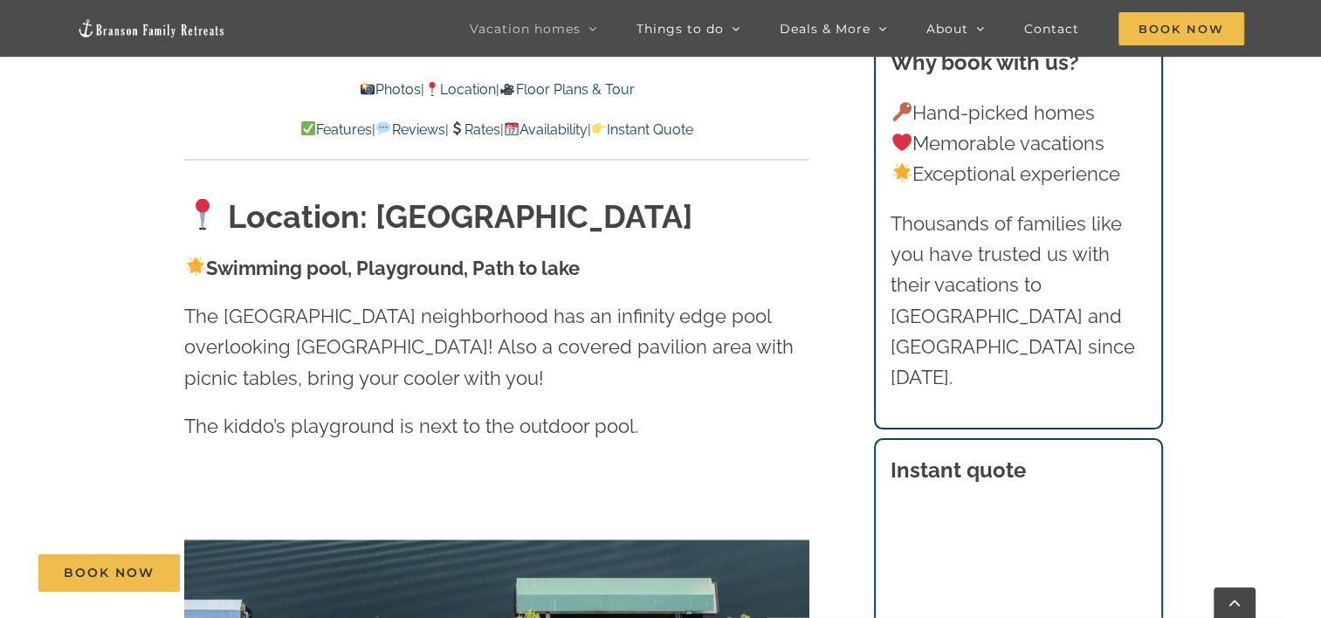
scroll to position [3144, 0]
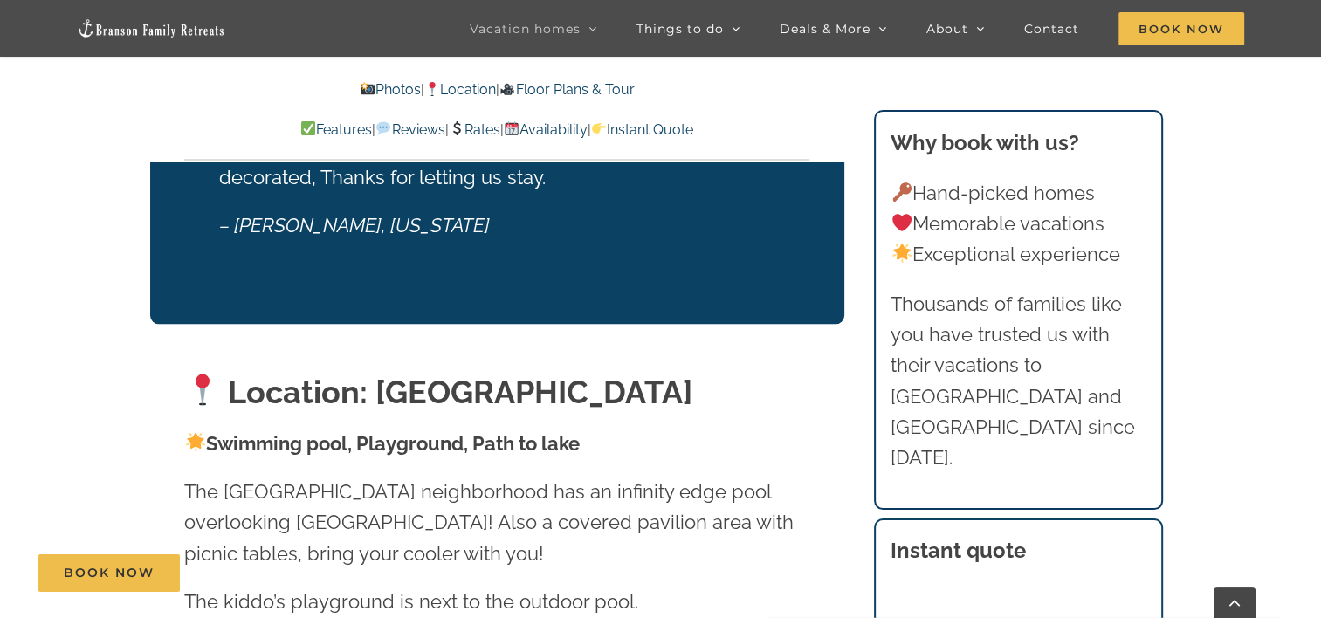
click at [489, 126] on link "Rates" at bounding box center [475, 129] width 52 height 17
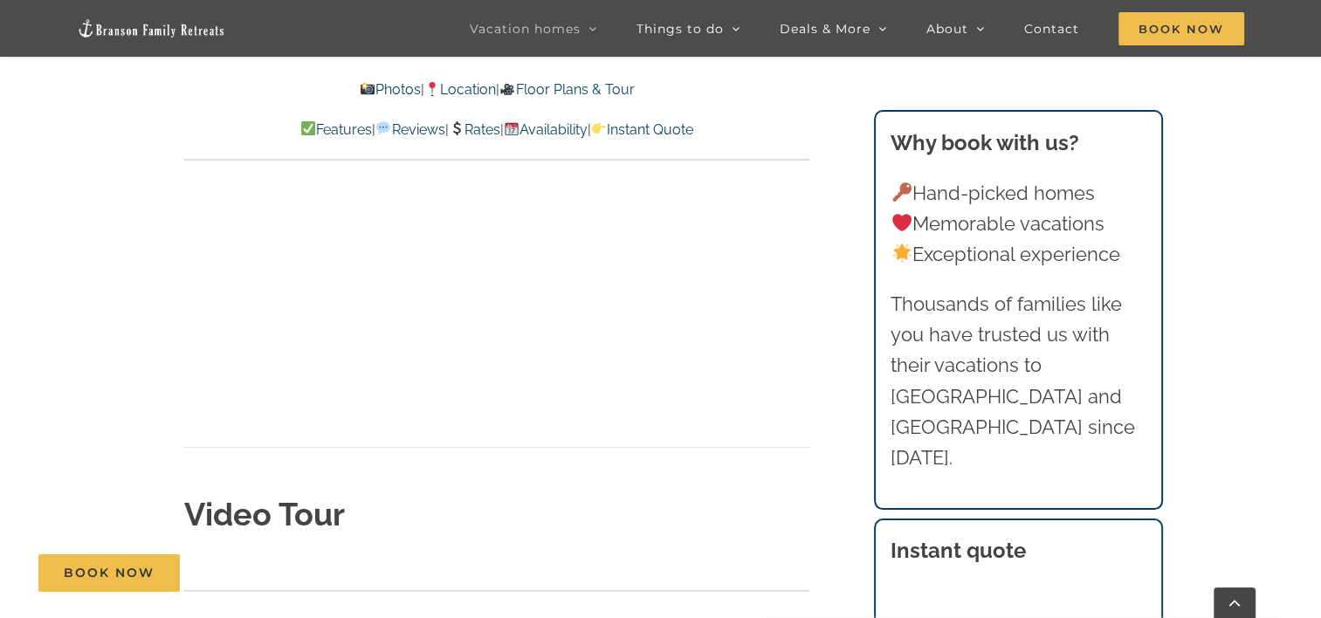
scroll to position [5212, 0]
